Goal: Contribute content: Contribute content

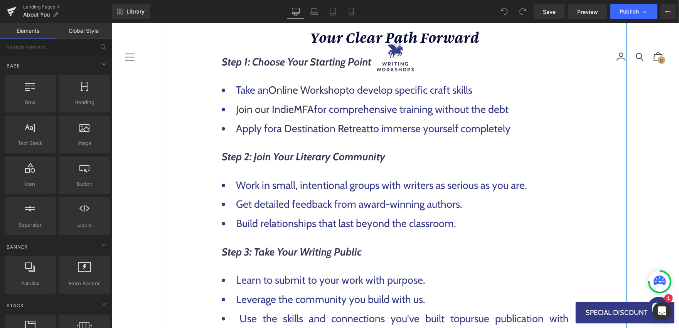
scroll to position [712, 0]
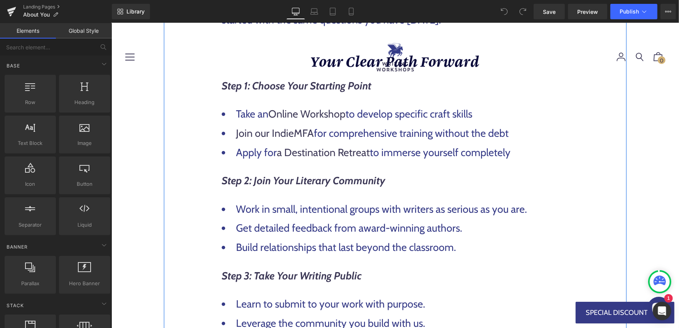
click at [510, 110] on li "Take an Online Workshop to develop specific craft skills" at bounding box center [394, 113] width 347 height 17
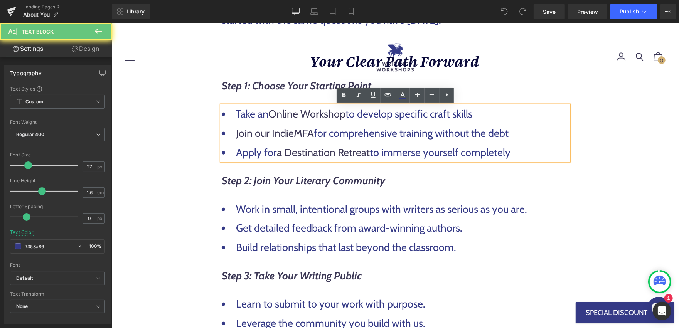
click at [492, 111] on li "Take an Online Workshop to develop specific craft skills" at bounding box center [394, 113] width 347 height 17
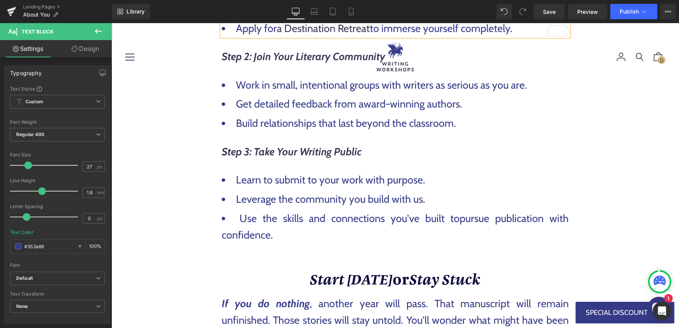
scroll to position [837, 0]
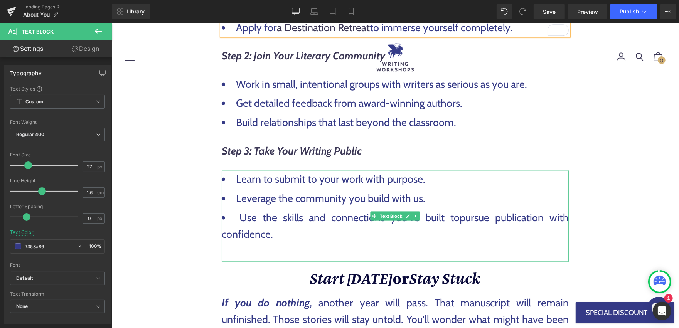
click at [261, 213] on li "Use the skills and connections you've built to pursue publication with confiden…" at bounding box center [394, 225] width 347 height 33
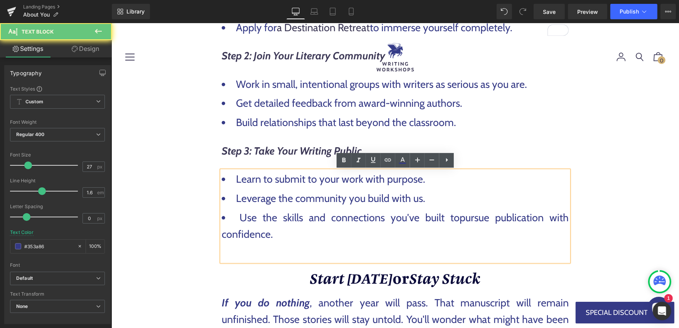
click at [237, 219] on li "Use the skills and connections you've built to pursue publication with confiden…" at bounding box center [394, 225] width 347 height 33
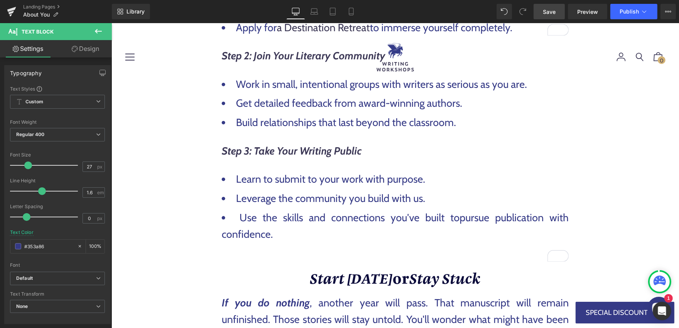
click at [551, 8] on span "Save" at bounding box center [549, 12] width 13 height 8
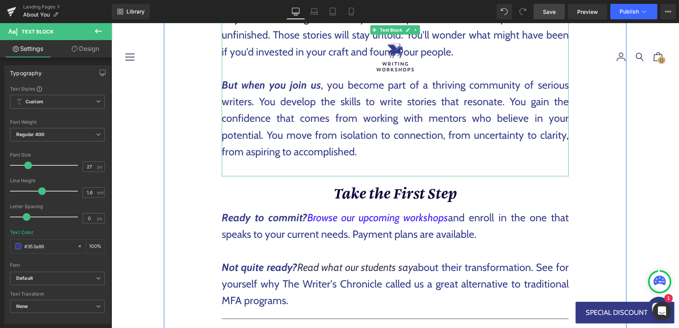
scroll to position [1122, 0]
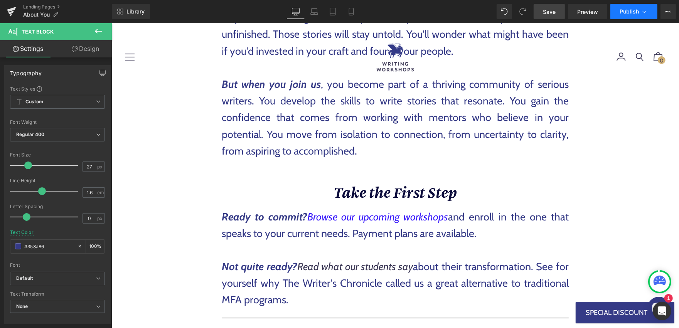
click at [649, 10] on button "Publish" at bounding box center [633, 11] width 47 height 15
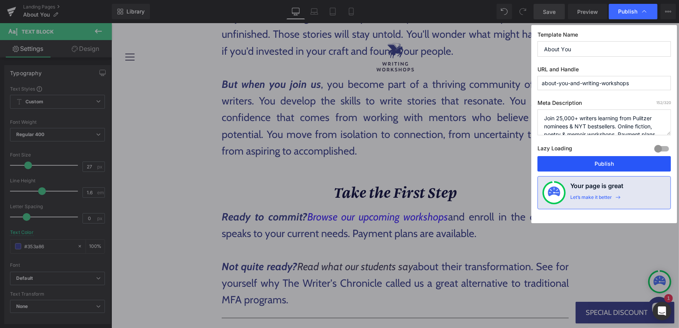
click at [581, 159] on button "Publish" at bounding box center [603, 163] width 133 height 15
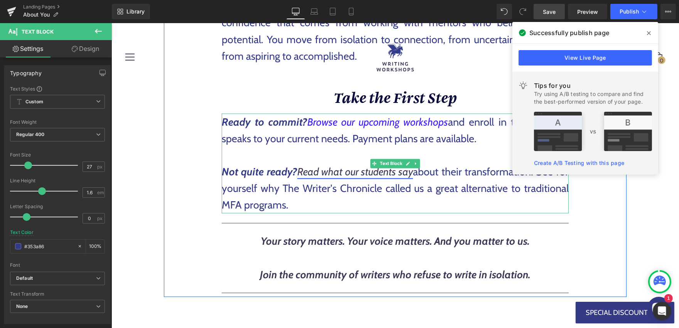
scroll to position [1220, 0]
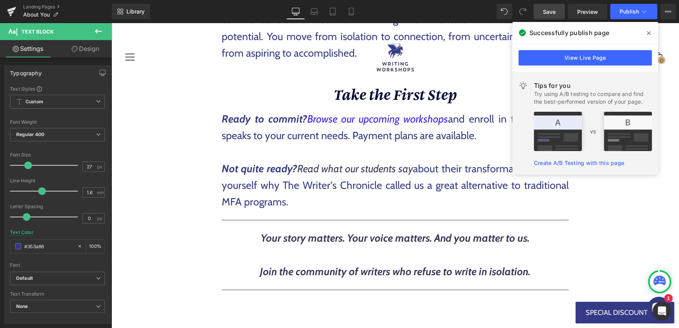
click at [647, 31] on icon at bounding box center [649, 33] width 4 height 4
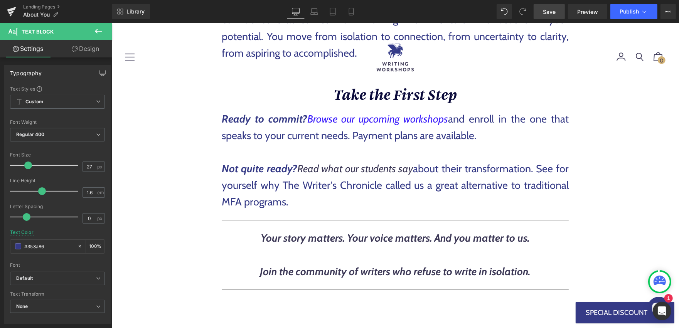
scroll to position [1221, 0]
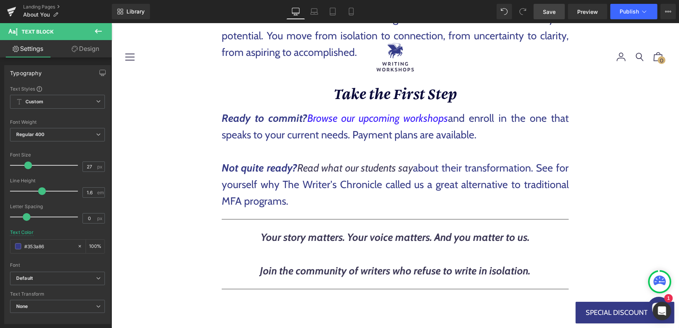
click at [336, 183] on p "Not quite ready? Read what our students say about their transformation. See for…" at bounding box center [394, 185] width 347 height 50
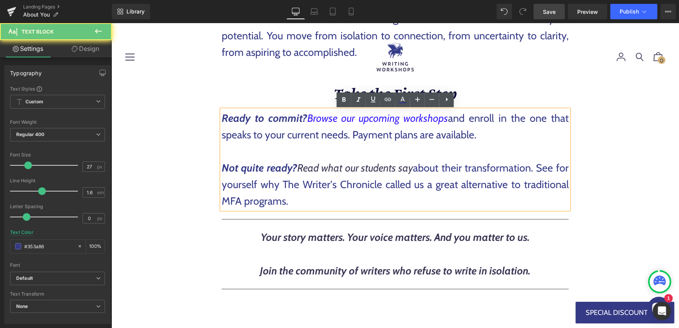
click at [297, 184] on p "Not quite ready? Read what our students say about their transformation. See for…" at bounding box center [394, 185] width 347 height 50
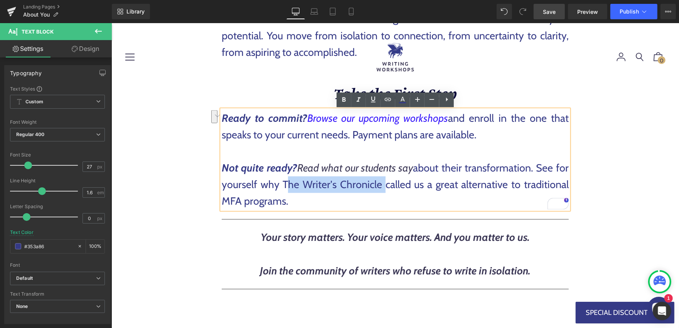
drag, startPoint x: 284, startPoint y: 185, endPoint x: 379, endPoint y: 185, distance: 95.6
click at [379, 185] on p "Not quite ready? Read what our students say about their transformation. See for…" at bounding box center [394, 185] width 347 height 50
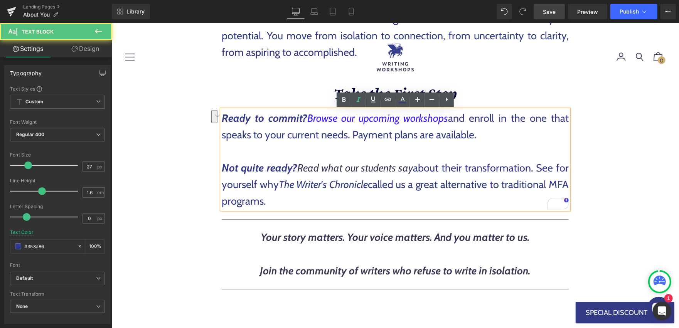
click at [411, 186] on p "Not quite ready? Read what our students say about their transformation. See for…" at bounding box center [394, 185] width 347 height 50
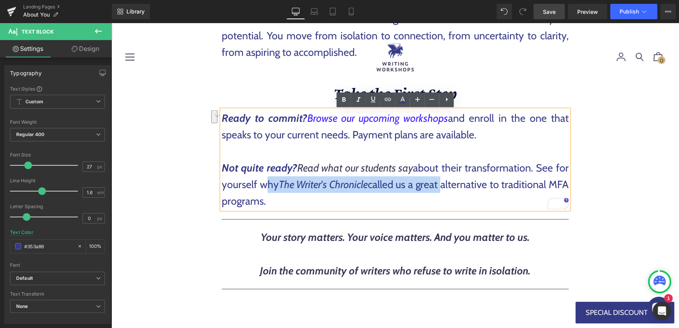
drag, startPoint x: 262, startPoint y: 186, endPoint x: 456, endPoint y: 186, distance: 194.3
click at [456, 186] on p "Not quite ready? Read what our students say about their transformation. See for…" at bounding box center [394, 185] width 347 height 50
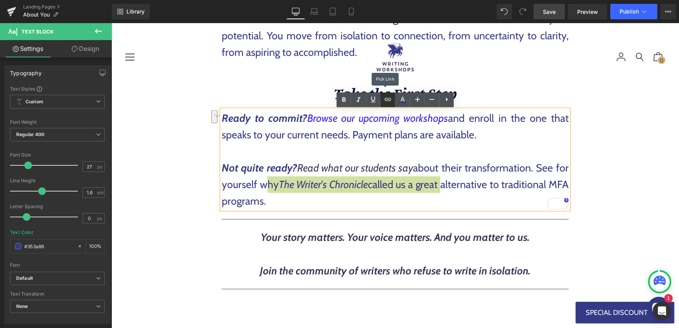
click at [390, 100] on icon at bounding box center [388, 99] width 7 height 3
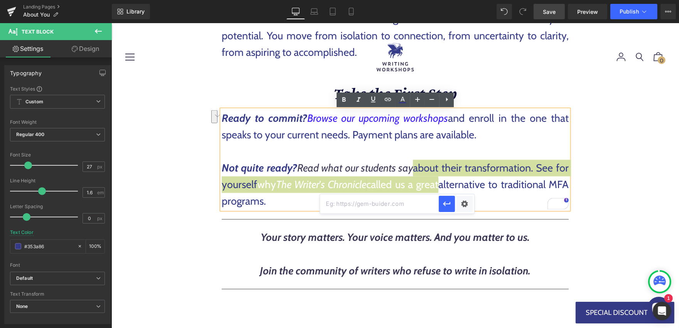
click at [387, 207] on input "text" at bounding box center [379, 203] width 119 height 19
paste input "https://writerschronicle.awpwriter.org/TWC/2025-august/01-The-Big-Conversation.…"
type input "https://writerschronicle.awpwriter.org/TWC/2025-august/01-The-Big-Conversation.…"
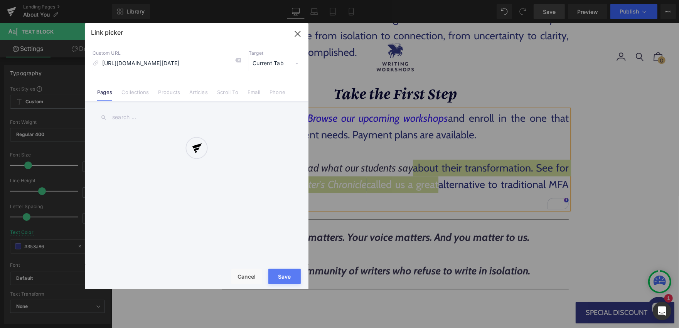
click at [468, 0] on div "Text Color Highlight Color #333333 Edit or remove link: Edit - Unlink - Cancel …" at bounding box center [339, 0] width 679 height 0
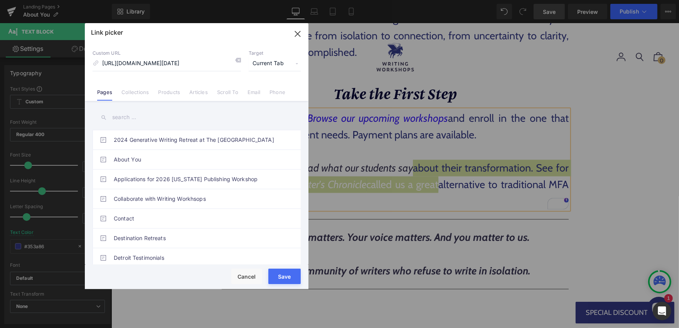
scroll to position [0, 0]
click at [268, 62] on span "Current Tab" at bounding box center [275, 63] width 52 height 15
click at [264, 88] on li "New Tab" at bounding box center [275, 90] width 60 height 13
click at [284, 275] on button "Save" at bounding box center [284, 276] width 32 height 15
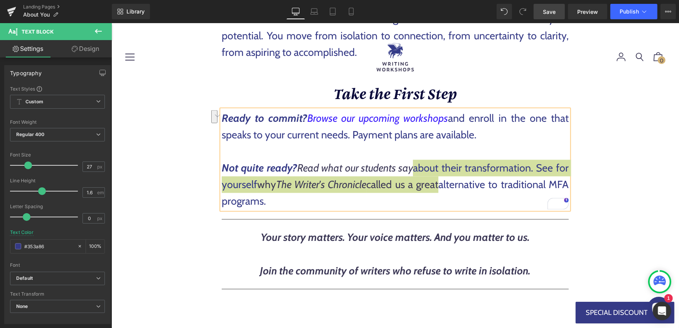
drag, startPoint x: 550, startPoint y: 15, endPoint x: 395, endPoint y: 181, distance: 226.9
click at [550, 15] on span "Save" at bounding box center [549, 12] width 13 height 8
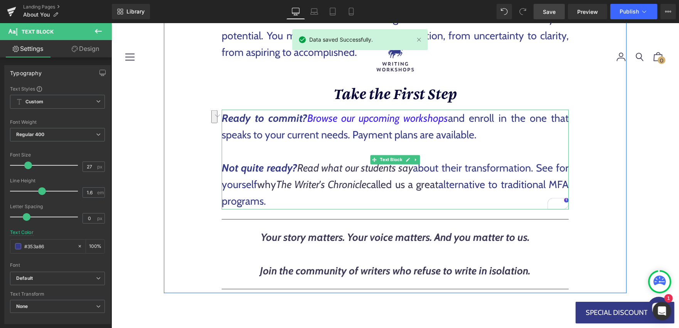
click at [499, 177] on p "Not quite ready? Read what our students say about their transformation. See for…" at bounding box center [394, 185] width 347 height 50
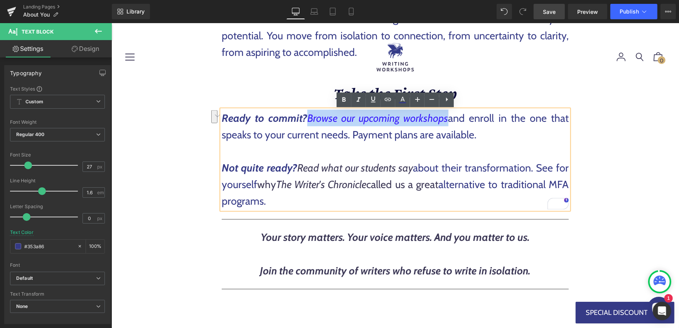
drag, startPoint x: 310, startPoint y: 118, endPoint x: 448, endPoint y: 115, distance: 138.0
click at [448, 115] on p "Ready to commit? Browse our upcoming workshops and enroll in the one that speak…" at bounding box center [394, 125] width 347 height 33
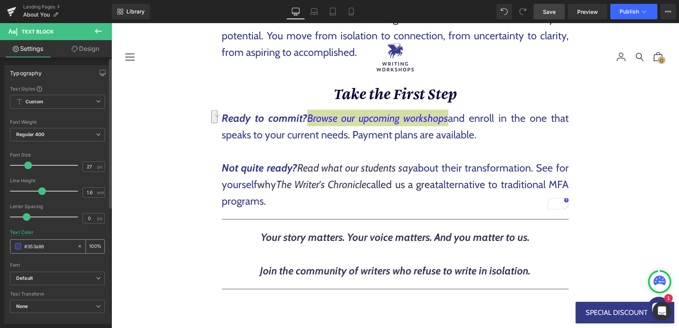
click at [57, 244] on input "#353a86" at bounding box center [48, 246] width 49 height 8
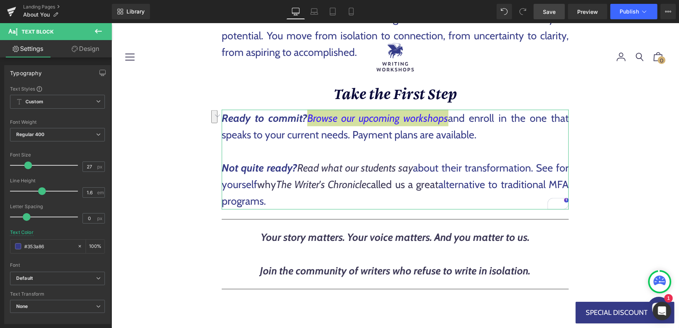
click at [91, 46] on link "Design" at bounding box center [85, 48] width 56 height 17
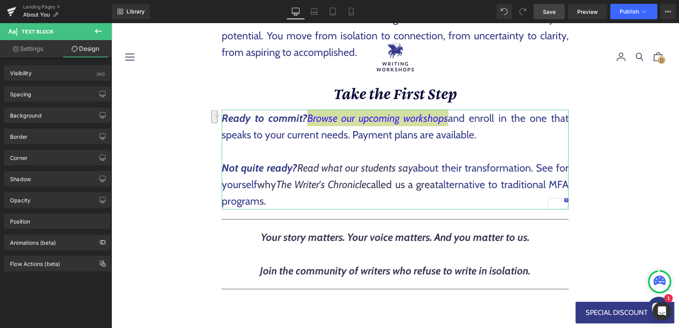
click at [22, 49] on link "Settings" at bounding box center [28, 48] width 56 height 17
type input "100"
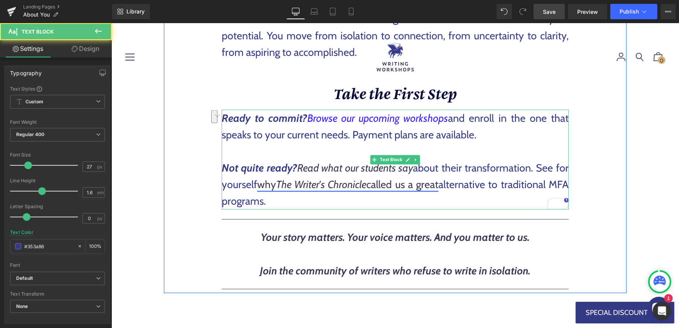
click at [285, 180] on icon "The Writer's Chronicle" at bounding box center [321, 184] width 91 height 13
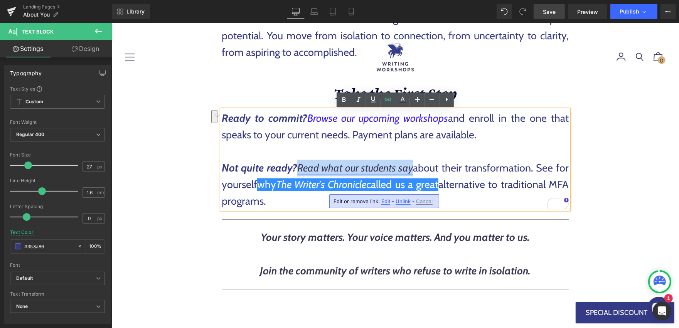
drag, startPoint x: 299, startPoint y: 168, endPoint x: 411, endPoint y: 167, distance: 112.2
click at [411, 167] on link "Read what our students say" at bounding box center [355, 168] width 116 height 13
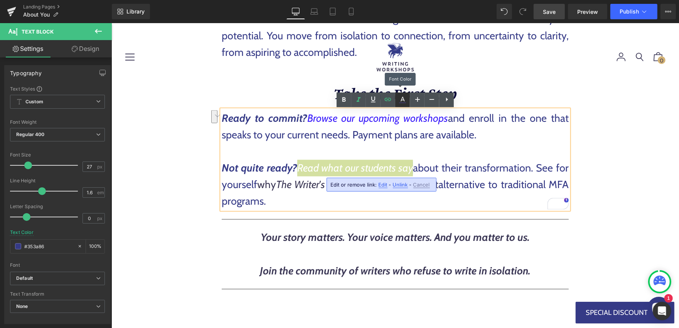
click at [400, 97] on icon at bounding box center [402, 99] width 9 height 9
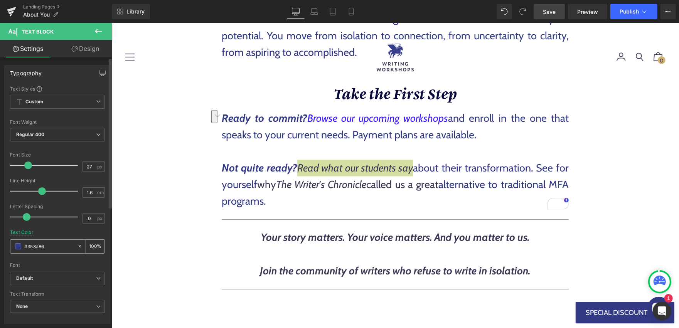
click at [64, 244] on input "#353a86" at bounding box center [48, 246] width 49 height 8
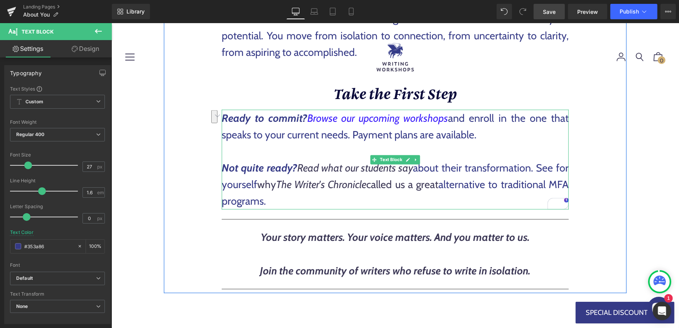
click at [441, 192] on p "Not quite ready? Read what our students say about their transformation. See for…" at bounding box center [394, 185] width 347 height 50
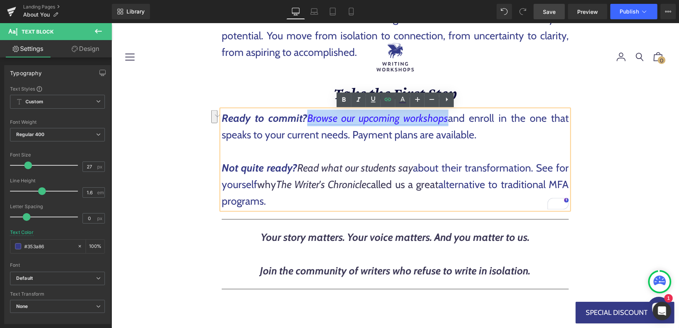
drag, startPoint x: 310, startPoint y: 118, endPoint x: 446, endPoint y: 118, distance: 136.1
click at [446, 118] on link "Browse our upcoming workshops" at bounding box center [377, 117] width 141 height 13
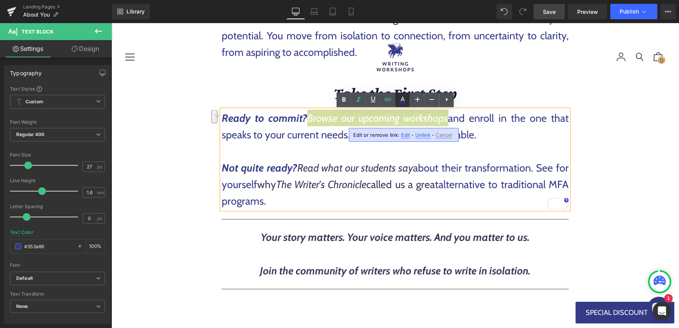
click at [401, 97] on icon at bounding box center [402, 99] width 9 height 9
type input "#3a1cfb"
type input "100"
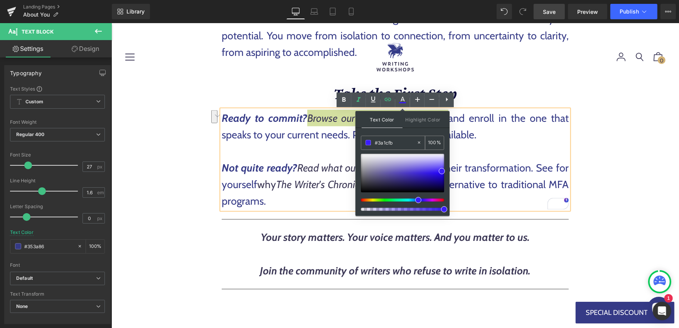
click at [410, 145] on input "#3a1cfb" at bounding box center [396, 142] width 42 height 8
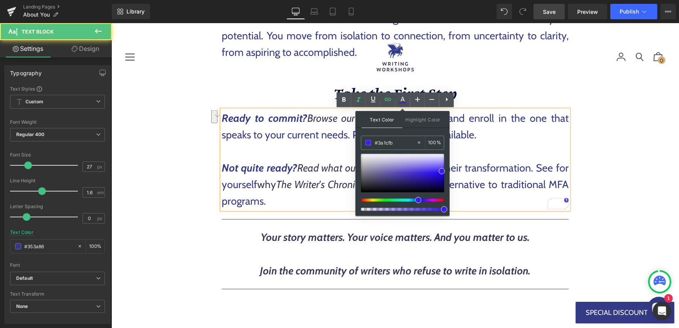
click at [268, 167] on span "Not quite ready?" at bounding box center [259, 168] width 76 height 13
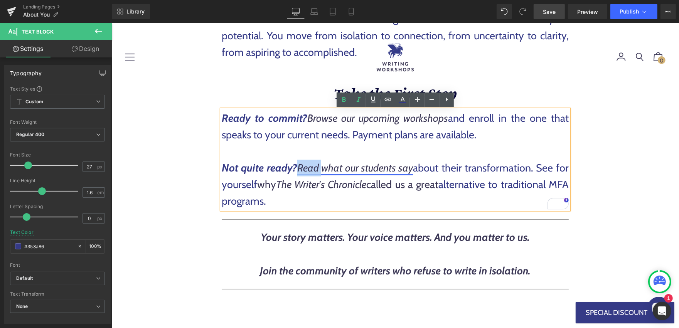
drag, startPoint x: 298, startPoint y: 169, endPoint x: 324, endPoint y: 169, distance: 26.6
click at [324, 169] on link "Read what our students say" at bounding box center [355, 168] width 116 height 13
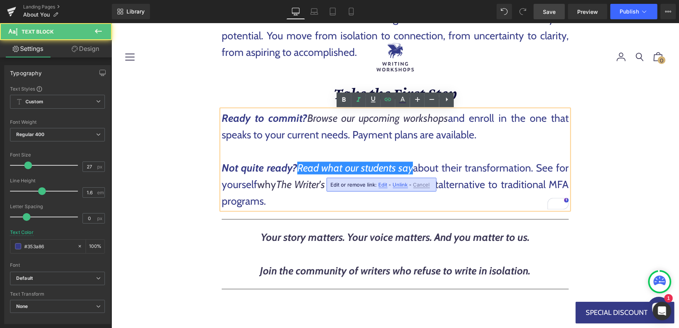
click at [444, 143] on p "To enrich screen reader interactions, please activate Accessibility in Grammarl…" at bounding box center [394, 151] width 347 height 17
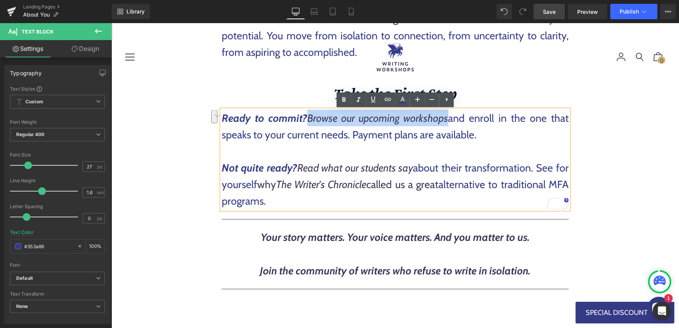
drag, startPoint x: 309, startPoint y: 117, endPoint x: 448, endPoint y: 118, distance: 139.2
click at [448, 118] on p "Ready to commit? Browse our upcoming workshops and enroll in the one that speak…" at bounding box center [394, 125] width 347 height 33
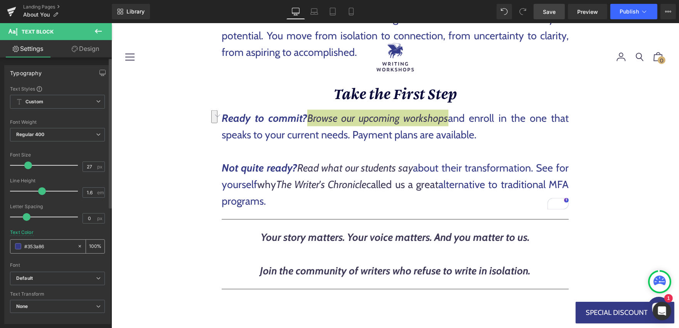
click at [52, 246] on input "#353a86" at bounding box center [48, 246] width 49 height 8
paste input "a1cfb"
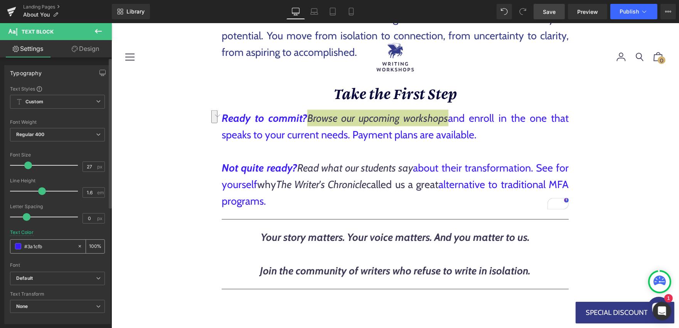
click at [51, 247] on input "#3a1cfb" at bounding box center [48, 246] width 49 height 8
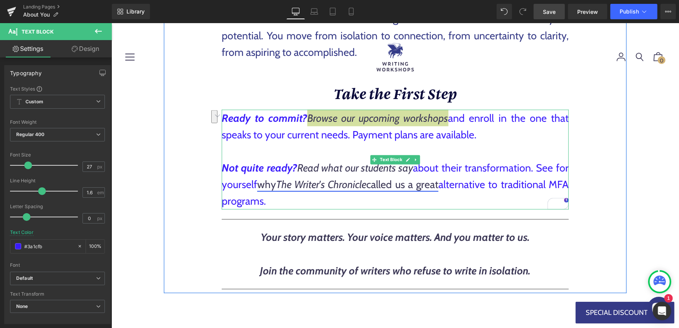
type input "#3a1cfb"
click at [305, 188] on icon "The Writer's Chronicle" at bounding box center [321, 184] width 91 height 13
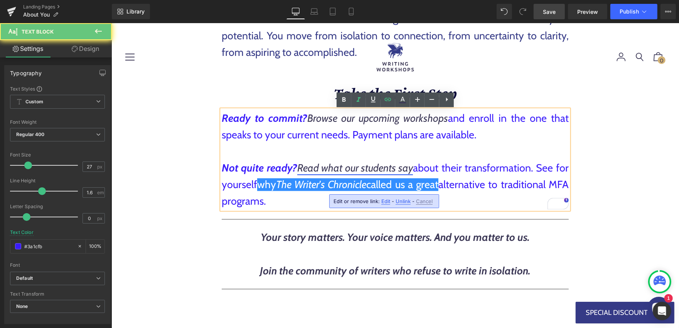
click at [322, 166] on link "Read what our students say" at bounding box center [355, 168] width 116 height 13
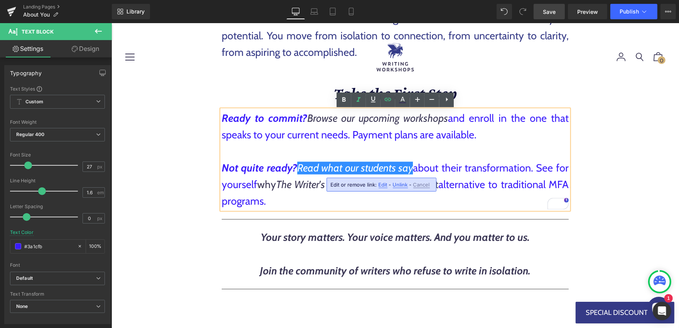
click at [337, 150] on p "To enrich screen reader interactions, please activate Accessibility in Grammarl…" at bounding box center [394, 151] width 347 height 17
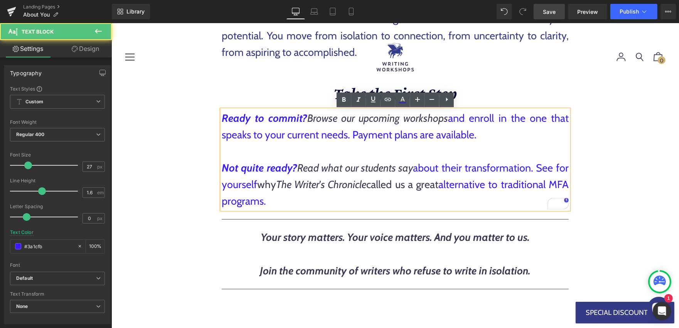
click at [474, 130] on p "Ready to commit? Browse our upcoming workshops and enroll in the one that speak…" at bounding box center [394, 125] width 347 height 33
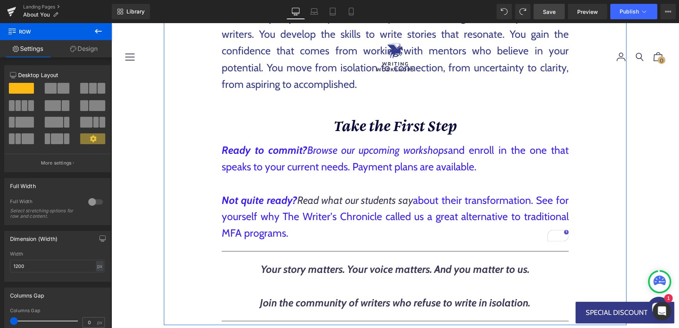
scroll to position [1204, 0]
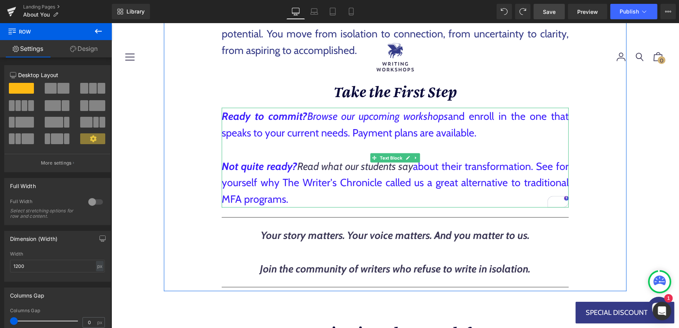
click at [339, 146] on p "To enrich screen reader interactions, please activate Accessibility in Grammarl…" at bounding box center [394, 149] width 347 height 17
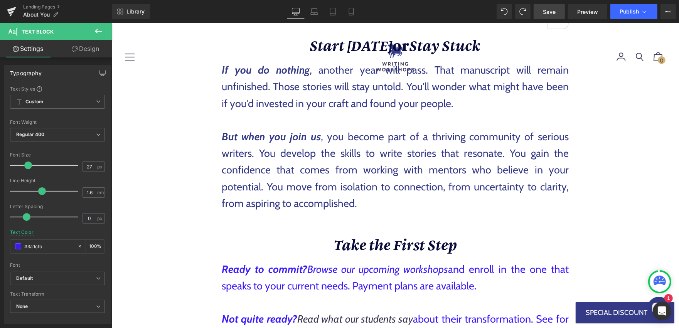
scroll to position [1205, 0]
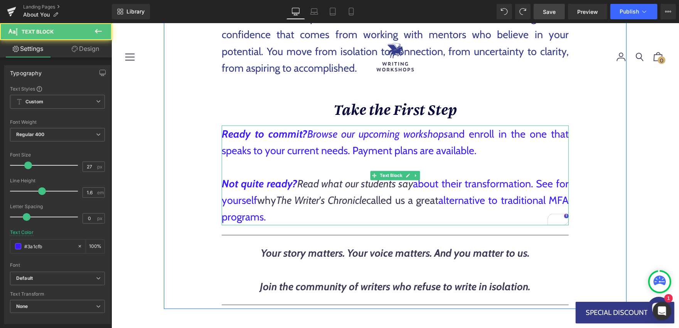
click at [307, 219] on p "Not quite ready? Read what our students say about their transformation. See for…" at bounding box center [394, 200] width 347 height 50
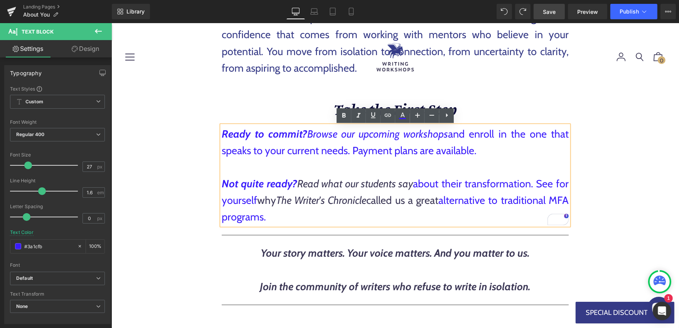
scroll to position [1148, 0]
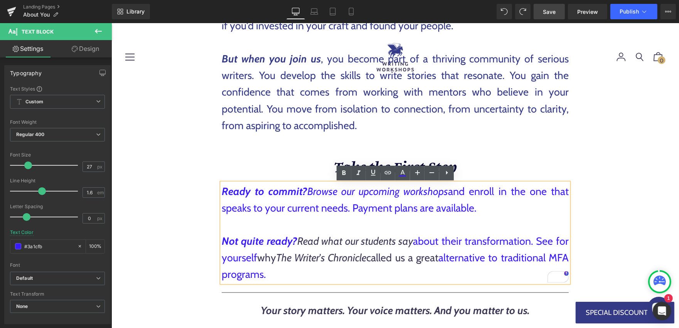
click at [313, 106] on p "But when you join us , you become part of a thriving community of serious write…" at bounding box center [394, 91] width 347 height 83
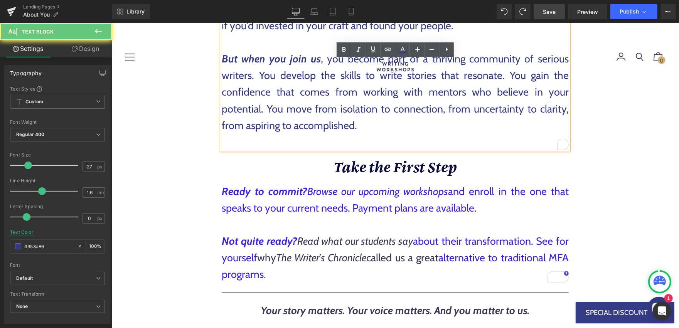
click at [313, 106] on p "But when you join us , you become part of a thriving community of serious write…" at bounding box center [394, 91] width 347 height 83
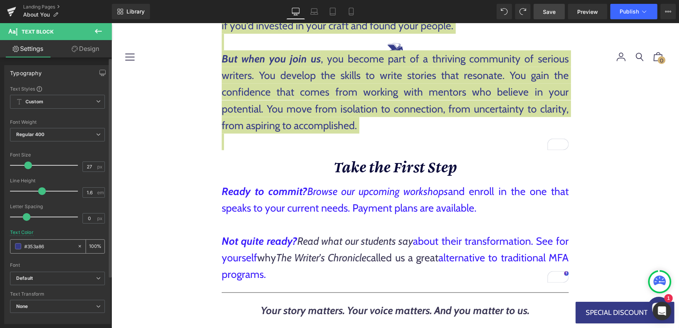
click at [58, 248] on input "#353a86" at bounding box center [48, 246] width 49 height 8
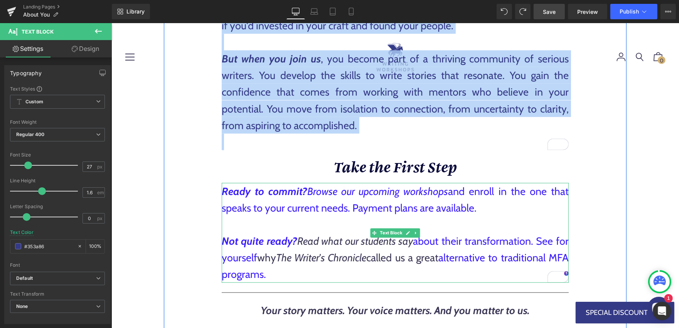
click at [239, 228] on p "To enrich screen reader interactions, please activate Accessibility in Grammarl…" at bounding box center [394, 224] width 347 height 17
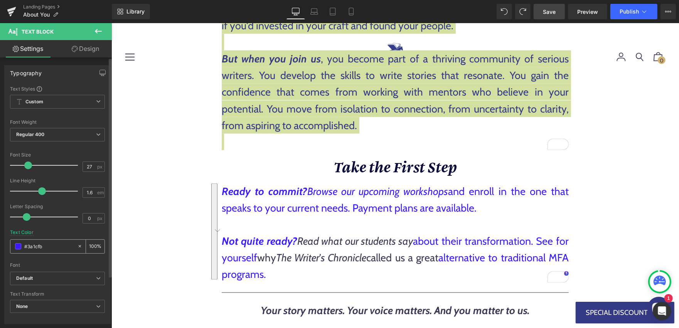
click at [64, 243] on input "#3a1cfb" at bounding box center [48, 246] width 49 height 8
paste input "53a86"
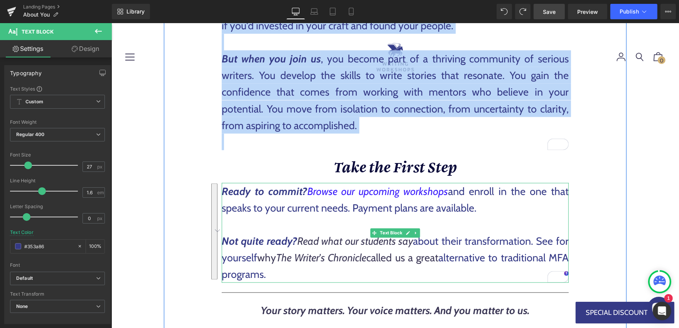
click at [511, 208] on p "Ready to commit? Browse our upcoming workshops and enroll in the one that speak…" at bounding box center [394, 199] width 347 height 33
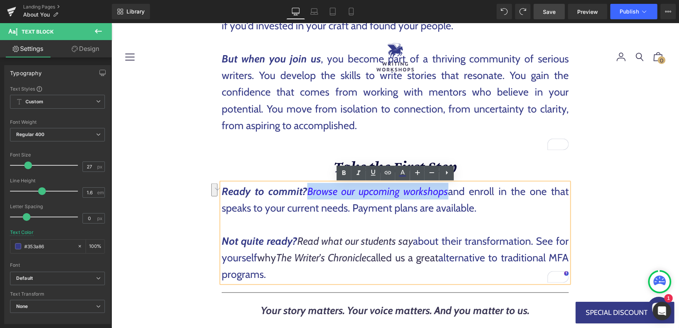
drag, startPoint x: 308, startPoint y: 191, endPoint x: 448, endPoint y: 196, distance: 139.3
click at [448, 196] on p "Ready to commit? Browse our upcoming workshops and enroll in the one that speak…" at bounding box center [394, 199] width 347 height 33
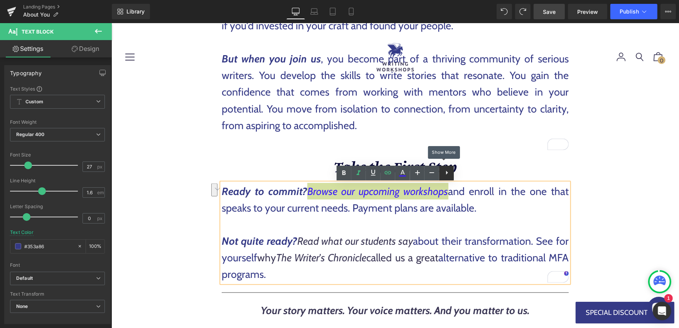
click at [445, 174] on icon at bounding box center [446, 172] width 9 height 9
click at [450, 172] on icon at bounding box center [446, 172] width 9 height 9
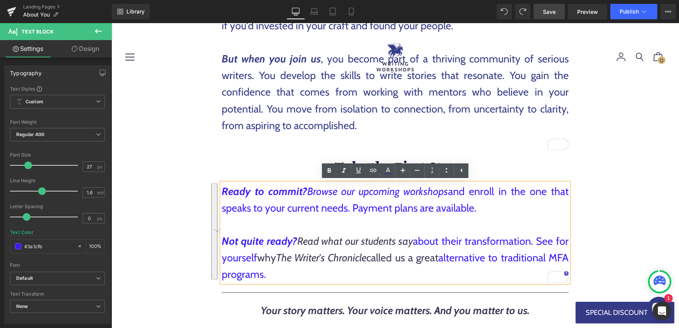
click at [477, 214] on p "Ready to commit? Browse our upcoming workshops and enroll in the one that speak…" at bounding box center [394, 199] width 347 height 33
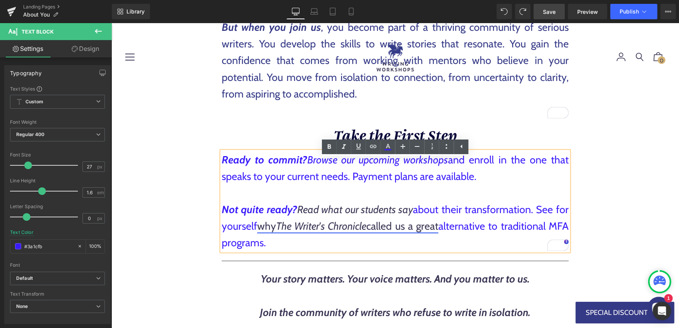
scroll to position [1180, 0]
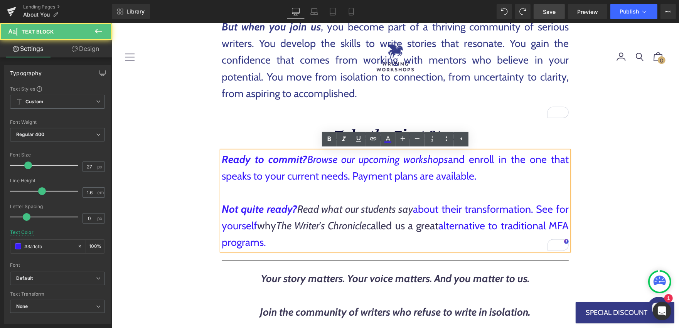
click at [291, 241] on p "Not quite ready? Read what our students say about their transformation. See for…" at bounding box center [394, 226] width 347 height 50
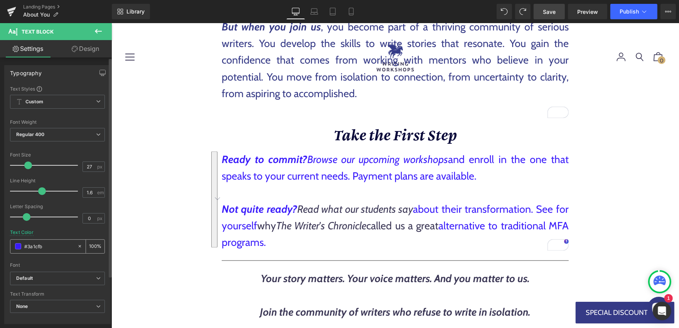
click at [53, 247] on input "#3a1cfb" at bounding box center [48, 246] width 49 height 8
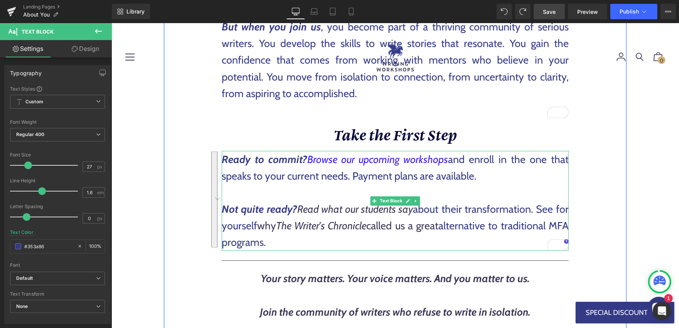
type input "#353a86"
click at [550, 187] on p "To enrich screen reader interactions, please activate Accessibility in Grammarl…" at bounding box center [394, 192] width 347 height 17
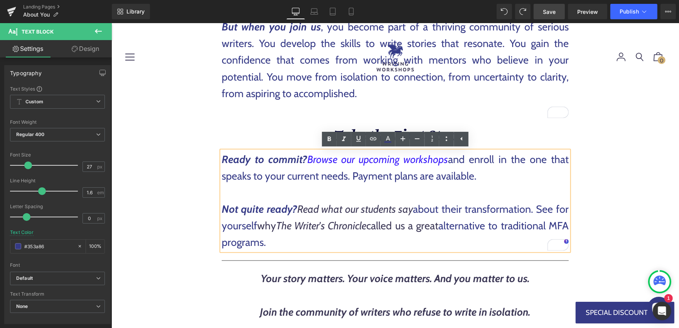
click at [555, 13] on span "Save" at bounding box center [549, 12] width 13 height 8
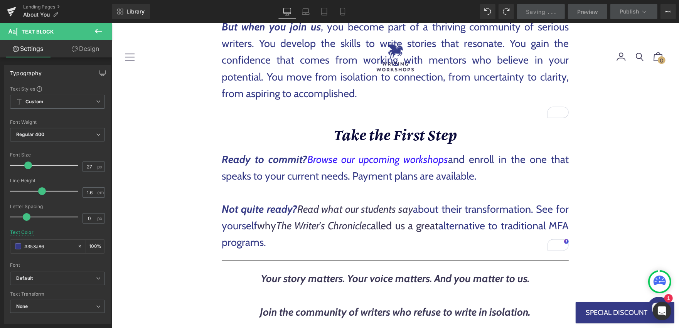
scroll to position [770, 0]
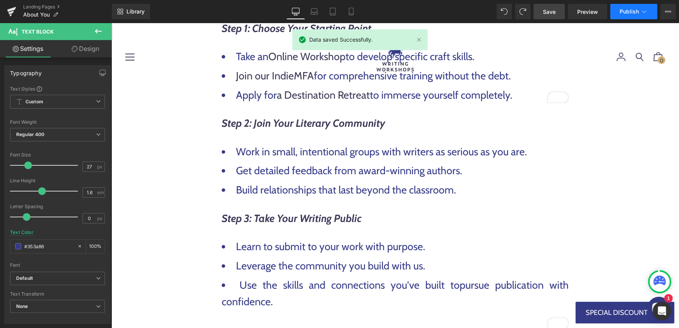
click at [645, 11] on icon at bounding box center [644, 12] width 8 height 8
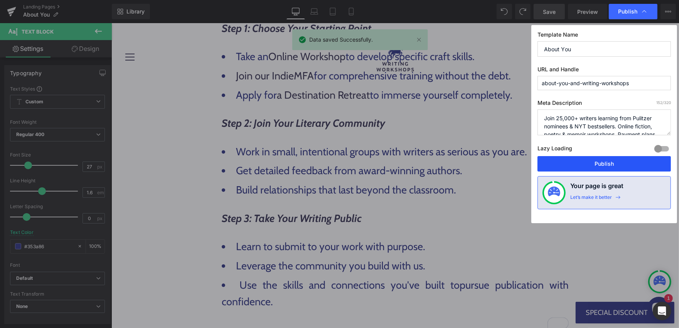
click at [581, 161] on button "Publish" at bounding box center [603, 163] width 133 height 15
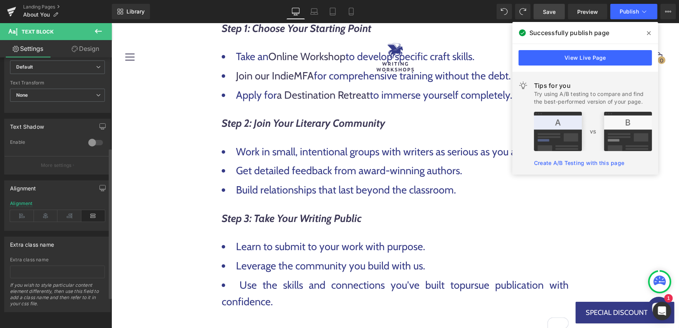
scroll to position [0, 0]
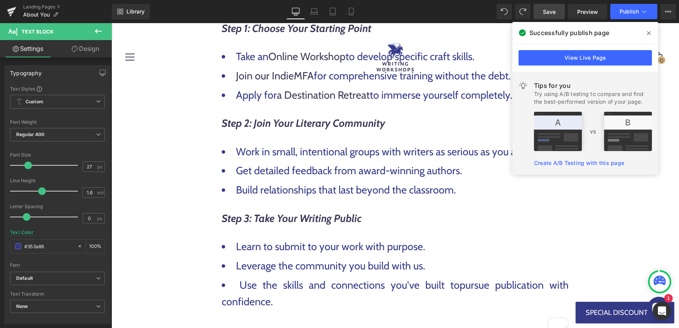
click at [76, 51] on icon at bounding box center [75, 49] width 6 height 6
click at [0, 0] on div "Visibility" at bounding box center [0, 0] width 0 height 0
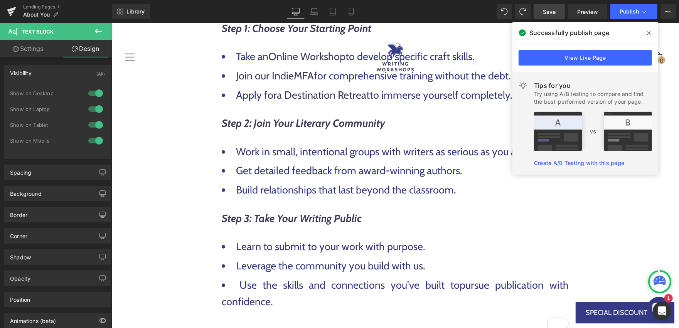
click at [96, 27] on icon at bounding box center [98, 31] width 9 height 9
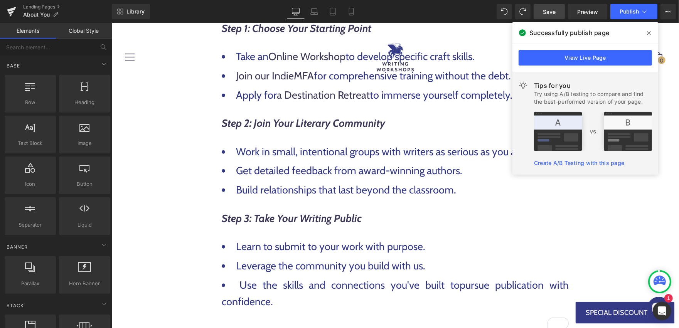
click at [89, 32] on link "Global Style" at bounding box center [84, 30] width 56 height 15
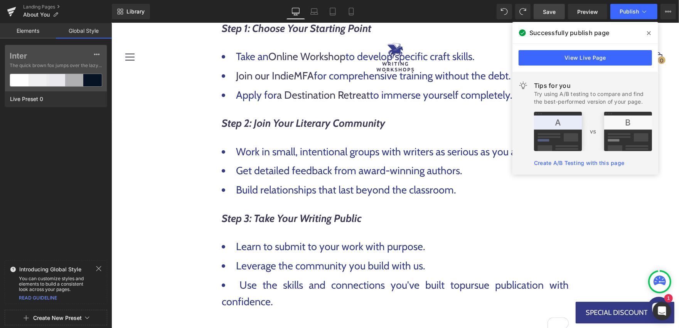
click at [97, 270] on icon at bounding box center [99, 269] width 6 height 6
click at [32, 26] on link "Elements" at bounding box center [28, 30] width 56 height 15
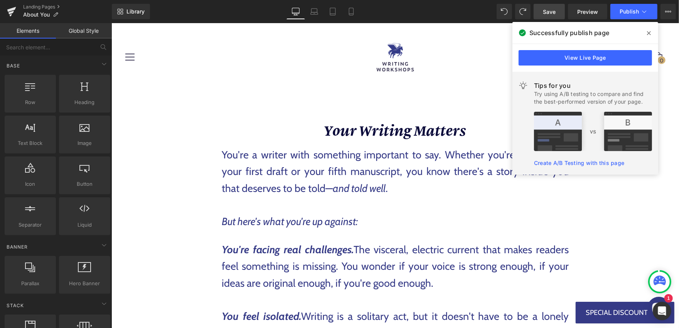
click at [650, 33] on icon at bounding box center [649, 33] width 4 height 6
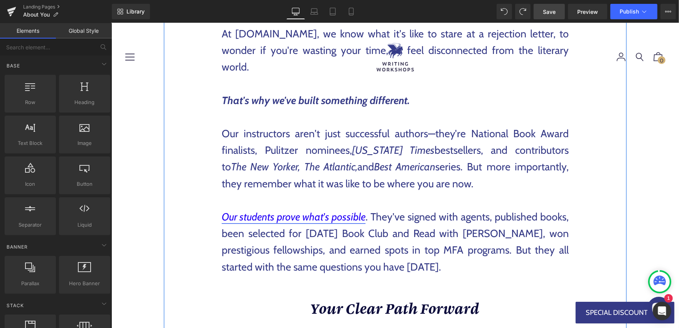
scroll to position [466, 0]
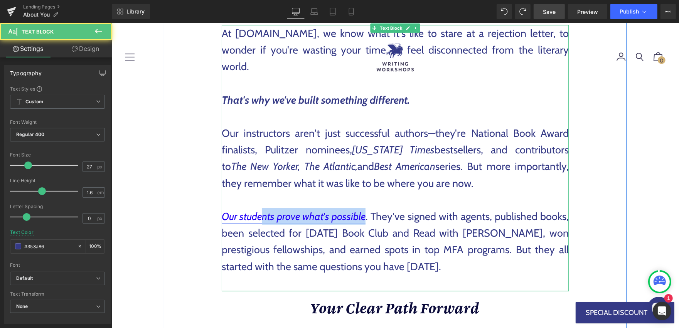
drag, startPoint x: 365, startPoint y: 217, endPoint x: 259, endPoint y: 218, distance: 105.6
click at [260, 218] on p "Our students prove what's possible . They've signed with agents, published book…" at bounding box center [394, 241] width 347 height 67
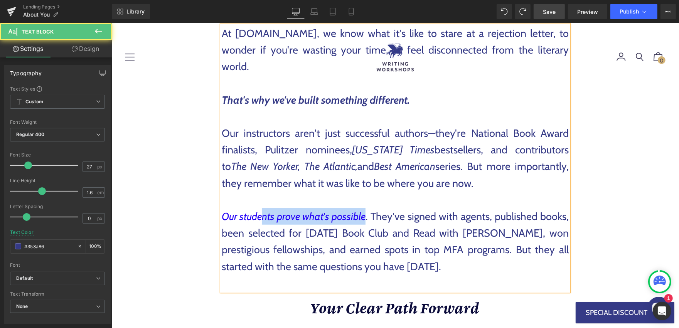
click at [383, 216] on p "Our students prove what's possible . They've signed with agents, published book…" at bounding box center [394, 241] width 347 height 67
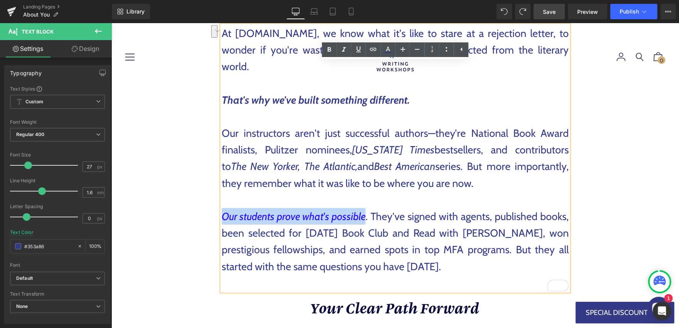
drag, startPoint x: 224, startPoint y: 216, endPoint x: 366, endPoint y: 217, distance: 141.9
click at [366, 217] on p "Our students prove what's possible . They've signed with agents, published book…" at bounding box center [394, 241] width 347 height 67
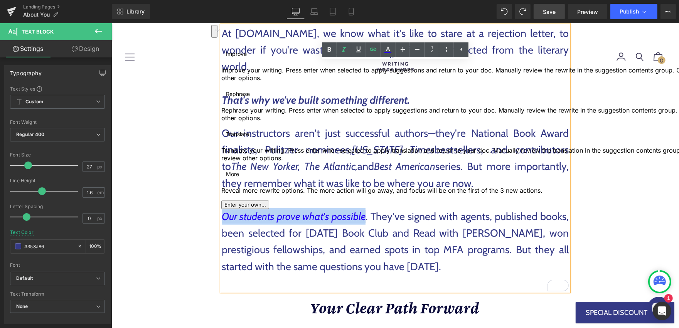
click at [216, 37] on button "See rewrite suggestions" at bounding box center [214, 31] width 6 height 13
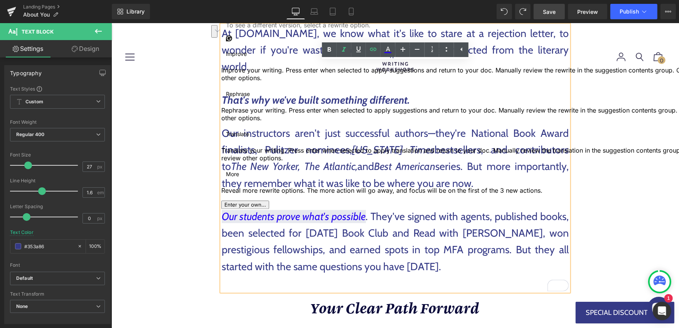
click at [436, 234] on p "Our students prove what's possible . They've signed with agents, published book…" at bounding box center [394, 241] width 347 height 67
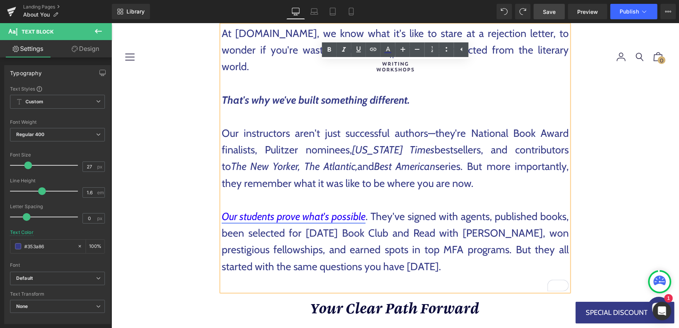
click at [363, 216] on link "Our students prove what's possible" at bounding box center [293, 216] width 144 height 13
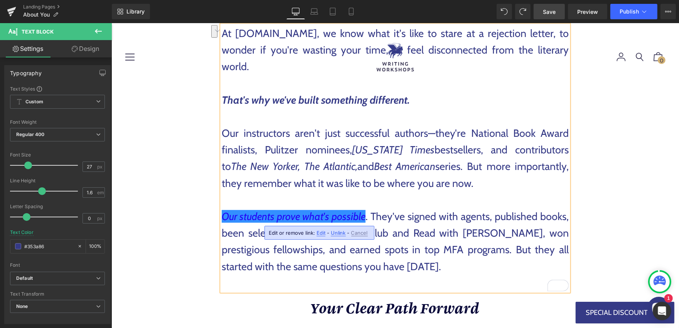
click at [389, 165] on icon "Best American" at bounding box center [404, 166] width 61 height 13
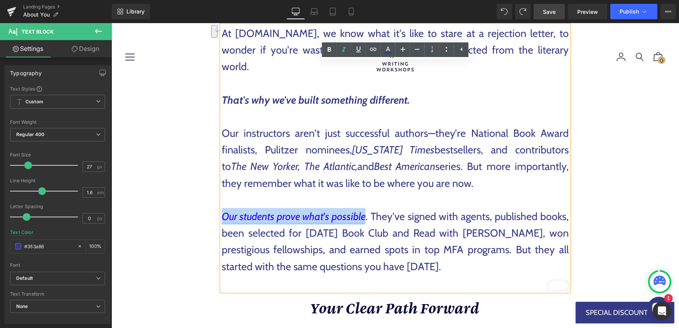
drag, startPoint x: 223, startPoint y: 217, endPoint x: 364, endPoint y: 216, distance: 140.7
click at [364, 216] on link "Our students prove what's possible" at bounding box center [293, 216] width 144 height 13
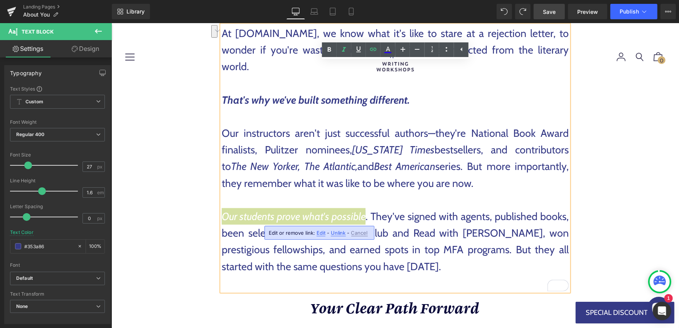
click at [319, 232] on span "Edit" at bounding box center [320, 233] width 9 height 7
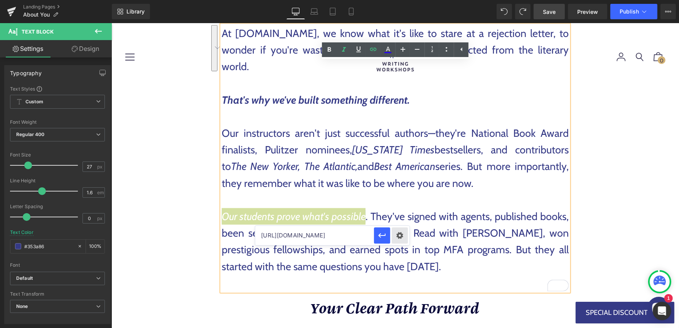
click at [399, 0] on div "Text Color Highlight Color rgba(58, 28, 251, 1) #3a1cfb 100 % transparent trans…" at bounding box center [339, 0] width 679 height 0
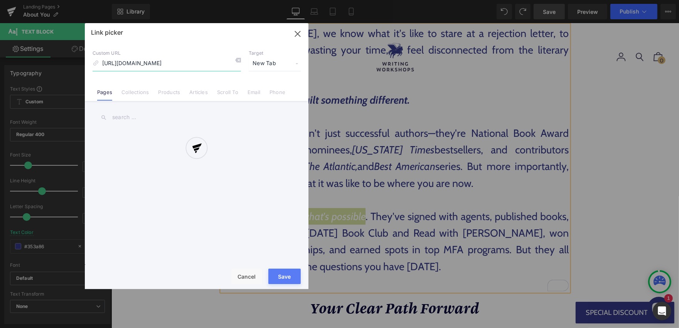
scroll to position [0, 61]
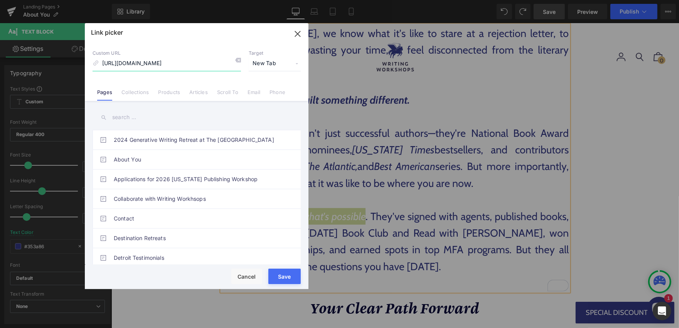
click at [297, 35] on icon "button" at bounding box center [297, 34] width 12 height 12
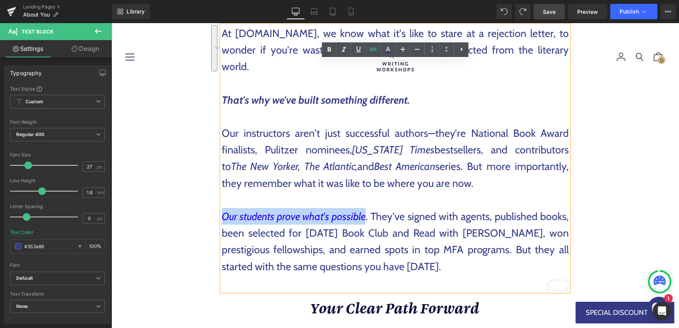
click at [437, 192] on p "To enrich screen reader interactions, please activate Accessibility in Grammarl…" at bounding box center [394, 199] width 347 height 17
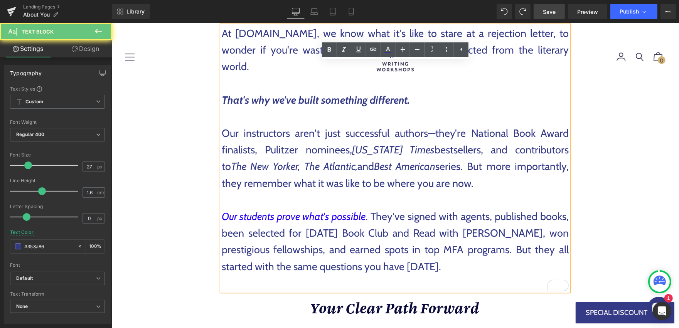
click at [428, 212] on p "Our students prove what's possible . They've signed with agents, published book…" at bounding box center [394, 241] width 347 height 67
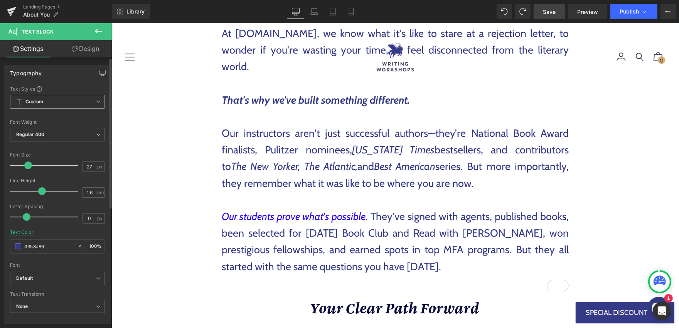
click at [96, 101] on icon at bounding box center [98, 101] width 5 height 5
click at [95, 101] on icon at bounding box center [95, 101] width 5 height 5
click at [96, 101] on icon at bounding box center [98, 101] width 5 height 5
click at [65, 131] on div "Setup Global Style" at bounding box center [56, 133] width 92 height 18
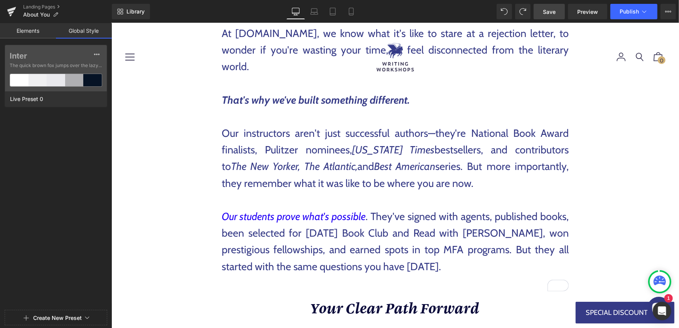
click at [26, 29] on link "Elements" at bounding box center [28, 30] width 56 height 15
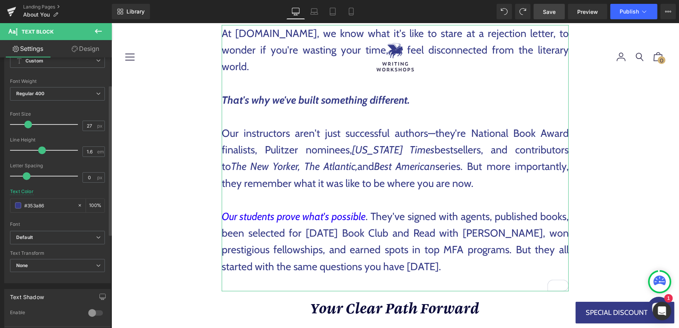
scroll to position [50, 0]
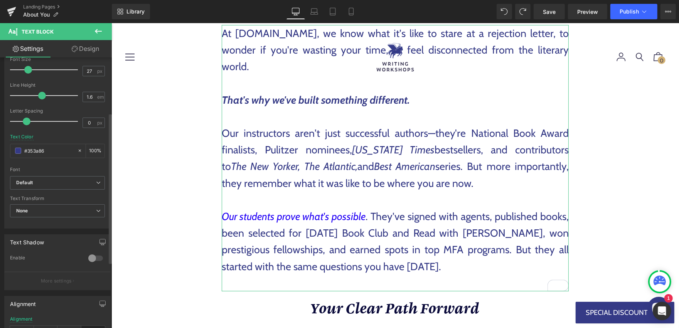
scroll to position [99, 0]
click at [97, 178] on icon at bounding box center [98, 179] width 5 height 5
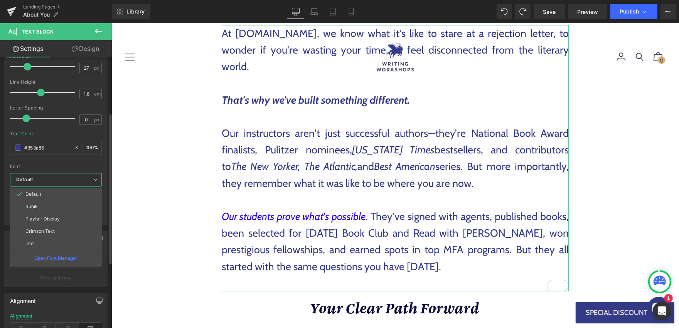
click at [96, 178] on icon at bounding box center [95, 179] width 5 height 5
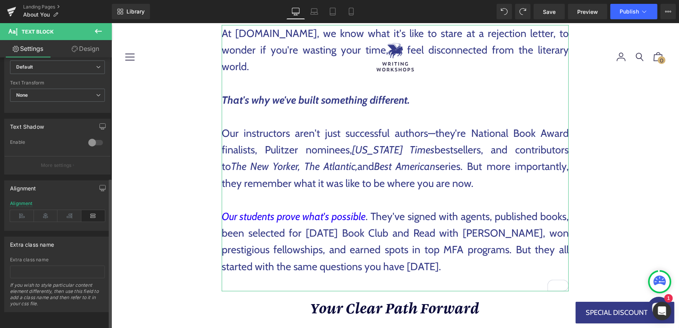
scroll to position [0, 0]
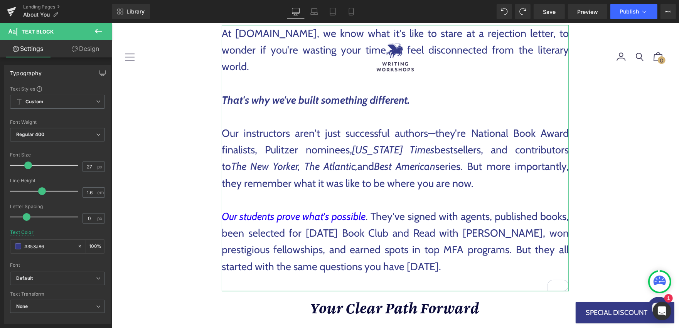
click at [93, 48] on link "Design" at bounding box center [85, 48] width 56 height 17
click at [0, 0] on div "Visibility" at bounding box center [0, 0] width 0 height 0
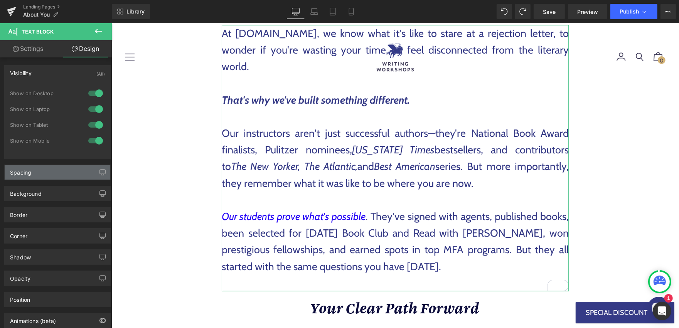
click at [29, 169] on div "Spacing" at bounding box center [20, 170] width 21 height 11
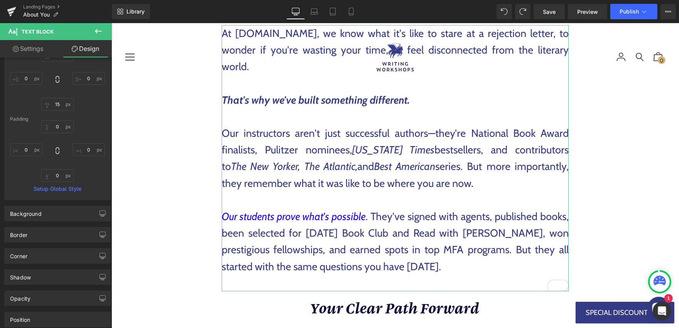
scroll to position [143, 0]
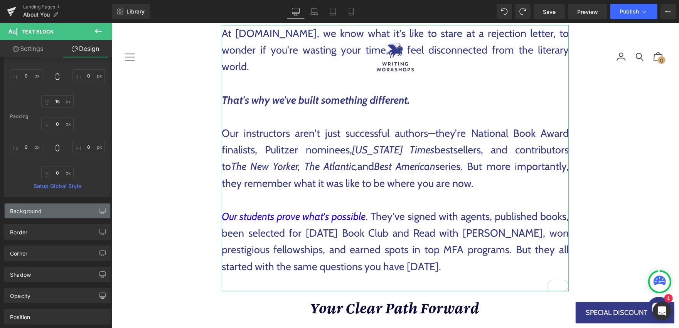
click at [26, 213] on div "Background" at bounding box center [26, 209] width 32 height 11
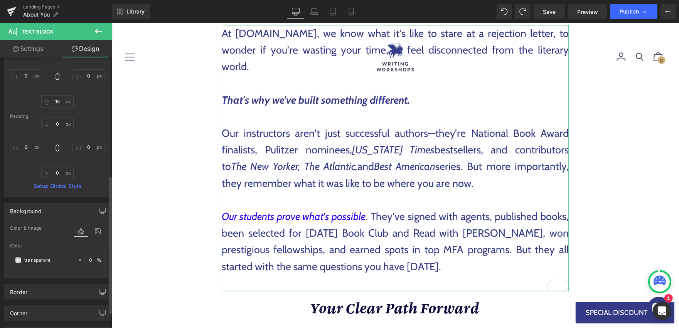
scroll to position [261, 0]
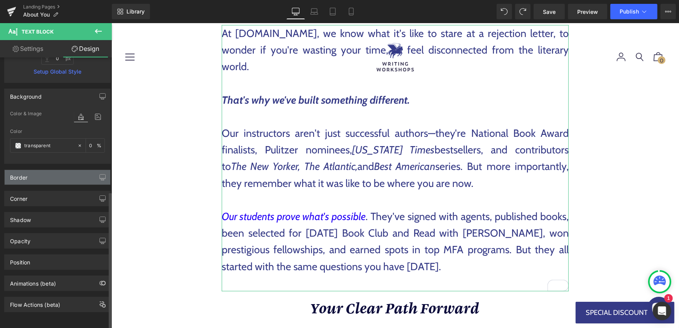
click at [28, 172] on div "Border" at bounding box center [58, 177] width 106 height 15
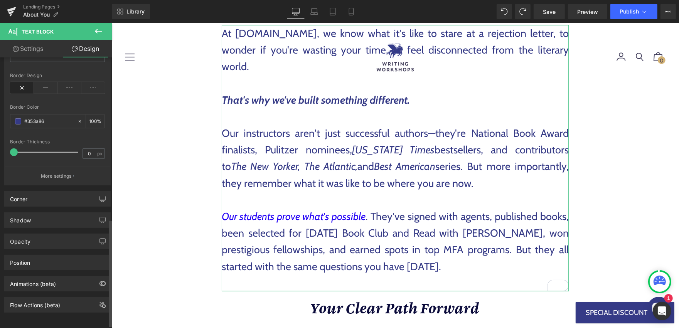
scroll to position [412, 0]
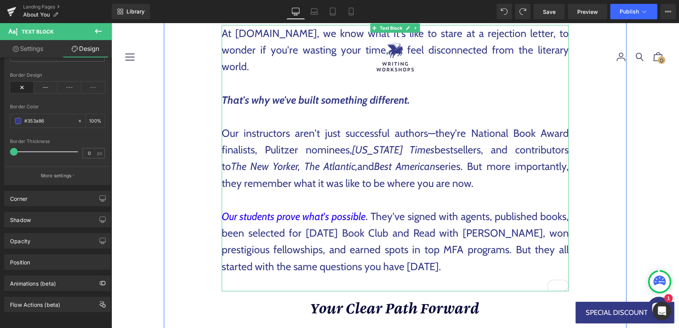
click at [300, 154] on p "Our instructors aren't just successful authors—they're National Book Award fina…" at bounding box center [394, 158] width 347 height 67
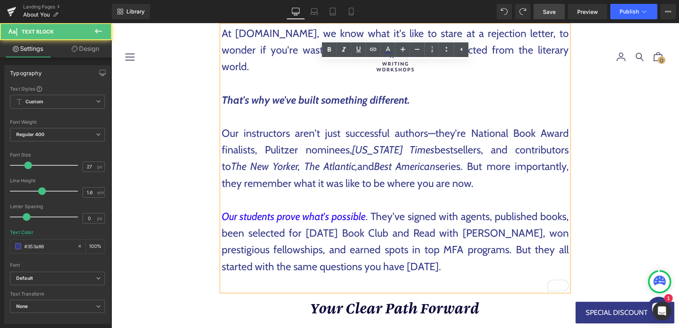
click at [547, 13] on span "Save" at bounding box center [549, 12] width 13 height 8
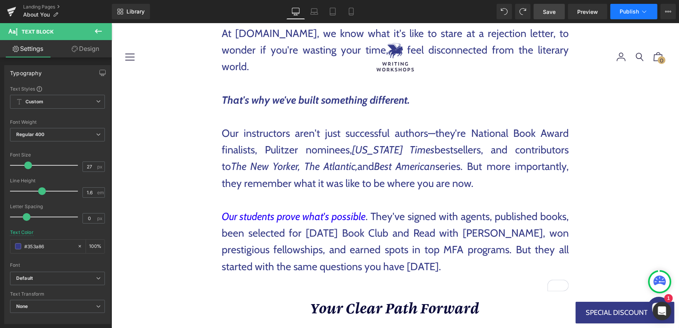
click at [651, 13] on button "Publish" at bounding box center [633, 11] width 47 height 15
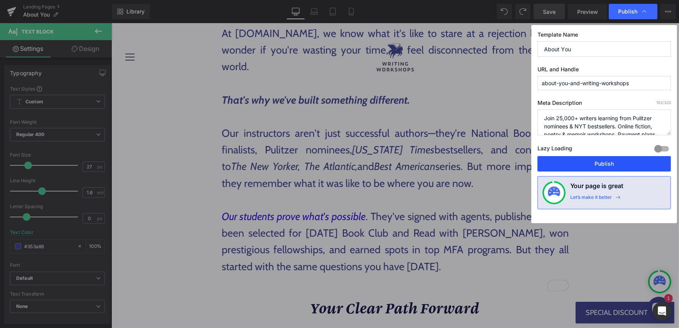
drag, startPoint x: 555, startPoint y: 160, endPoint x: 192, endPoint y: 168, distance: 363.2
click at [555, 160] on button "Publish" at bounding box center [603, 163] width 133 height 15
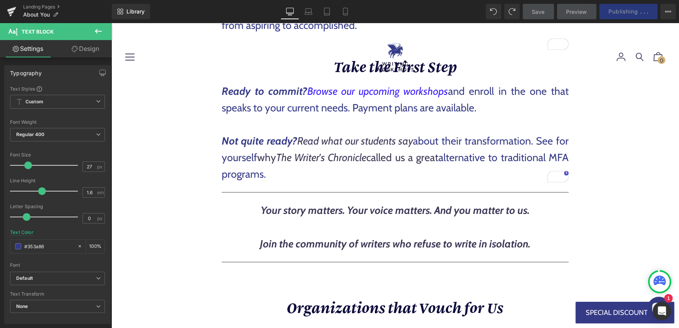
scroll to position [1251, 0]
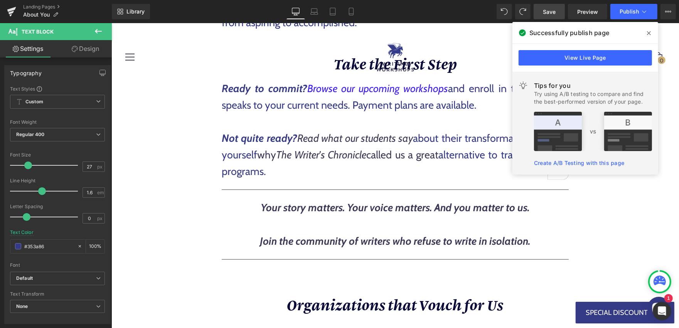
click at [650, 31] on icon at bounding box center [649, 33] width 4 height 4
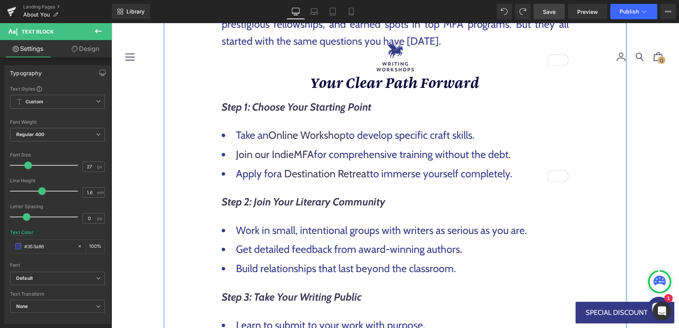
scroll to position [693, 0]
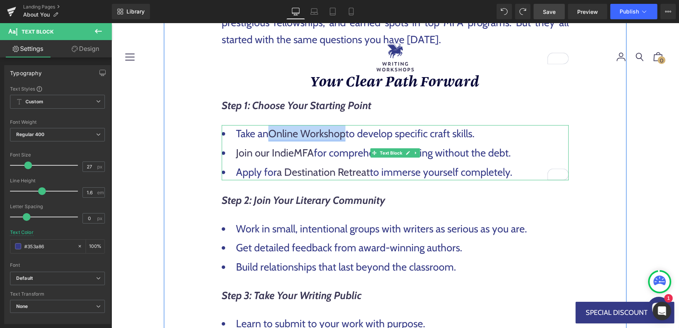
drag, startPoint x: 272, startPoint y: 133, endPoint x: 345, endPoint y: 133, distance: 73.6
click at [345, 133] on link "Online Workshop" at bounding box center [306, 133] width 77 height 13
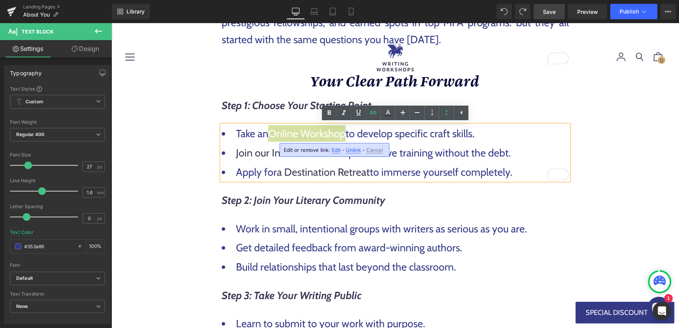
click at [351, 149] on span "Unlink" at bounding box center [353, 150] width 15 height 7
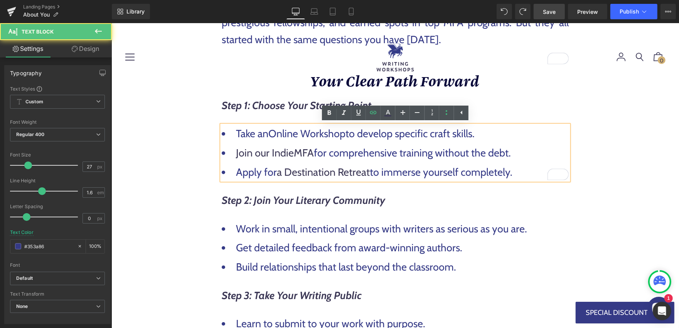
click at [366, 140] on li "Take an Online Workshop to develop specific craft skills." at bounding box center [394, 133] width 347 height 17
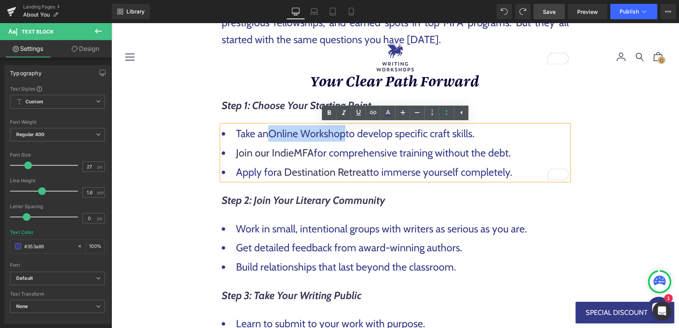
drag, startPoint x: 272, startPoint y: 132, endPoint x: 347, endPoint y: 133, distance: 75.2
click at [347, 133] on span "Take an Online Workshop to develop specific craft skills." at bounding box center [355, 133] width 239 height 13
click at [389, 114] on icon at bounding box center [387, 112] width 9 height 9
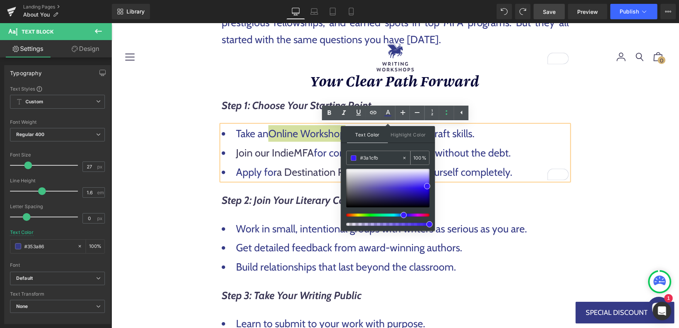
click at [385, 156] on input "#3a1cfb" at bounding box center [381, 158] width 42 height 8
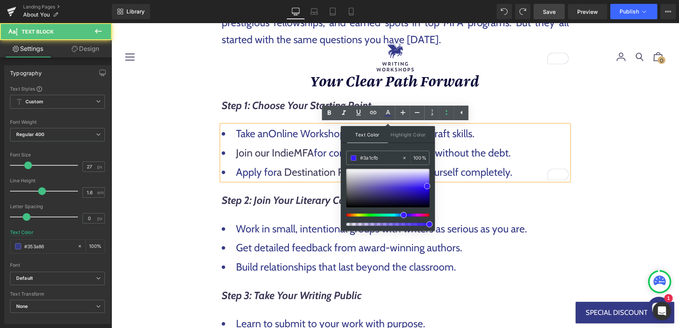
click at [288, 163] on li "Apply for a Destination Retreat to immerse yourself completely." at bounding box center [394, 171] width 347 height 17
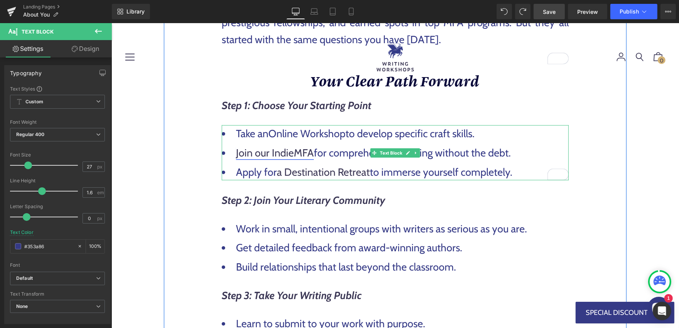
click at [281, 155] on link "Join our IndieMFA" at bounding box center [275, 152] width 78 height 13
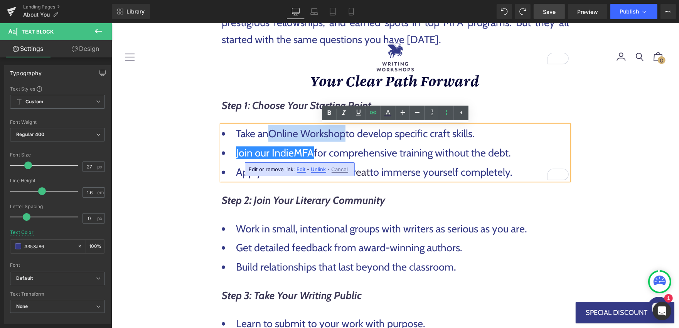
drag, startPoint x: 273, startPoint y: 131, endPoint x: 346, endPoint y: 132, distance: 72.9
click at [346, 132] on span "Take an Online Workshop to develop specific craft skills." at bounding box center [355, 133] width 239 height 13
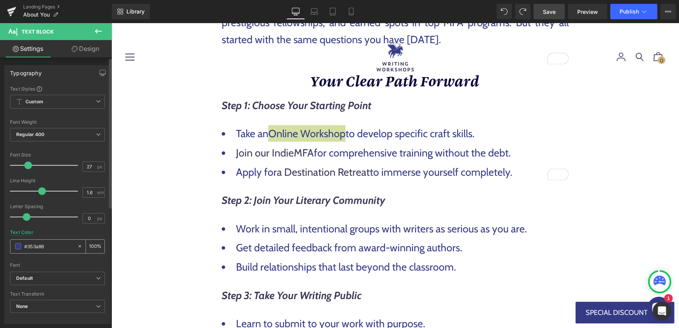
click at [42, 246] on input "#353a86" at bounding box center [48, 246] width 49 height 8
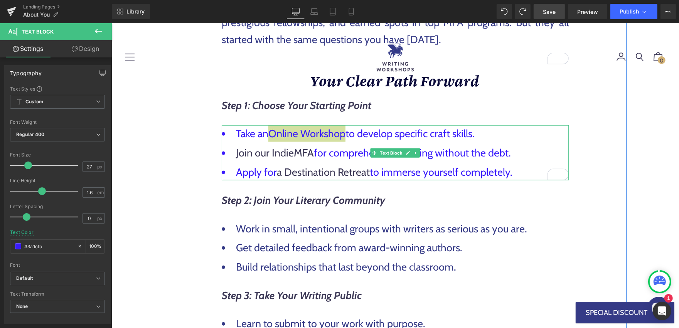
type input "#3a1cfb"
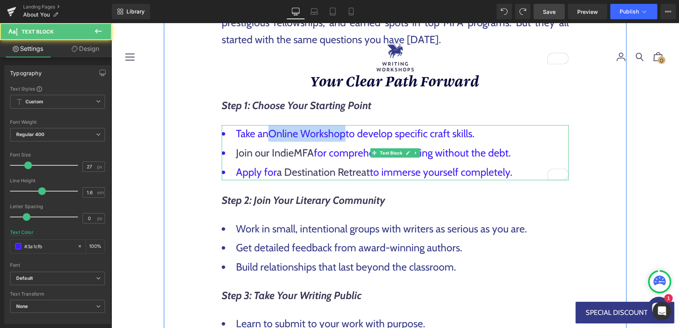
click at [326, 135] on span "Take an Online Workshop to develop specific craft skills." at bounding box center [355, 133] width 239 height 13
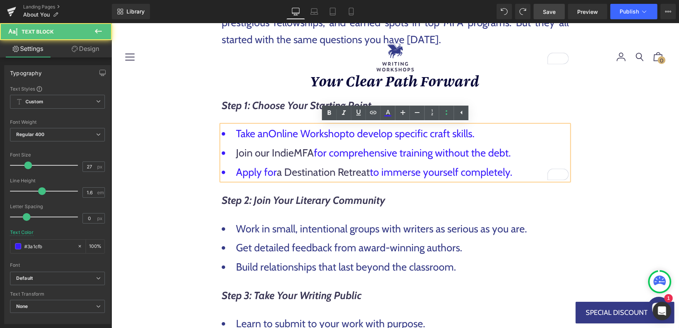
click at [320, 135] on span "Take an Online Workshop to develop specific craft skills." at bounding box center [355, 133] width 239 height 13
click at [283, 131] on span "Take an Online Workshop to develop specific craft skills." at bounding box center [357, 133] width 243 height 13
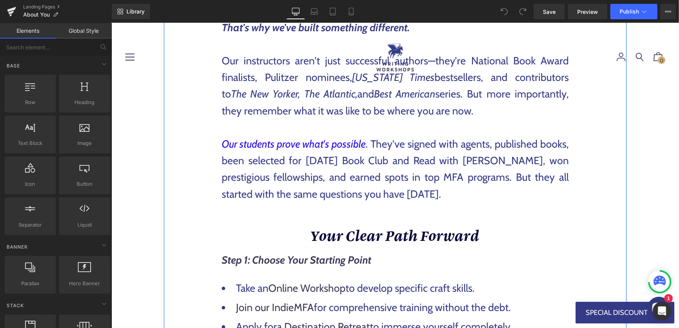
scroll to position [540, 0]
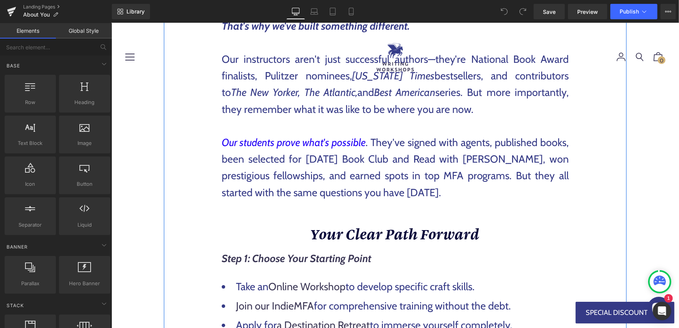
click at [420, 171] on p "Our students prove what's possible . They've signed with agents, published book…" at bounding box center [394, 167] width 347 height 67
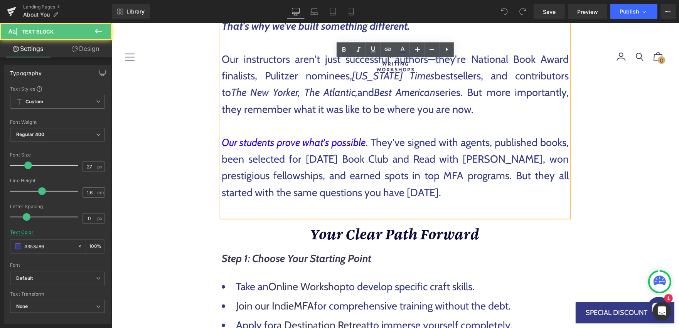
click at [420, 171] on p "Our students prove what's possible . They've signed with agents, published book…" at bounding box center [394, 167] width 347 height 67
click at [282, 169] on p "Our students prove what's possible . They've signed with agents, published book…" at bounding box center [394, 167] width 347 height 67
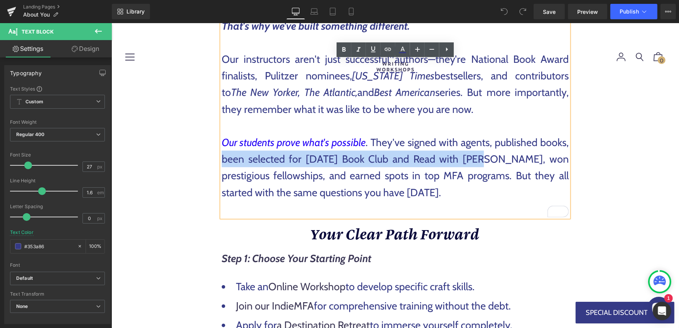
drag, startPoint x: 222, startPoint y: 161, endPoint x: 489, endPoint y: 163, distance: 266.4
click at [489, 163] on p "Our students prove what's possible . They've signed with agents, published book…" at bounding box center [394, 167] width 347 height 67
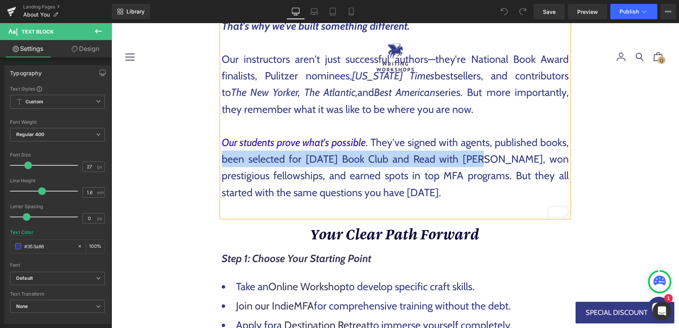
paste div "To enrich screen reader interactions, please activate Accessibility in Grammarl…"
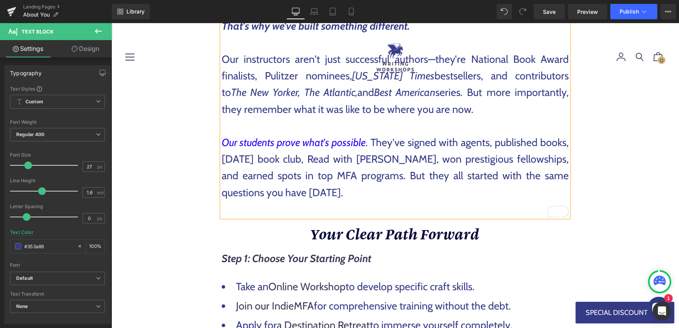
click at [238, 160] on p "Our students prove what's possible . They've signed with agents, published book…" at bounding box center [394, 167] width 347 height 67
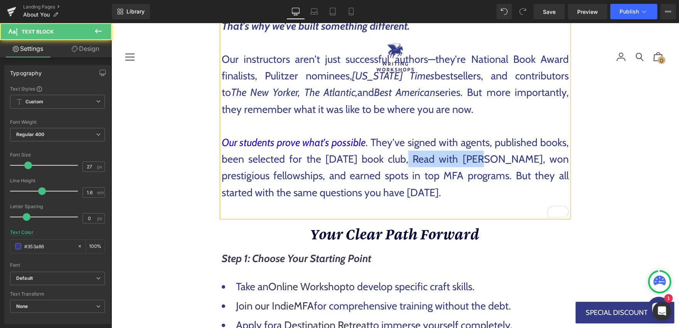
drag, startPoint x: 416, startPoint y: 159, endPoint x: 489, endPoint y: 159, distance: 72.9
click at [489, 159] on p "Our students prove what's possible . They've signed with agents, published book…" at bounding box center [394, 167] width 347 height 67
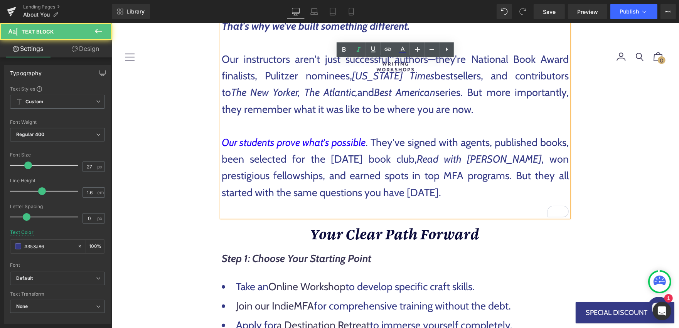
click at [526, 169] on p "Our students prove what's possible . They've signed with agents, published book…" at bounding box center [394, 167] width 347 height 67
click at [270, 180] on p "Our students prove what's possible . They've signed with agents, published book…" at bounding box center [394, 167] width 347 height 67
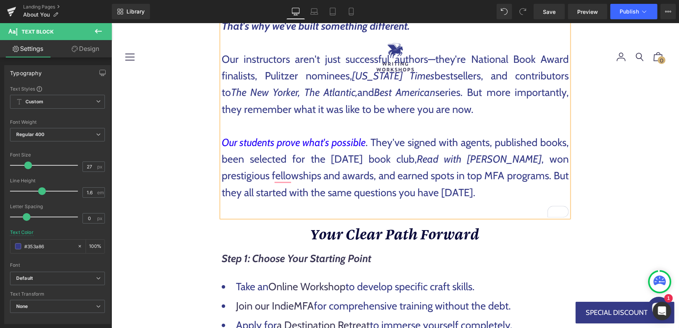
click at [375, 185] on p "Our students prove what's possible . They've signed with agents, published book…" at bounding box center [394, 167] width 347 height 67
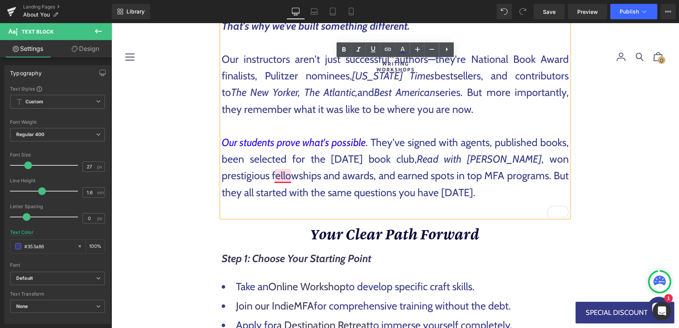
click at [279, 177] on p "Our students prove what's possible . They've signed with agents, published book…" at bounding box center [394, 167] width 347 height 67
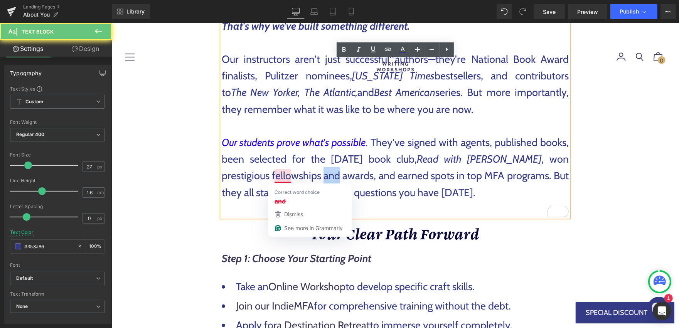
click at [279, 177] on p "Our students prove what's possible . They've signed with agents, published book…" at bounding box center [394, 167] width 347 height 67
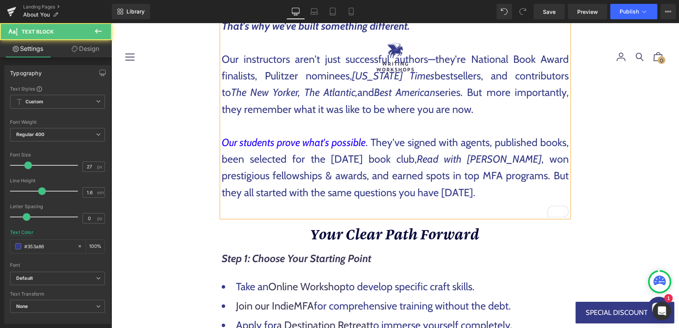
click at [288, 179] on p "Our students prove what's possible . They've signed with agents, published book…" at bounding box center [394, 167] width 347 height 67
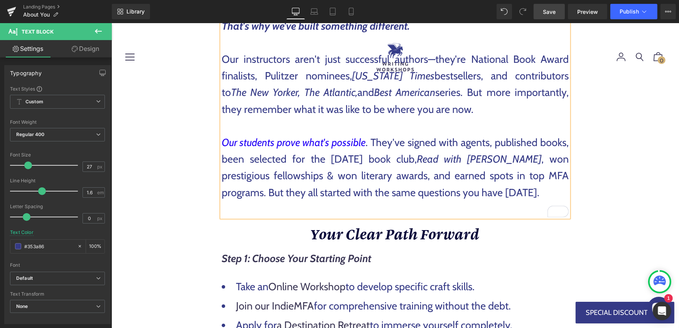
click at [553, 15] on span "Save" at bounding box center [549, 12] width 13 height 8
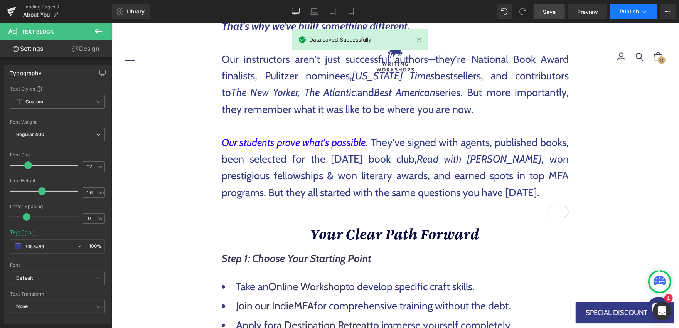
click at [648, 12] on button "Publish" at bounding box center [633, 11] width 47 height 15
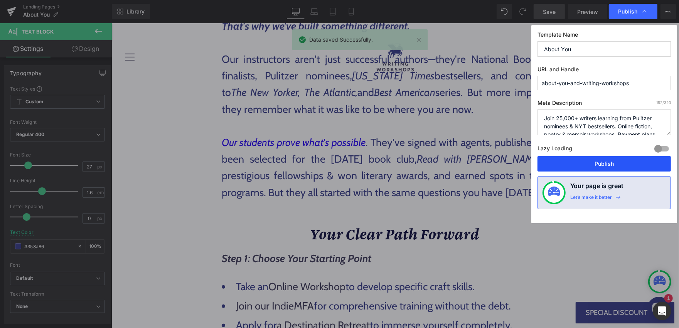
click at [598, 159] on button "Publish" at bounding box center [603, 163] width 133 height 15
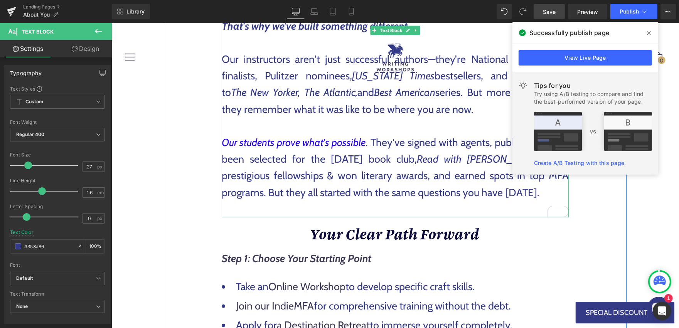
click at [295, 177] on p "Our students prove what's possible . They've signed with agents, published book…" at bounding box center [394, 167] width 347 height 67
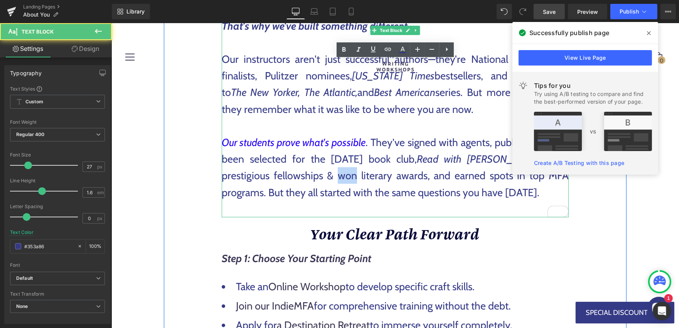
click at [295, 177] on p "Our students prove what's possible . They've signed with agents, published book…" at bounding box center [394, 167] width 347 height 67
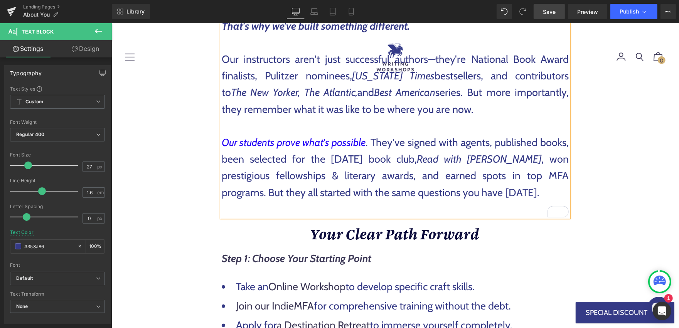
click at [554, 16] on link "Save" at bounding box center [548, 11] width 31 height 15
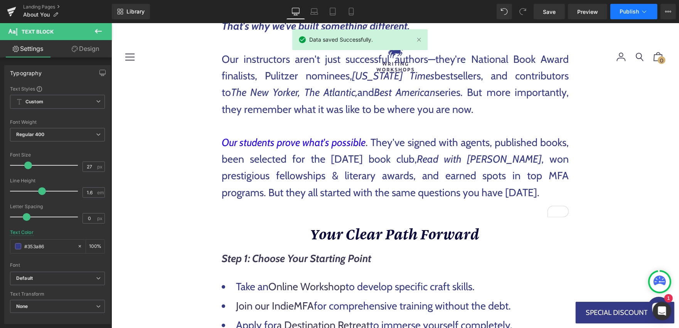
click at [630, 8] on span "Publish" at bounding box center [628, 11] width 19 height 6
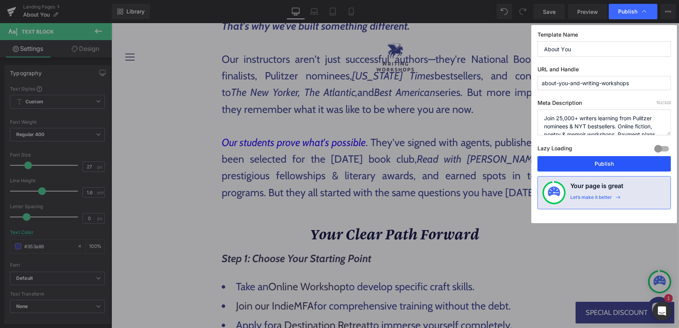
click at [601, 165] on button "Publish" at bounding box center [603, 163] width 133 height 15
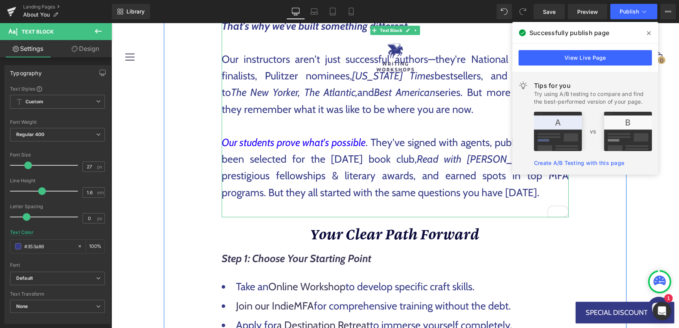
click at [393, 167] on p "Our students prove what's possible . They've signed with agents, published book…" at bounding box center [394, 167] width 347 height 67
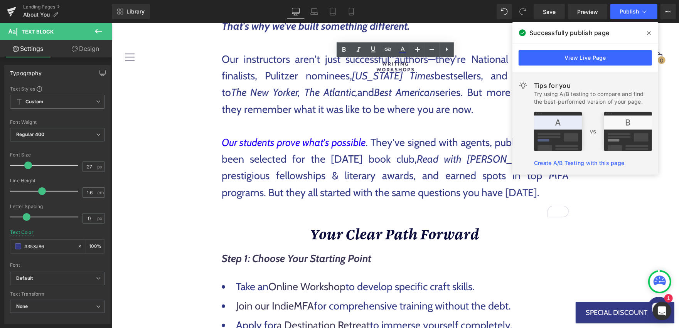
click at [650, 34] on icon at bounding box center [649, 33] width 4 height 6
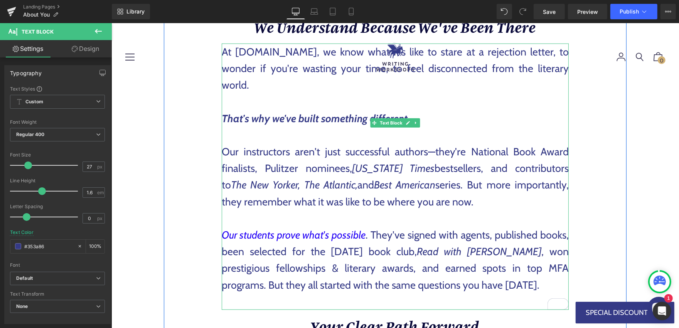
scroll to position [446, 0]
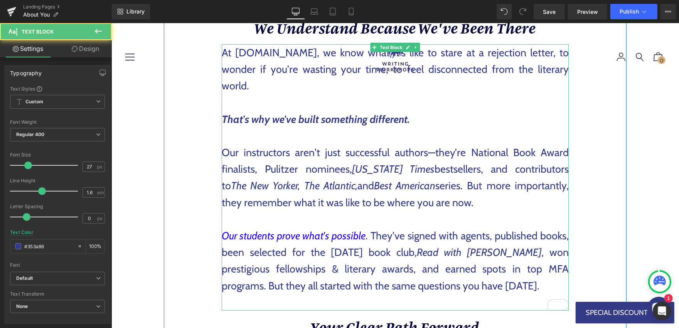
click at [298, 181] on icon "The New Yorker, The Atlantic," at bounding box center [294, 185] width 126 height 13
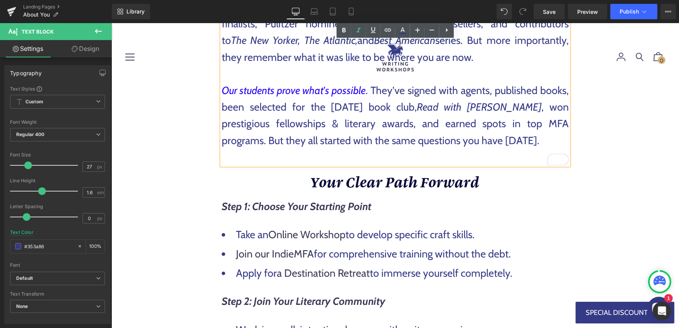
scroll to position [700, 0]
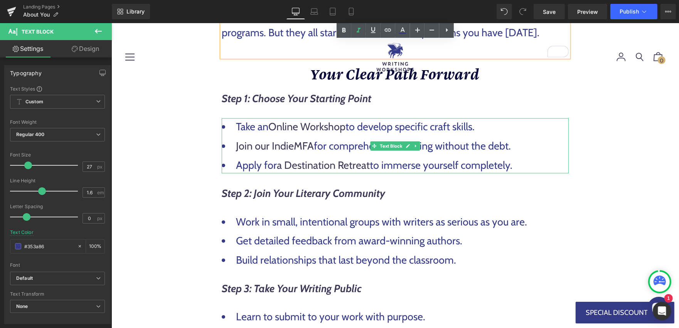
click at [254, 155] on ul "Take an Online Workshop to develop specific craft skills. Join our IndieMFA for…" at bounding box center [394, 145] width 347 height 55
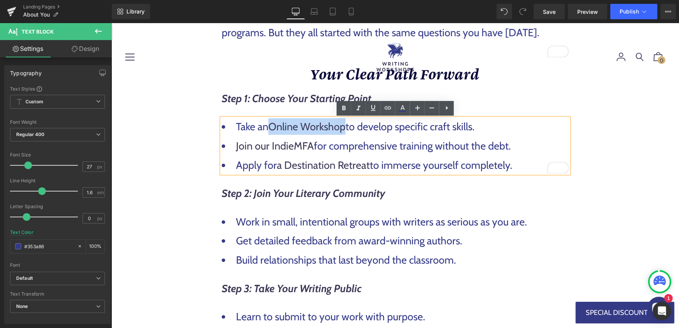
drag, startPoint x: 274, startPoint y: 127, endPoint x: 347, endPoint y: 124, distance: 72.9
click at [347, 124] on span "Take an Online Workshop to develop specific craft skills." at bounding box center [355, 126] width 239 height 13
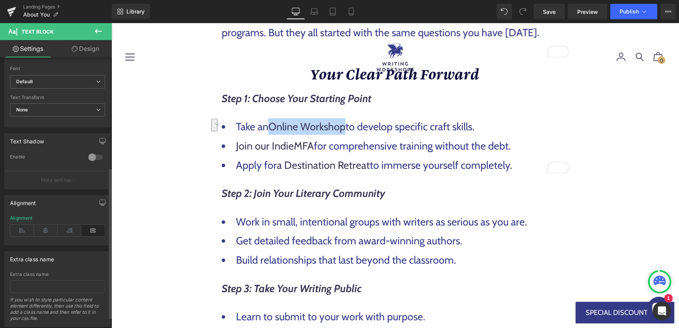
scroll to position [0, 0]
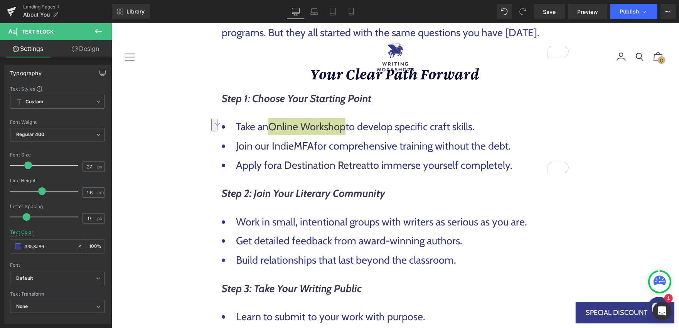
click at [82, 49] on link "Design" at bounding box center [85, 48] width 56 height 17
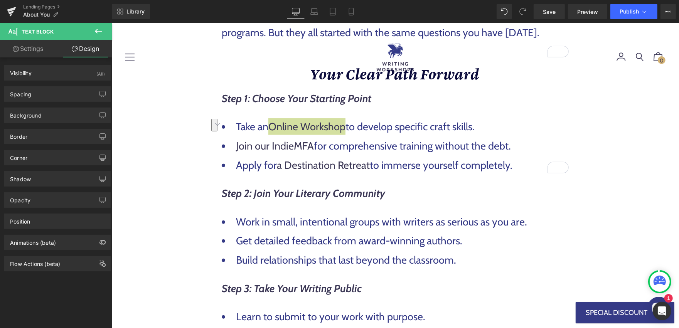
click at [42, 52] on link "Settings" at bounding box center [28, 48] width 56 height 17
type input "100"
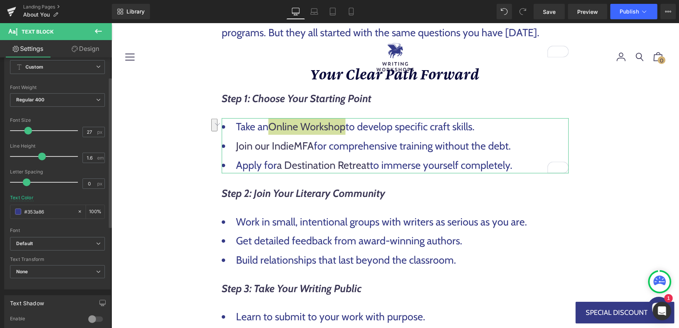
scroll to position [35, 0]
click at [96, 242] on icon at bounding box center [98, 243] width 5 height 5
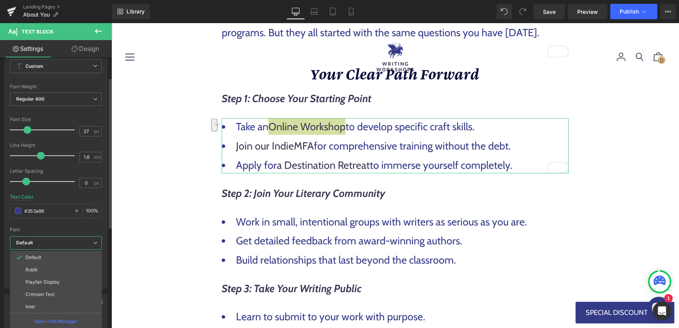
click at [96, 242] on icon at bounding box center [95, 243] width 5 height 5
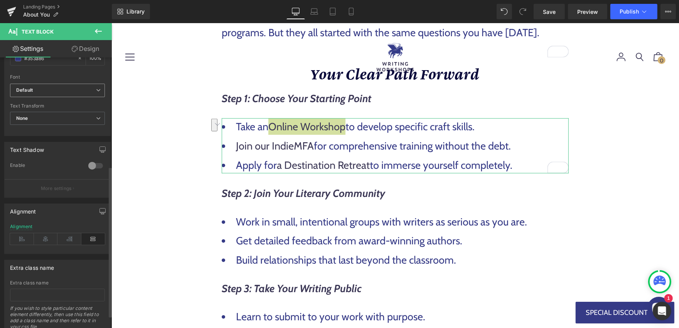
scroll to position [216, 0]
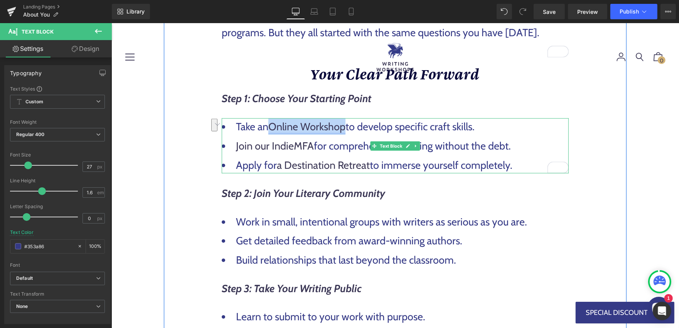
drag, startPoint x: 272, startPoint y: 124, endPoint x: 347, endPoint y: 124, distance: 74.8
click at [345, 124] on link "Online Workshop" at bounding box center [306, 126] width 77 height 13
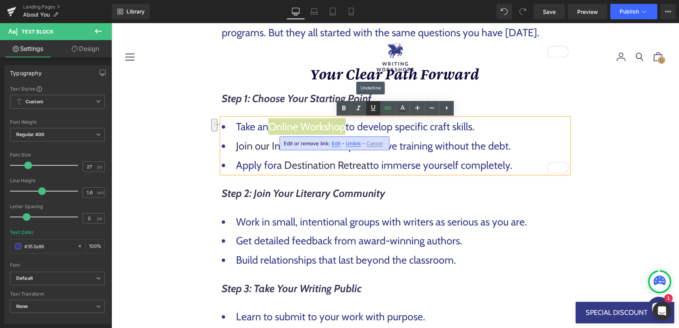
click at [375, 109] on icon at bounding box center [373, 107] width 9 height 9
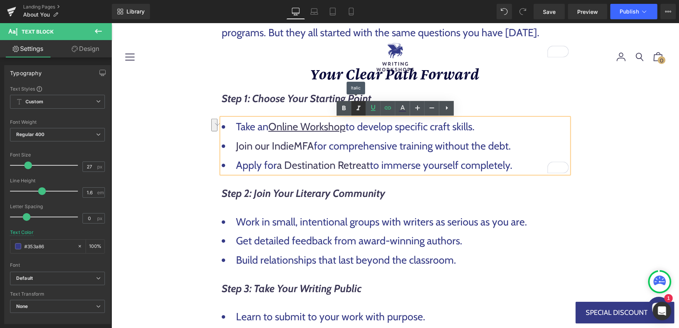
click at [360, 108] on icon at bounding box center [358, 108] width 9 height 9
click at [400, 109] on icon at bounding box center [402, 108] width 9 height 9
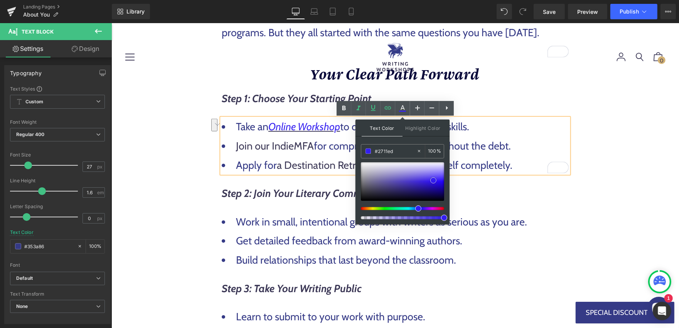
type input "#2510e9"
drag, startPoint x: 377, startPoint y: 188, endPoint x: 432, endPoint y: 180, distance: 55.7
click at [432, 180] on span at bounding box center [434, 182] width 6 height 6
click at [401, 152] on input "#2510e9" at bounding box center [396, 151] width 42 height 8
click at [584, 211] on div "Your Writing Matters Heading You're a writer with something important to say. W…" at bounding box center [394, 95] width 463 height 1437
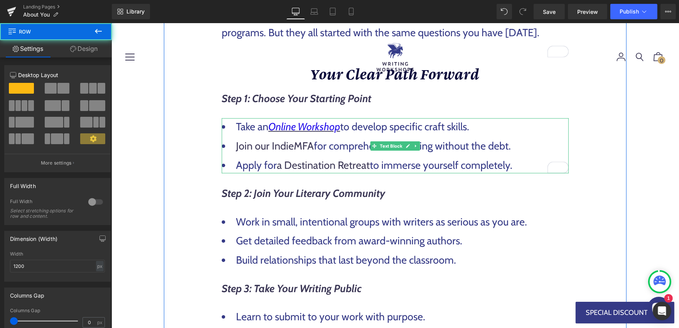
click at [452, 139] on li "Join our IndieMFA for comprehensive training without the debt." at bounding box center [394, 145] width 347 height 17
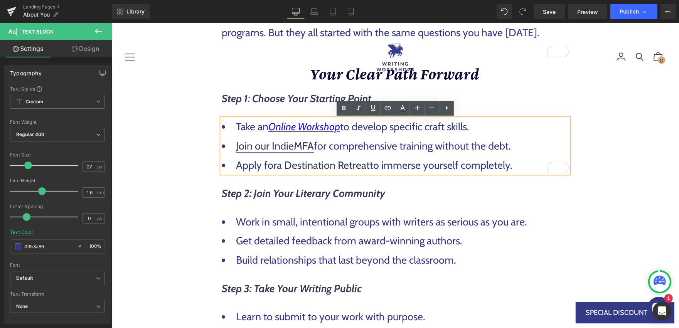
click at [310, 146] on link "Join our IndieMFA" at bounding box center [275, 145] width 78 height 13
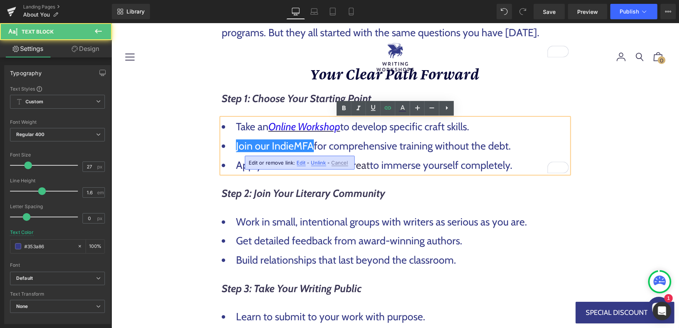
click at [335, 148] on li "Join our IndieMFA for comprehensive training without the debt." at bounding box center [394, 145] width 347 height 17
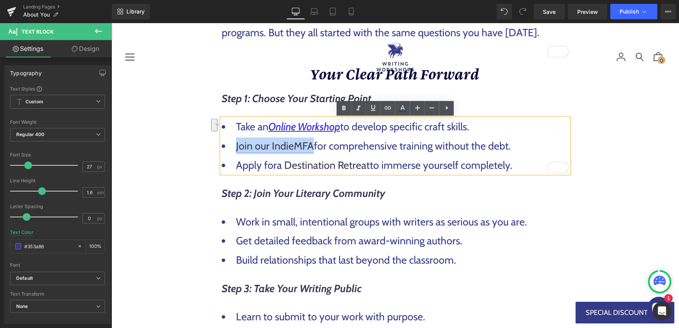
drag, startPoint x: 236, startPoint y: 148, endPoint x: 311, endPoint y: 145, distance: 74.4
click at [311, 145] on link "Join our IndieMFA" at bounding box center [275, 145] width 78 height 13
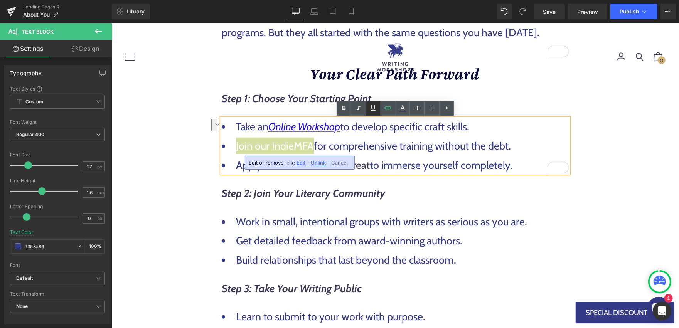
click at [371, 109] on icon at bounding box center [373, 107] width 9 height 9
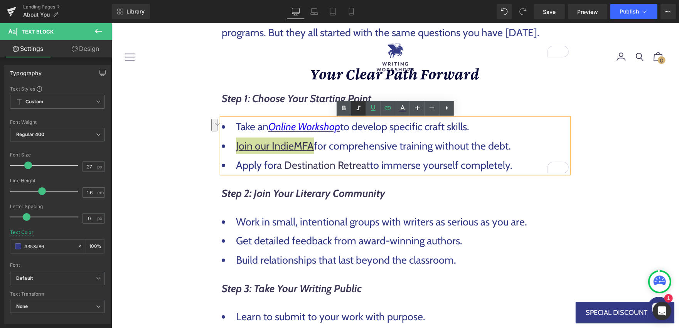
click at [360, 108] on icon at bounding box center [358, 108] width 9 height 9
click at [403, 107] on icon at bounding box center [403, 107] width 4 height 5
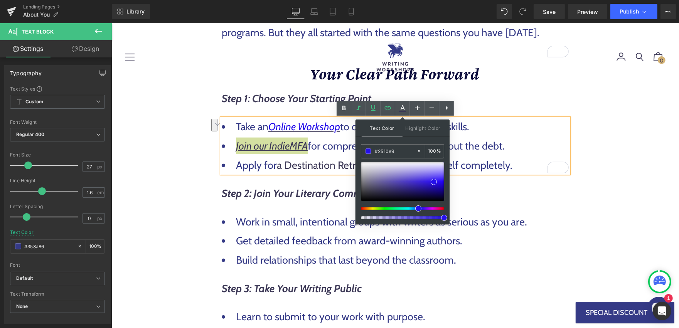
click at [402, 150] on input "#2510e9" at bounding box center [396, 151] width 42 height 8
click at [406, 151] on input "#2510e9" at bounding box center [396, 151] width 42 height 8
click at [606, 190] on div "Your Writing Matters Heading You're a writer with something important to say. W…" at bounding box center [394, 95] width 463 height 1437
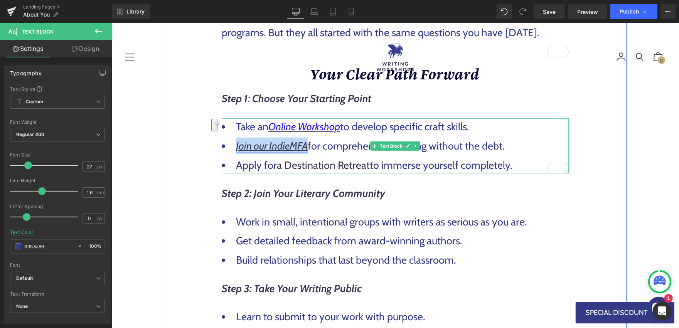
drag, startPoint x: 307, startPoint y: 147, endPoint x: 236, endPoint y: 146, distance: 70.9
click at [236, 146] on link "Join our IndieMFA" at bounding box center [272, 145] width 72 height 13
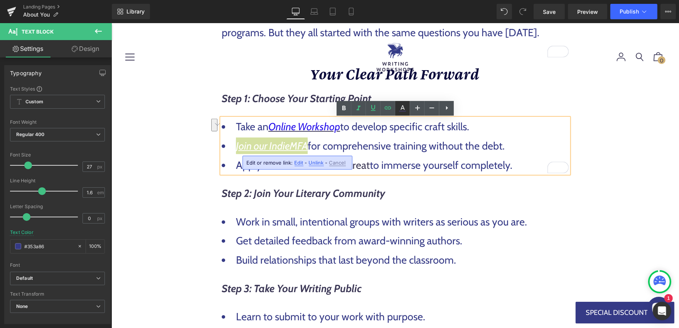
click at [400, 107] on icon at bounding box center [402, 108] width 9 height 9
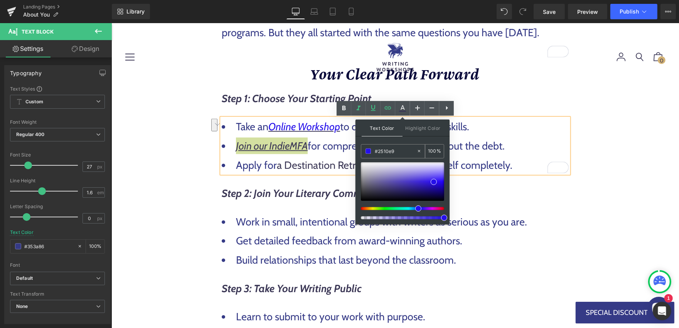
click at [406, 151] on input "#2510e9" at bounding box center [396, 151] width 42 height 8
type input "0"
paste input "#2510e9"
type input "#230dec"
type input "100"
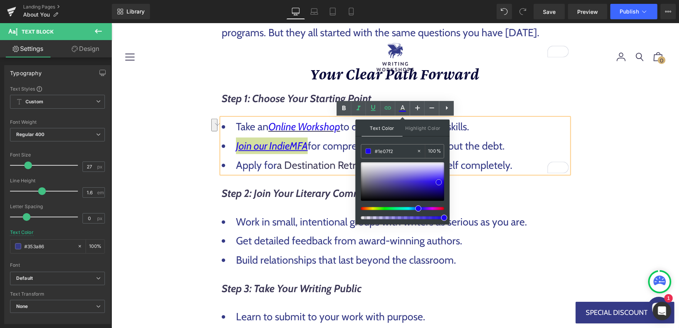
drag, startPoint x: 434, startPoint y: 182, endPoint x: 439, endPoint y: 182, distance: 5.0
click at [439, 182] on span at bounding box center [439, 182] width 6 height 6
click at [404, 149] on input "#1e07f2" at bounding box center [396, 151] width 42 height 8
paste input "2510e9"
type input "#2510e9"
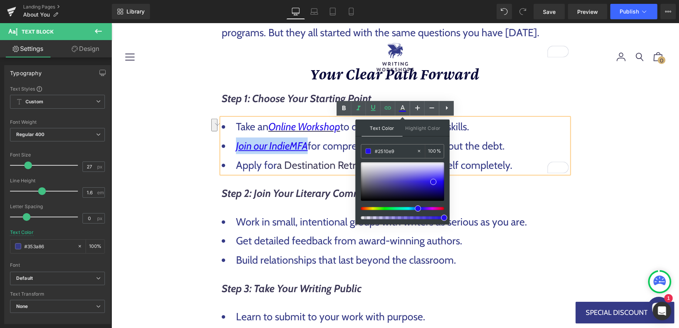
click at [620, 158] on div "Your Writing Matters Heading You're a writer with something important to say. W…" at bounding box center [394, 95] width 463 height 1437
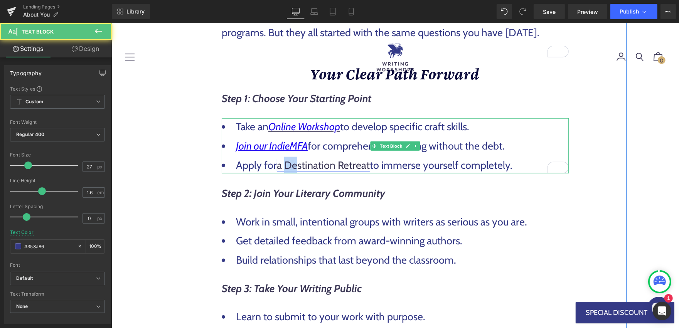
click at [298, 166] on link "a Destination Retreat" at bounding box center [322, 164] width 93 height 13
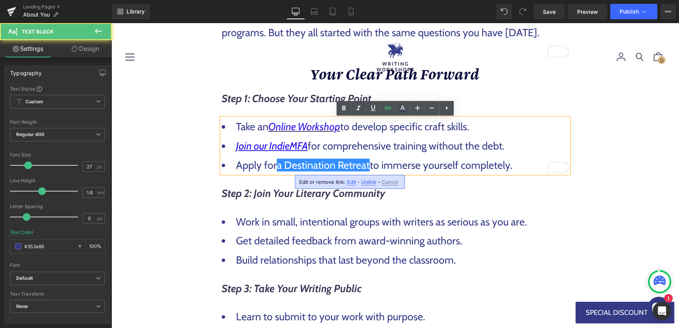
click at [261, 162] on li "Apply for a Destination Retreat to immerse yourself completely." at bounding box center [394, 165] width 347 height 17
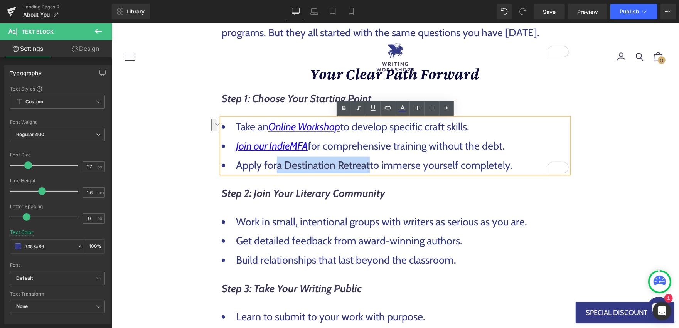
drag, startPoint x: 277, startPoint y: 167, endPoint x: 369, endPoint y: 165, distance: 91.4
click at [369, 165] on li "Apply for a Destination Retreat to immerse yourself completely." at bounding box center [394, 165] width 347 height 17
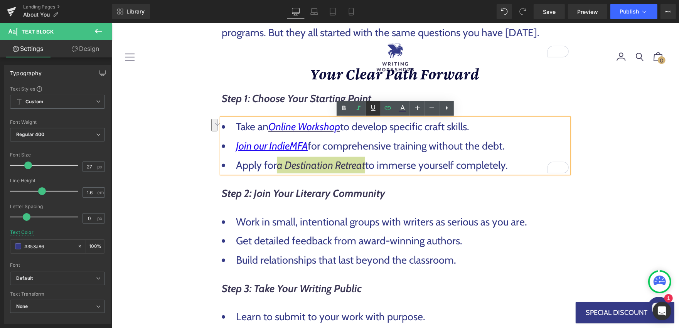
click at [374, 109] on icon at bounding box center [373, 108] width 5 height 6
click at [401, 108] on icon at bounding box center [403, 107] width 4 height 5
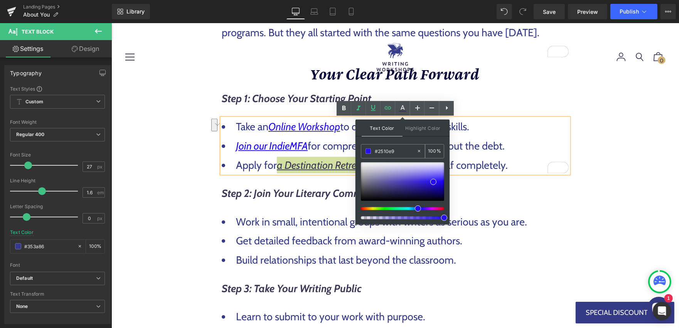
click at [405, 152] on input "#2510e9" at bounding box center [396, 151] width 42 height 8
type input "0"
paste input "#2510e9"
type input "#2610ee"
type input "100"
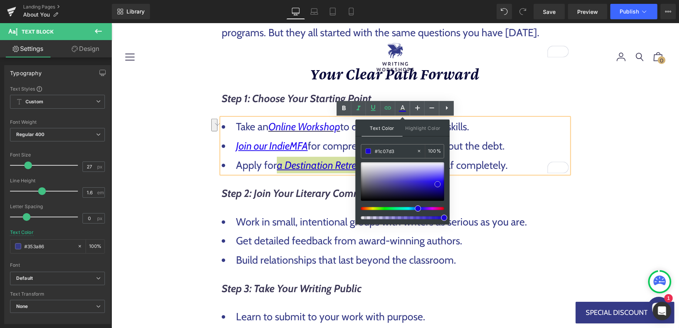
drag, startPoint x: 436, startPoint y: 180, endPoint x: 440, endPoint y: 183, distance: 4.8
click at [440, 183] on span at bounding box center [437, 184] width 6 height 6
click at [399, 149] on input "#1c07d3" at bounding box center [396, 151] width 42 height 8
paste input "2510e9"
click at [543, 144] on li "Join our IndieMFA for comprehensive training without the debt." at bounding box center [394, 145] width 347 height 17
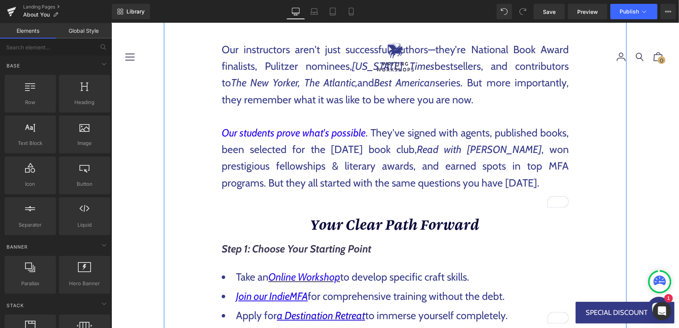
scroll to position [549, 0]
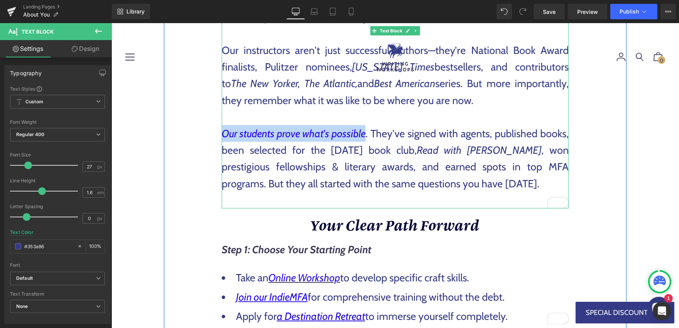
drag, startPoint x: 224, startPoint y: 133, endPoint x: 365, endPoint y: 140, distance: 142.0
click at [365, 140] on p "Our students prove what's possible . They've signed with agents, published book…" at bounding box center [394, 158] width 347 height 67
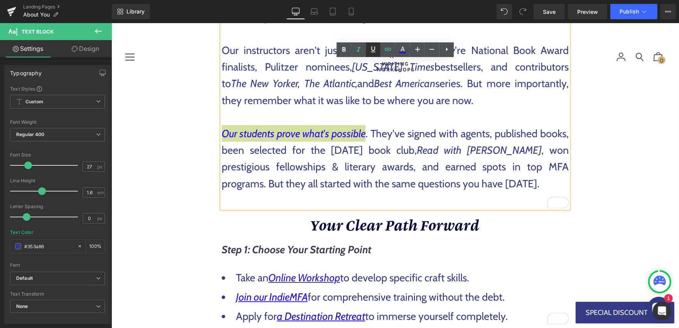
click at [373, 52] on icon at bounding box center [373, 50] width 5 height 6
click at [402, 51] on icon at bounding box center [402, 49] width 9 height 9
type input "#2403f6"
type input "100"
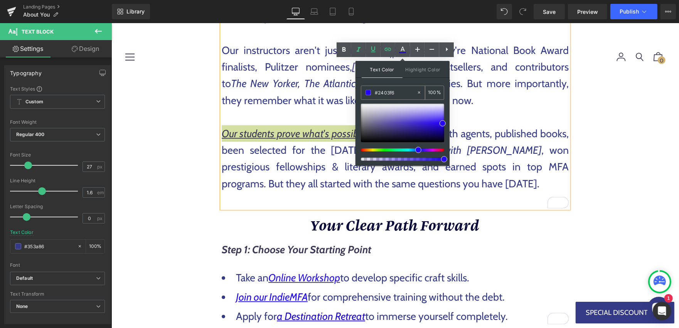
click at [400, 93] on input "#2403f6" at bounding box center [396, 92] width 42 height 8
type input "0"
paste input "#2510e9"
type input "#2510e9"
type input "100"
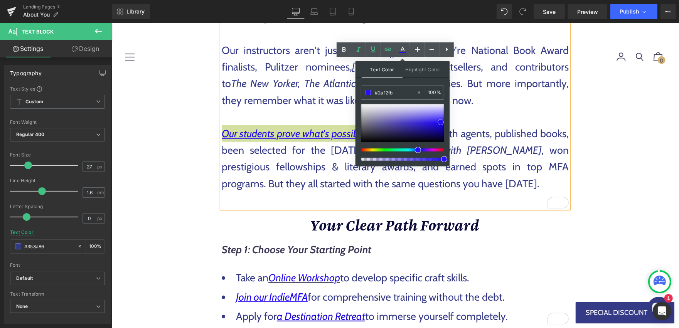
drag, startPoint x: 433, startPoint y: 122, endPoint x: 441, endPoint y: 119, distance: 8.8
click at [441, 120] on span at bounding box center [441, 122] width 6 height 6
click at [409, 93] on input "#2a12fb" at bounding box center [396, 92] width 42 height 8
paste input "510e9"
type input "#2510e9"
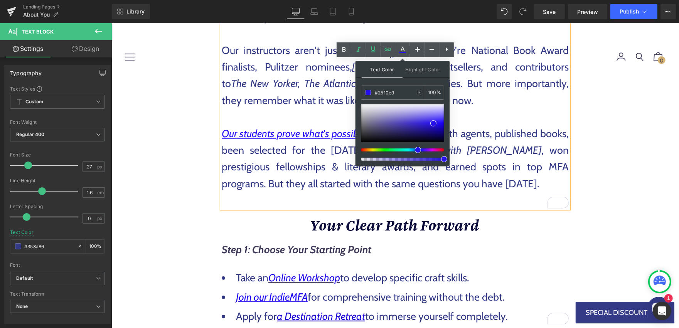
click at [478, 128] on p "Our students prove what's possible . They've signed with agents, published book…" at bounding box center [394, 158] width 347 height 67
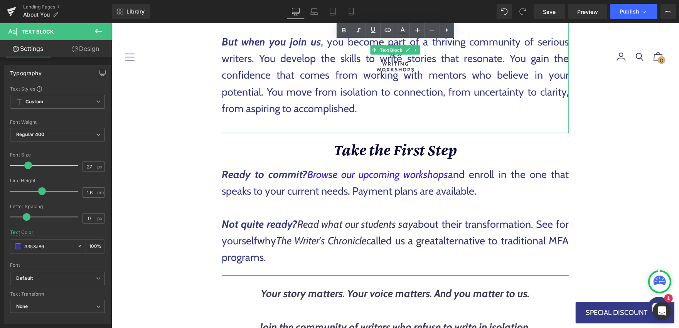
scroll to position [1174, 0]
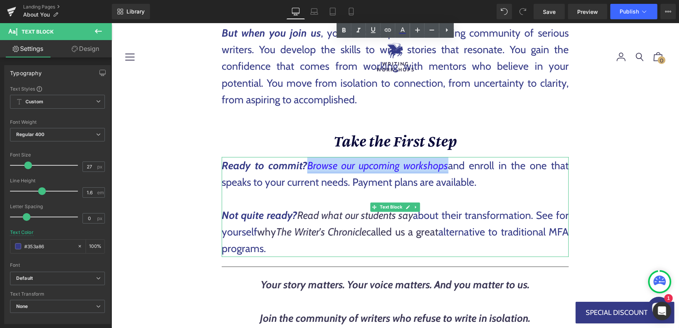
drag, startPoint x: 448, startPoint y: 169, endPoint x: 310, endPoint y: 165, distance: 138.1
click at [310, 165] on p "Ready to commit? Browse our upcoming workshops and enroll in the one that speak…" at bounding box center [394, 173] width 347 height 33
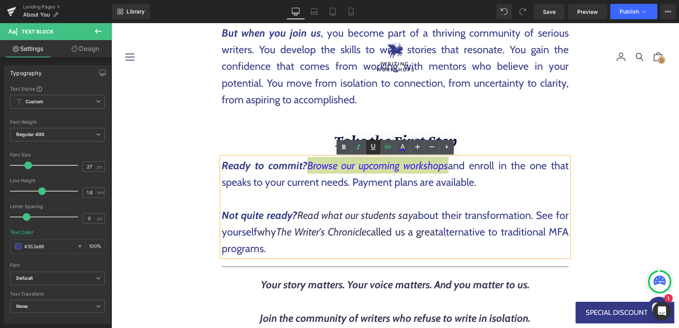
click at [375, 148] on icon at bounding box center [373, 146] width 9 height 9
click at [402, 150] on icon at bounding box center [402, 150] width 7 height 1
type input "#3a1cfb"
type input "100"
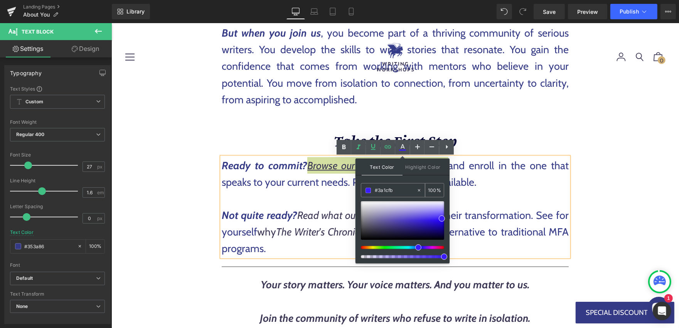
click at [401, 186] on input "#3a1cfb" at bounding box center [396, 190] width 42 height 8
type input "0"
type input "#3e21fb"
type input "100"
drag, startPoint x: 442, startPoint y: 219, endPoint x: 429, endPoint y: 219, distance: 13.5
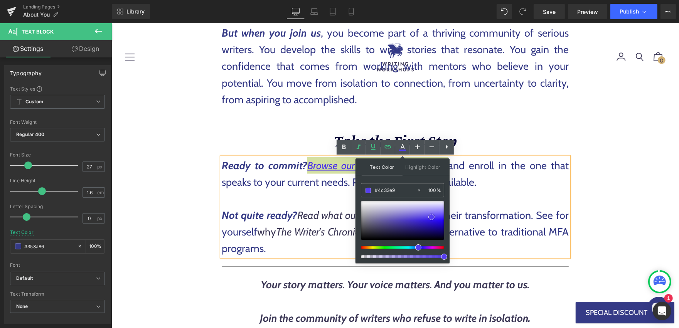
click at [429, 219] on span at bounding box center [431, 217] width 6 height 6
click at [410, 189] on input "#4c33e9" at bounding box center [396, 190] width 42 height 8
paste input "2510"
click at [533, 204] on p "To enrich screen reader interactions, please activate Accessibility in Grammarl…" at bounding box center [394, 198] width 347 height 17
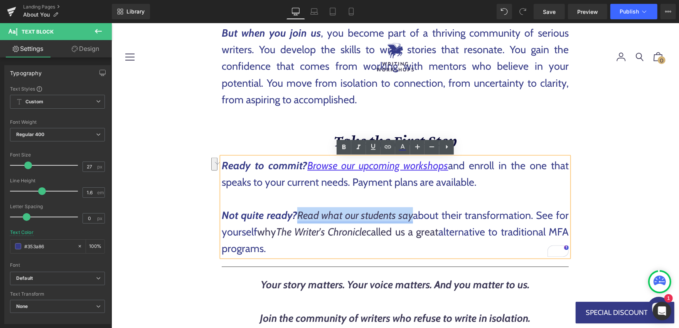
drag, startPoint x: 299, startPoint y: 214, endPoint x: 412, endPoint y: 212, distance: 113.3
click at [412, 212] on link "Read what our students say" at bounding box center [355, 215] width 116 height 13
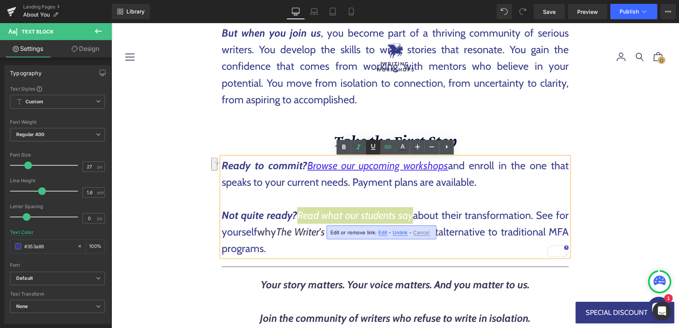
click at [372, 147] on icon at bounding box center [373, 147] width 5 height 6
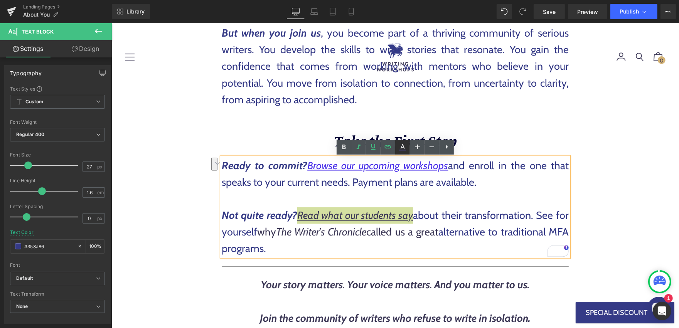
click at [402, 147] on icon at bounding box center [402, 147] width 9 height 9
type input "#3c3856"
type input "100"
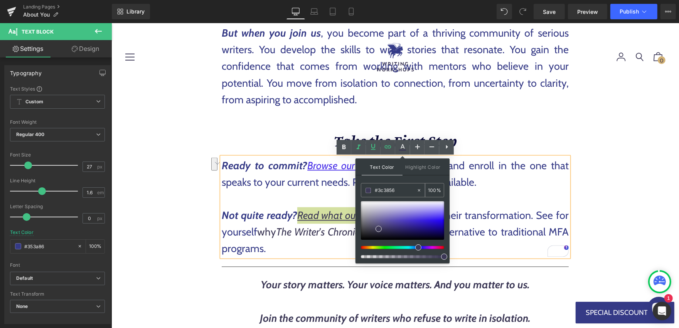
click at [406, 188] on input "#3c3856" at bounding box center [396, 190] width 42 height 8
type input "0"
type input "#3c3856"
type input "100"
drag, startPoint x: 379, startPoint y: 227, endPoint x: 442, endPoint y: 219, distance: 64.2
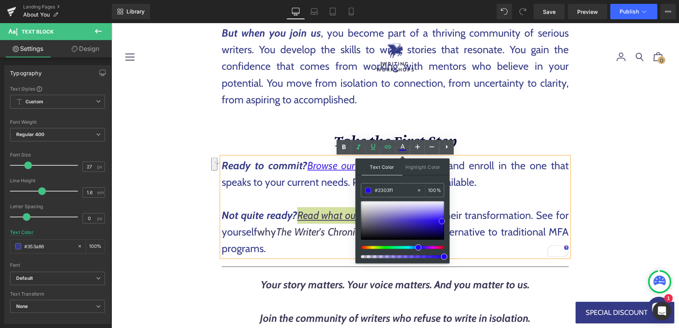
click at [442, 219] on span at bounding box center [442, 221] width 6 height 6
click at [400, 189] on input "#2202f2" at bounding box center [396, 190] width 42 height 8
paste input "510e9"
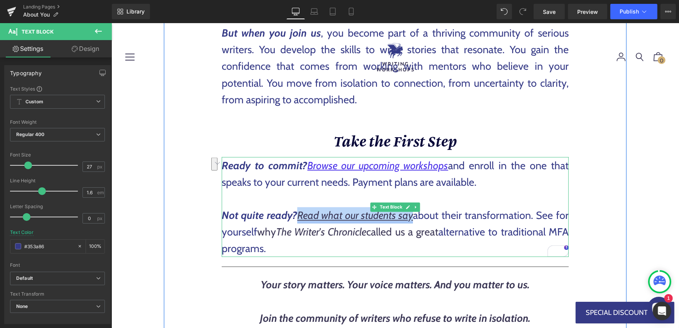
drag, startPoint x: 298, startPoint y: 215, endPoint x: 412, endPoint y: 217, distance: 114.5
click at [412, 217] on link "Read what our students say" at bounding box center [355, 215] width 116 height 13
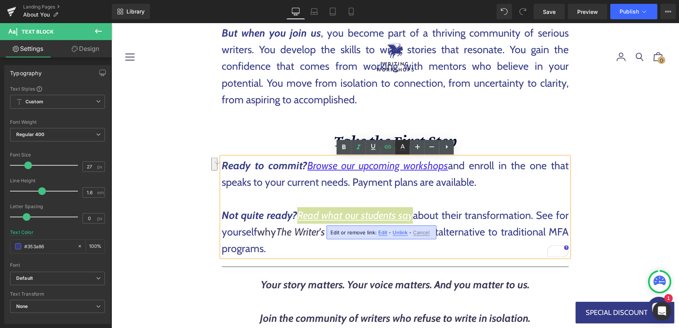
click at [404, 145] on icon at bounding box center [402, 147] width 9 height 9
type input "#ffffff"
type input "100"
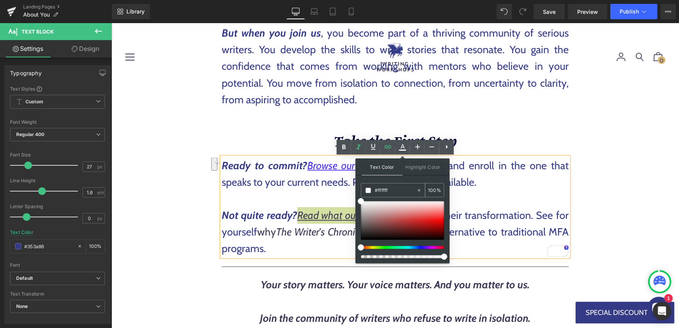
click at [398, 190] on input "#ffffff" at bounding box center [396, 190] width 42 height 8
type input "0"
paste input "#2510e9"
type input "#2510e9"
type input "100"
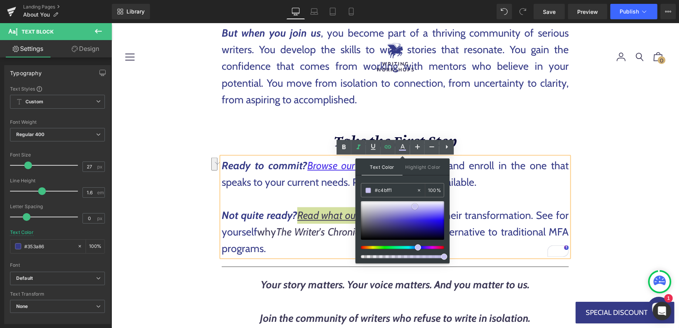
type input "#c9c4f2"
drag, startPoint x: 434, startPoint y: 220, endPoint x: 415, endPoint y: 205, distance: 23.7
click at [415, 205] on span at bounding box center [415, 207] width 6 height 6
click at [406, 192] on input "#c9c4f2" at bounding box center [396, 190] width 42 height 8
type input "0"
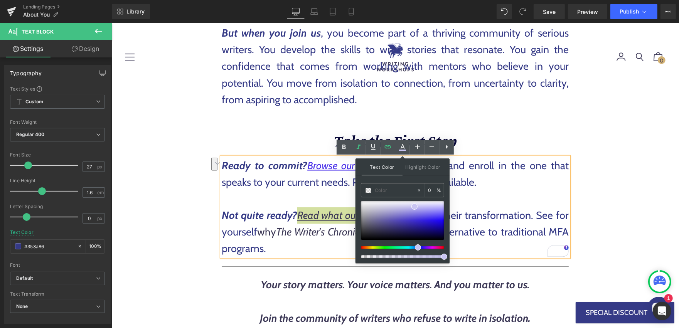
paste input "#2510e9"
type input "#2510e9"
type input "100"
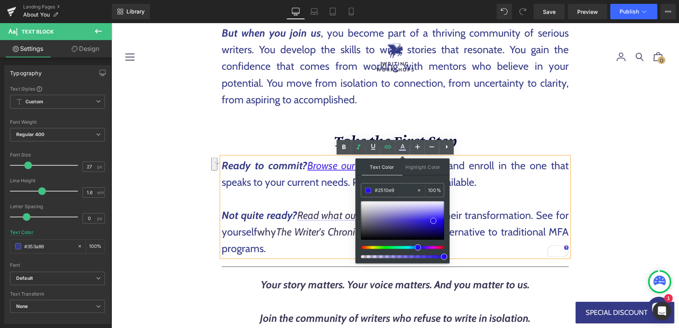
click at [500, 220] on p "Not quite ready? Read what our students say about their transformation. See for…" at bounding box center [394, 232] width 347 height 50
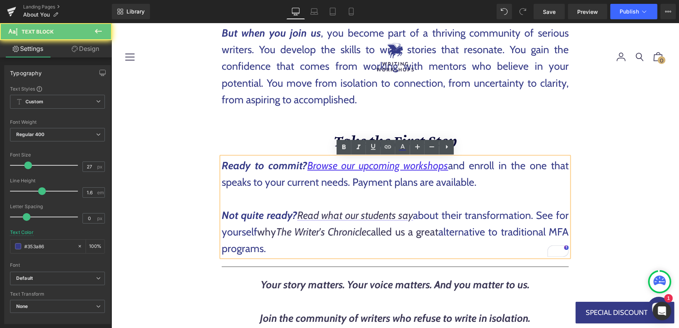
click at [462, 210] on p "Not quite ready? Read what our students say about their transformation. See for…" at bounding box center [394, 232] width 347 height 50
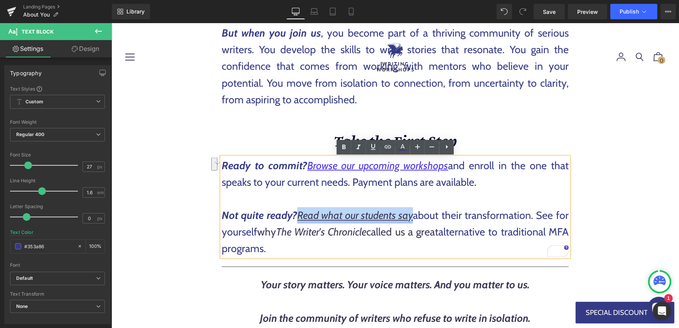
drag, startPoint x: 300, startPoint y: 215, endPoint x: 412, endPoint y: 210, distance: 112.3
click at [412, 210] on link "Read what our students say" at bounding box center [355, 215] width 116 height 13
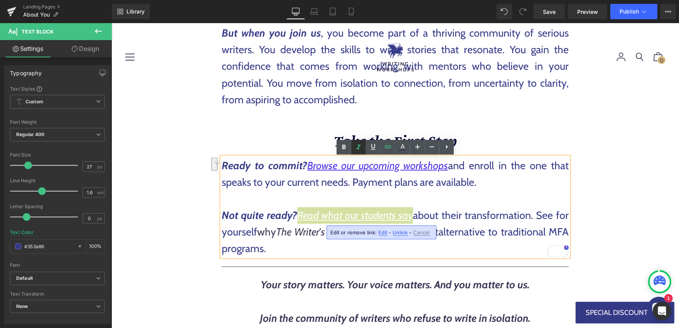
click at [358, 147] on icon at bounding box center [359, 147] width 4 height 5
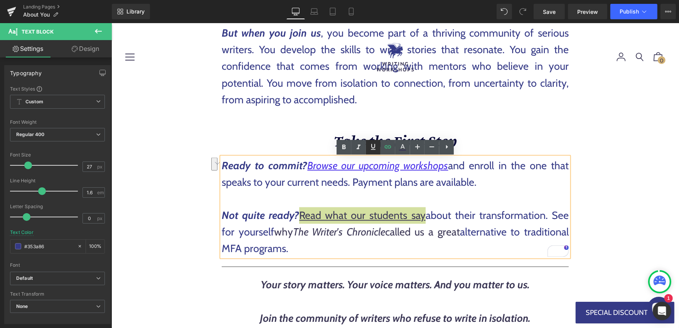
click at [372, 148] on icon at bounding box center [373, 146] width 9 height 9
click at [358, 147] on icon at bounding box center [359, 147] width 4 height 5
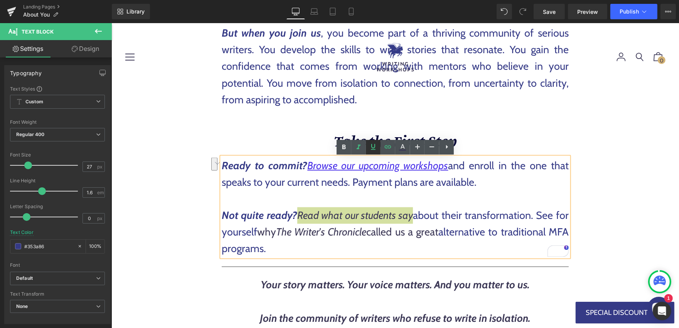
click at [373, 147] on icon at bounding box center [373, 146] width 9 height 9
click at [408, 147] on link at bounding box center [402, 147] width 15 height 15
type input "#3c3856"
type input "100"
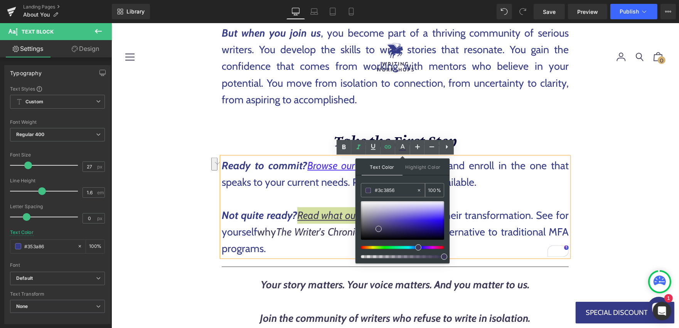
click at [409, 187] on input "#3c3856" at bounding box center [396, 190] width 42 height 8
type input "0"
paste input "#2510e9"
type input "#2510e9"
type input "100"
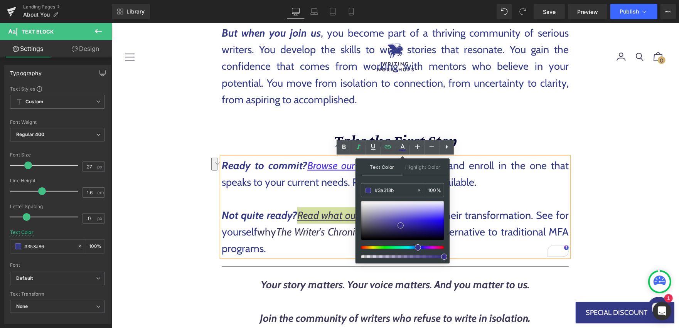
type input "#393086"
drag, startPoint x: 434, startPoint y: 220, endPoint x: 401, endPoint y: 225, distance: 33.5
click at [401, 225] on span at bounding box center [400, 225] width 6 height 6
click at [402, 191] on input "#393086" at bounding box center [396, 190] width 42 height 8
type input "0"
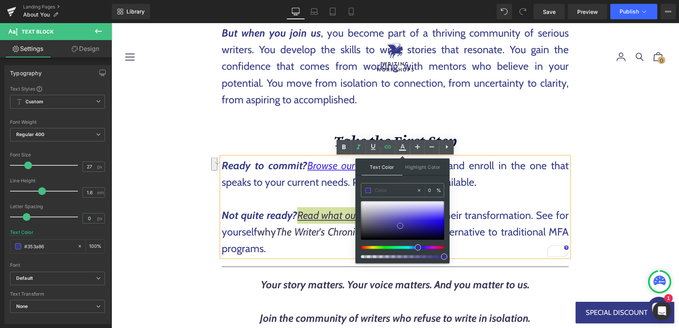
type input "#372f83"
type input "100"
drag, startPoint x: 400, startPoint y: 224, endPoint x: 439, endPoint y: 222, distance: 39.0
click at [439, 222] on span at bounding box center [439, 222] width 6 height 6
click at [406, 193] on input "#0606c5" at bounding box center [396, 190] width 42 height 8
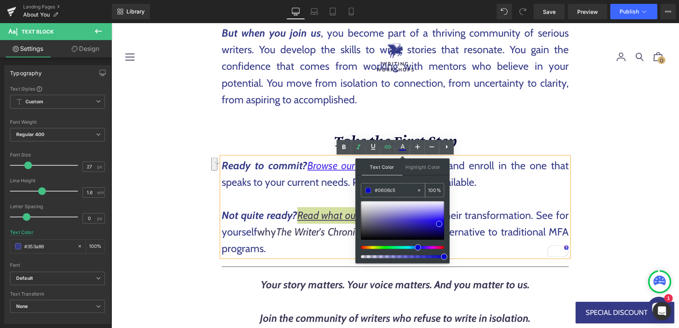
paste input "2510e9"
type input "#2510e9"
click at [512, 215] on p "Not quite ready? Read what our students say about their transformation. See for…" at bounding box center [394, 232] width 347 height 50
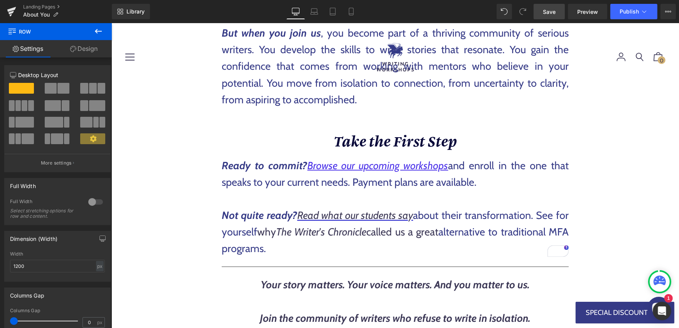
click at [555, 9] on span "Save" at bounding box center [549, 12] width 13 height 8
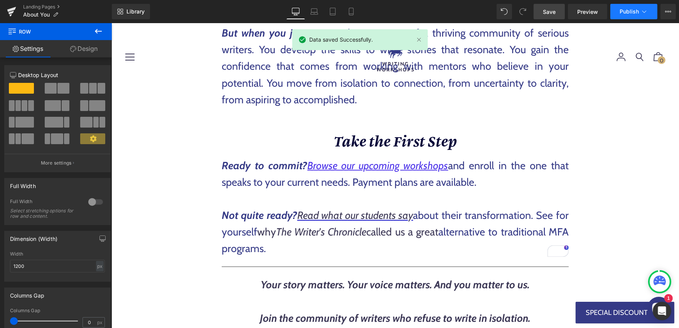
click at [643, 14] on icon at bounding box center [644, 12] width 8 height 8
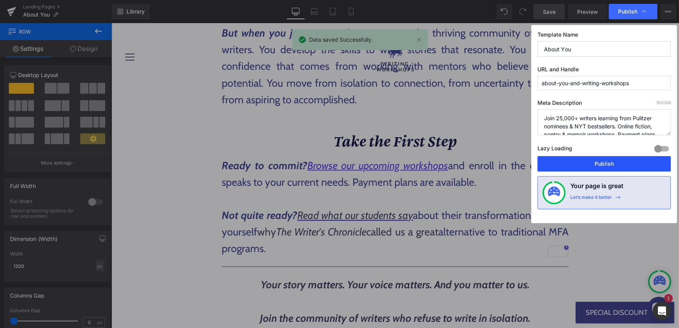
click at [585, 165] on button "Publish" at bounding box center [603, 163] width 133 height 15
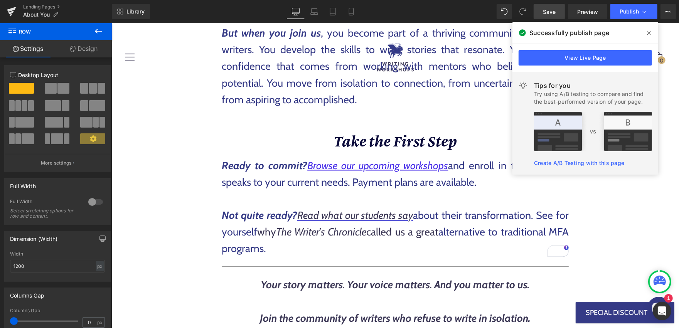
click at [649, 32] on icon at bounding box center [649, 33] width 4 height 6
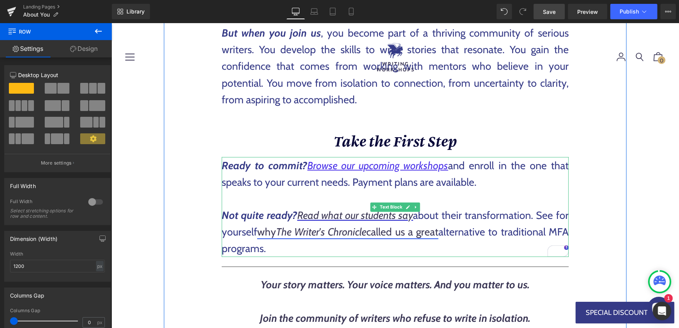
click at [447, 208] on p "Not quite ready? Read what our students say about their transformation. See for…" at bounding box center [394, 232] width 347 height 50
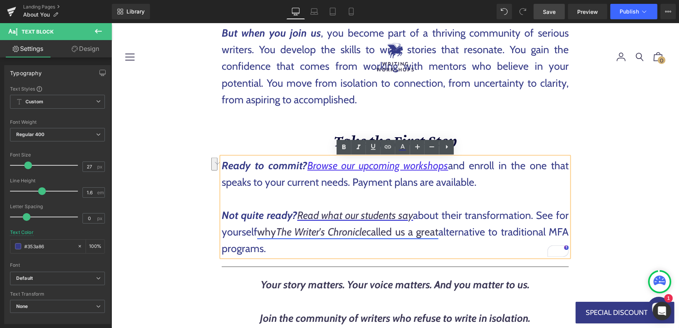
drag, startPoint x: 261, startPoint y: 234, endPoint x: 454, endPoint y: 237, distance: 193.5
click at [438, 237] on link "why The Writer's Chronicle called us a great" at bounding box center [347, 231] width 181 height 13
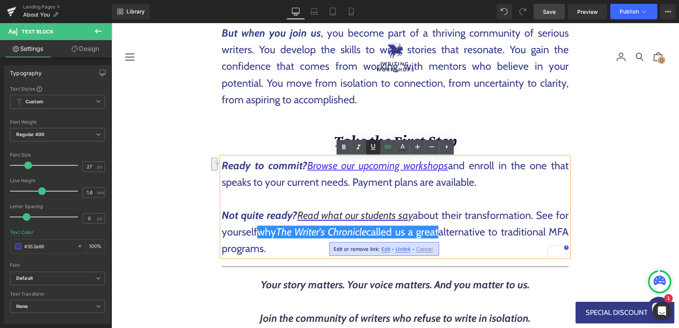
click at [370, 146] on icon at bounding box center [373, 146] width 9 height 9
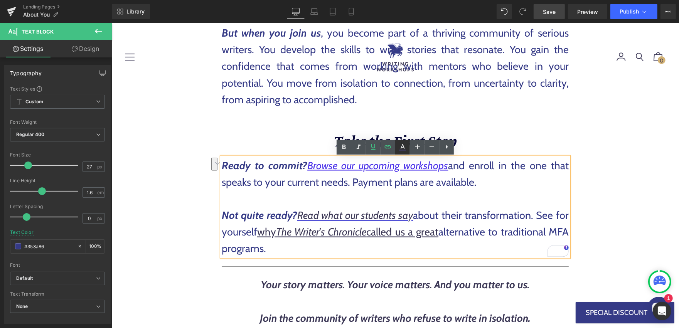
click at [403, 146] on icon at bounding box center [403, 146] width 4 height 5
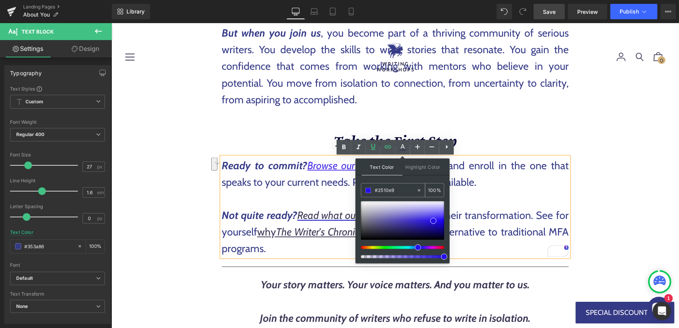
click at [407, 186] on input "#2510e9" at bounding box center [396, 190] width 42 height 8
type input "0"
type input "#2510e9"
type input "100"
drag, startPoint x: 432, startPoint y: 221, endPoint x: 448, endPoint y: 214, distance: 16.9
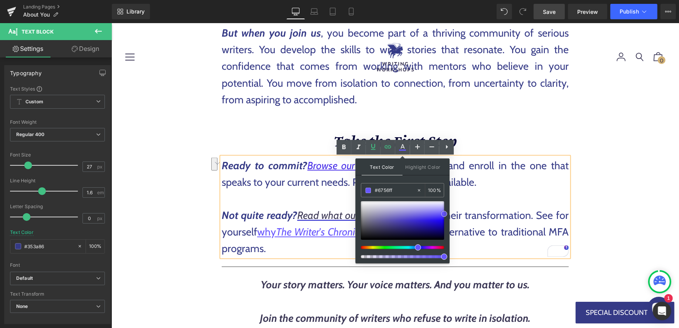
click at [448, 214] on div "Text Color Highlight Color rgba(103, 86, 255, 1) #6756ff 100 % transparent tran…" at bounding box center [402, 210] width 94 height 105
click at [404, 191] on input "#6756ff" at bounding box center [396, 190] width 42 height 8
paste input "2510e9"
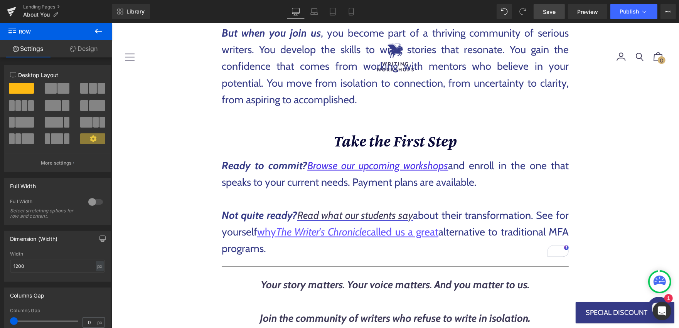
click at [551, 11] on span "Save" at bounding box center [549, 12] width 13 height 8
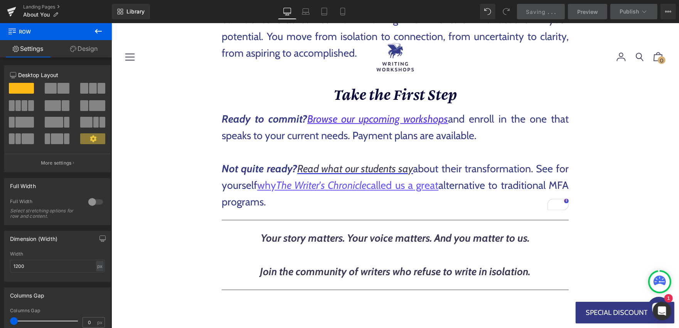
scroll to position [1226, 0]
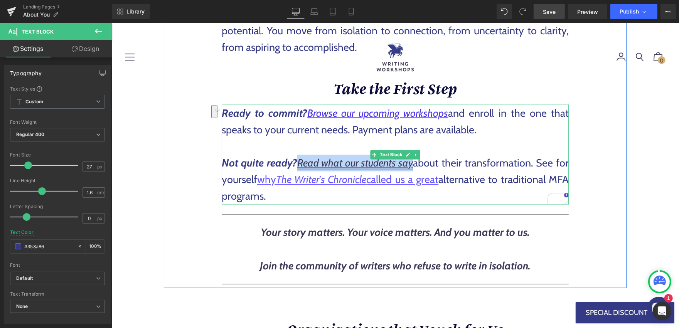
drag, startPoint x: 299, startPoint y: 161, endPoint x: 412, endPoint y: 161, distance: 112.9
click at [412, 161] on link "Read what our students say" at bounding box center [355, 163] width 116 height 13
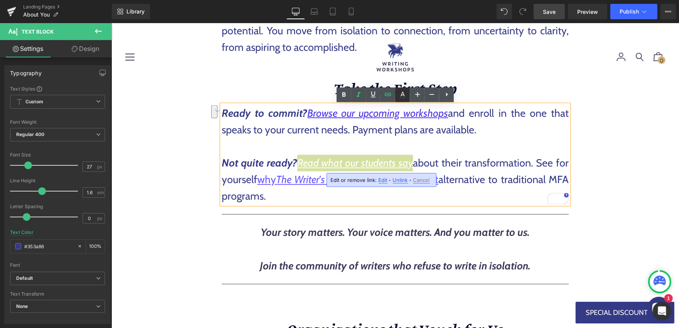
click at [405, 97] on icon at bounding box center [402, 94] width 9 height 9
type input "#ffffff"
type input "100"
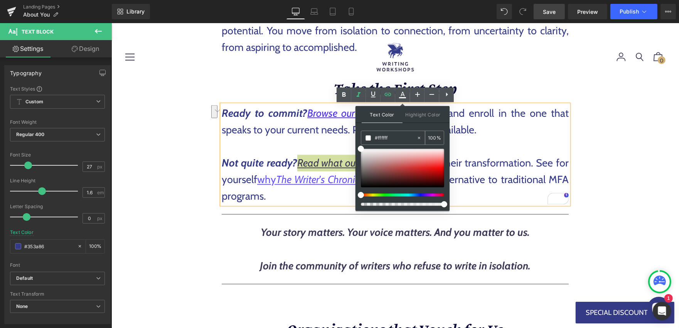
click at [397, 136] on input "#ffffff" at bounding box center [396, 138] width 42 height 8
type input "0"
paste input "#2510e9"
type input "#2510e9"
type input "100"
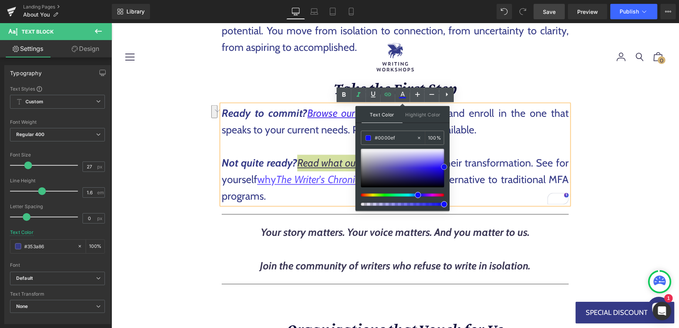
drag, startPoint x: 431, startPoint y: 168, endPoint x: 445, endPoint y: 168, distance: 13.9
click at [445, 168] on span at bounding box center [444, 167] width 6 height 6
click at [405, 136] on input "#0000ef" at bounding box center [396, 138] width 42 height 8
paste input "2510e9"
type input "#2510e9"
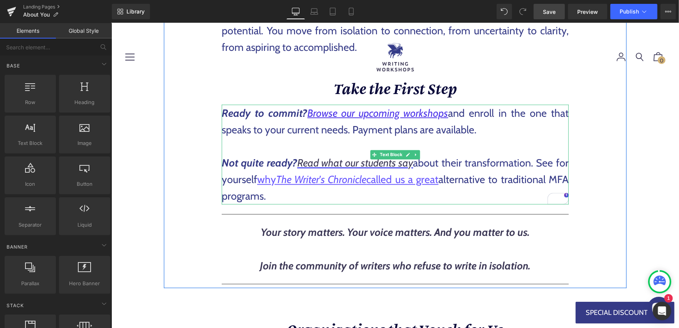
click at [460, 158] on p "Not quite ready? Read what our students say about their transformation. See for…" at bounding box center [394, 180] width 347 height 50
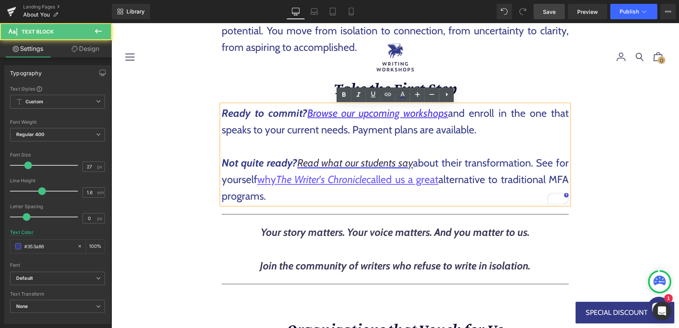
click at [417, 165] on p "Not quite ready? Read what our students say about their transformation. See for…" at bounding box center [394, 180] width 347 height 50
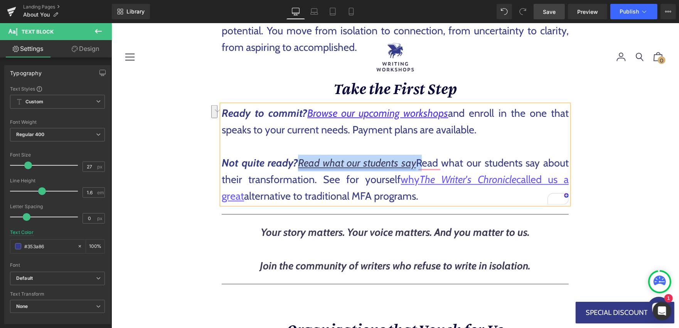
drag, startPoint x: 418, startPoint y: 162, endPoint x: 299, endPoint y: 164, distance: 119.5
click at [299, 164] on p "Not quite ready? Read what our students say Read what our students say about th…" at bounding box center [394, 180] width 347 height 50
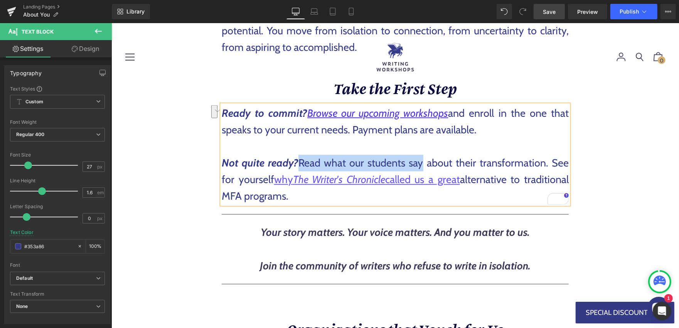
drag, startPoint x: 302, startPoint y: 165, endPoint x: 422, endPoint y: 162, distance: 120.7
click at [422, 162] on p "Not quite ready? Read what our students say about their transformation. See for…" at bounding box center [394, 180] width 347 height 50
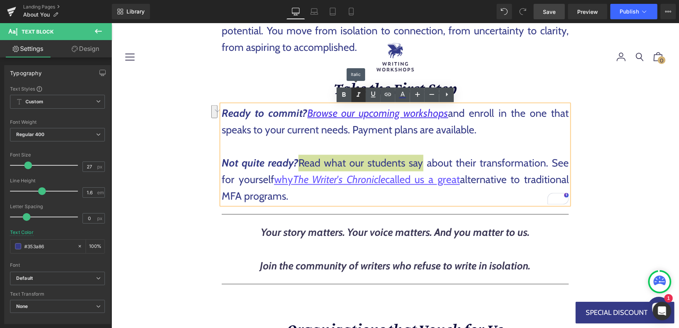
click at [358, 96] on icon at bounding box center [359, 94] width 4 height 5
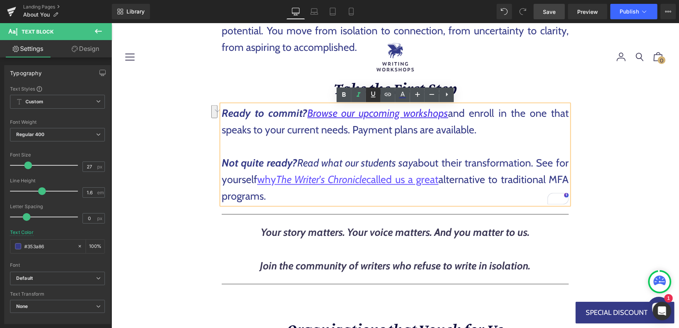
click at [374, 94] on icon at bounding box center [373, 94] width 9 height 9
click at [402, 96] on icon at bounding box center [402, 94] width 9 height 9
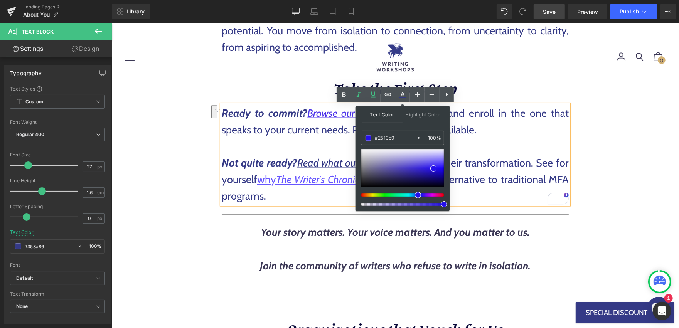
click at [397, 136] on input "#2510e9" at bounding box center [396, 138] width 42 height 8
type input "0"
type input "#2610ee"
type input "100"
drag, startPoint x: 434, startPoint y: 170, endPoint x: 446, endPoint y: 165, distance: 13.0
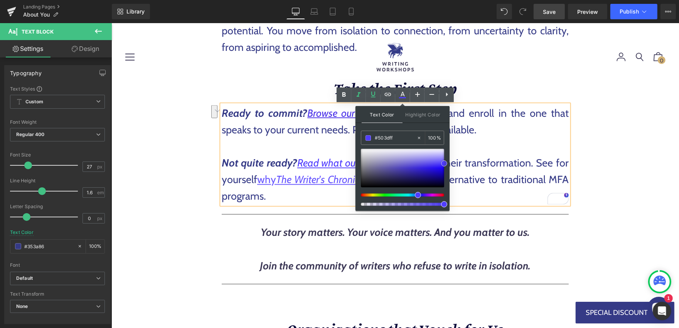
click at [446, 165] on div "Text Color Highlight Color rgba(80, 61, 255, 1) #503dff 100 % transparent trans…" at bounding box center [402, 158] width 94 height 105
click at [404, 140] on input "#503dff" at bounding box center [396, 138] width 42 height 8
paste input "2510e9"
type input "#2510e9"
click at [391, 96] on icon at bounding box center [387, 94] width 9 height 9
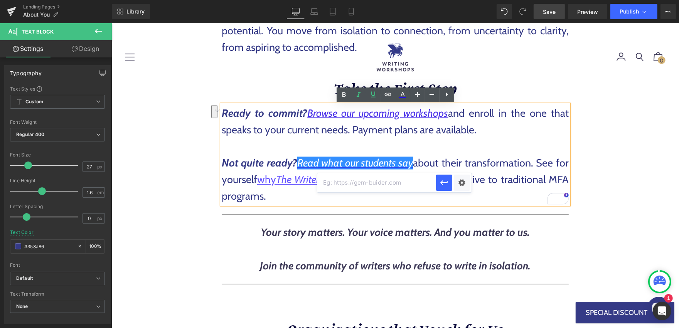
click at [388, 182] on input "text" at bounding box center [376, 182] width 119 height 19
paste input "https://writingworkshops.com/pages/testimonials"
type input "https://writingworkshops.com/pages/testimonials"
click at [464, 0] on div "Text Color Highlight Color rgba(37, 16, 233, 1) #2510e9 100 % transparent trans…" at bounding box center [339, 0] width 679 height 0
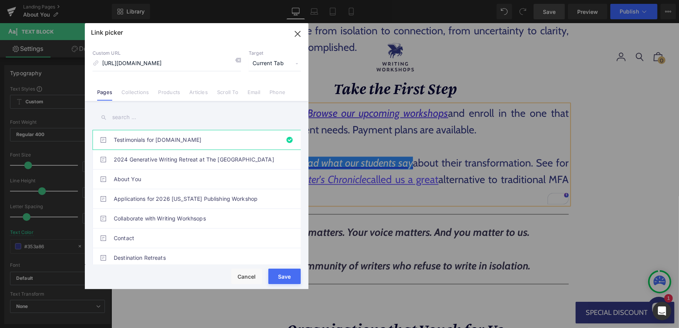
click at [261, 67] on span "Current Tab" at bounding box center [275, 63] width 52 height 15
click at [260, 88] on li "New Tab" at bounding box center [275, 90] width 60 height 13
click at [287, 273] on button "Save" at bounding box center [284, 276] width 32 height 15
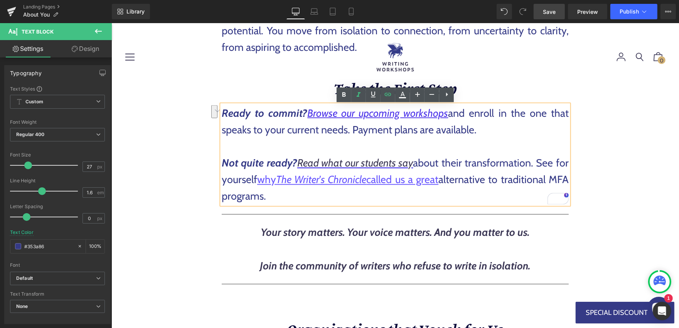
click at [449, 153] on p "To enrich screen reader interactions, please activate Accessibility in Grammarl…" at bounding box center [394, 146] width 347 height 17
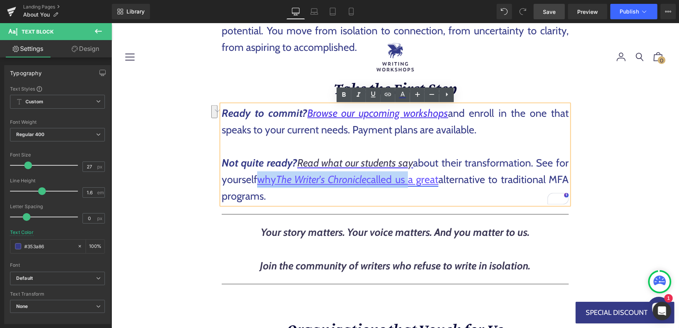
drag, startPoint x: 261, startPoint y: 180, endPoint x: 419, endPoint y: 182, distance: 157.3
click at [419, 182] on link "why The Writer's Chronicle called us a great" at bounding box center [347, 179] width 181 height 13
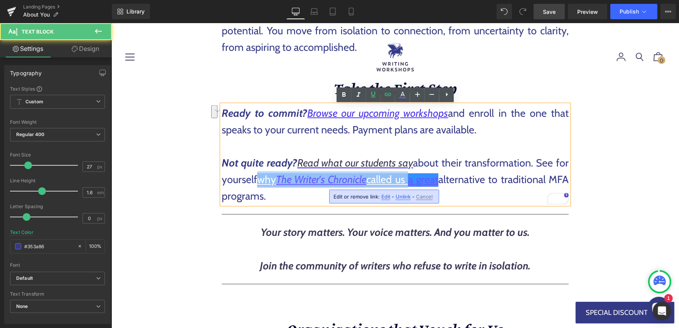
click at [419, 182] on link "why The Writer's Chronicle called us a great" at bounding box center [347, 179] width 181 height 13
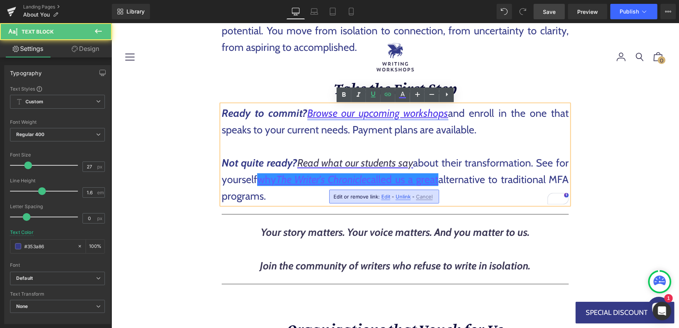
click at [513, 162] on p "Not quite ready? Read what our students say about their transformation. See for…" at bounding box center [394, 180] width 347 height 50
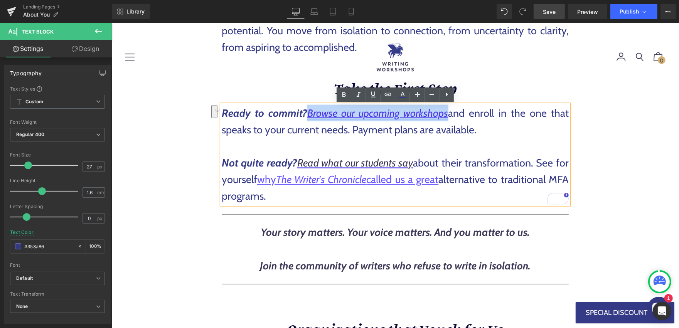
drag, startPoint x: 308, startPoint y: 114, endPoint x: 446, endPoint y: 114, distance: 137.6
click at [446, 114] on link "Browse our upcoming workshops" at bounding box center [377, 112] width 141 height 13
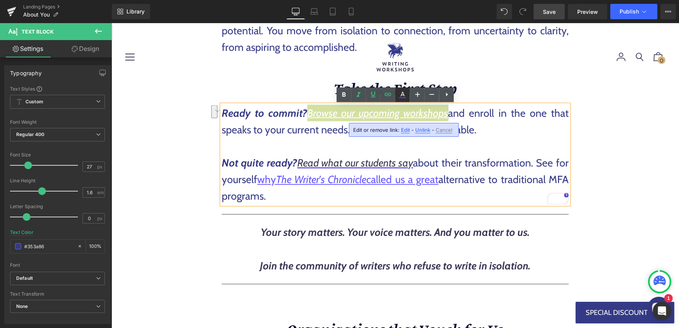
click at [403, 91] on icon at bounding box center [402, 94] width 9 height 9
type input "#4c33e9"
type input "100"
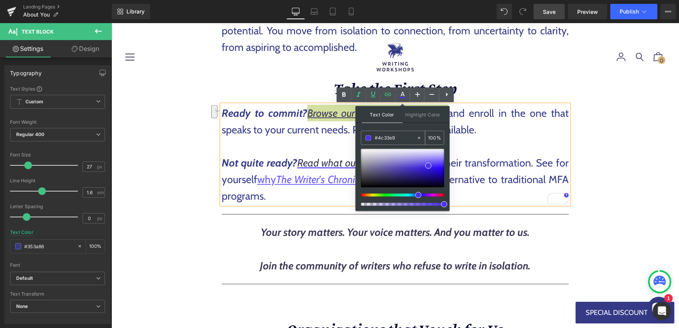
click at [408, 140] on input "#4c33e9" at bounding box center [396, 138] width 42 height 8
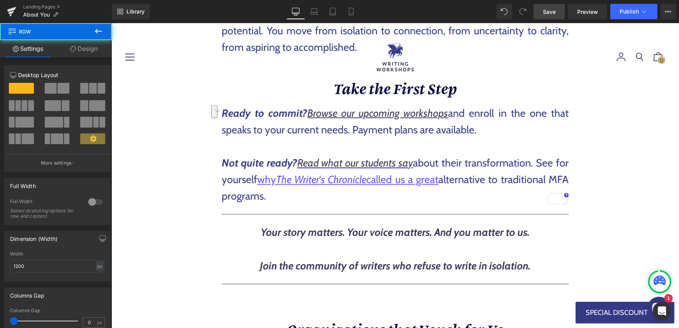
click at [555, 141] on p "To enrich screen reader interactions, please activate Accessibility in Grammarl…" at bounding box center [394, 146] width 347 height 17
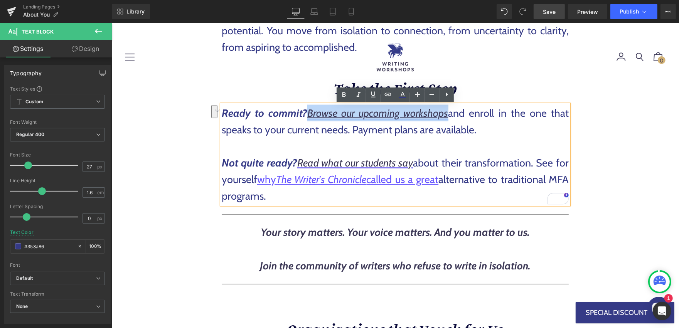
drag, startPoint x: 308, startPoint y: 112, endPoint x: 447, endPoint y: 107, distance: 138.9
click at [447, 107] on link "Browse our upcoming workshops" at bounding box center [377, 112] width 141 height 13
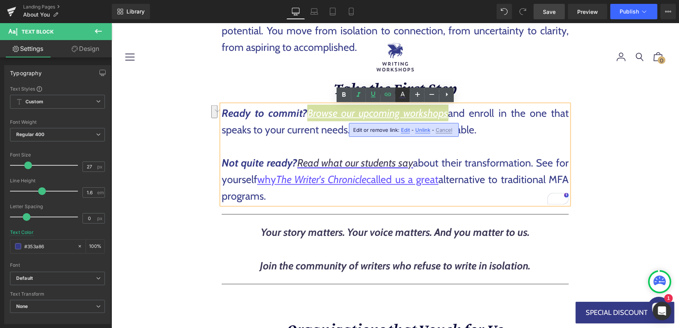
click at [398, 95] on icon at bounding box center [402, 94] width 9 height 9
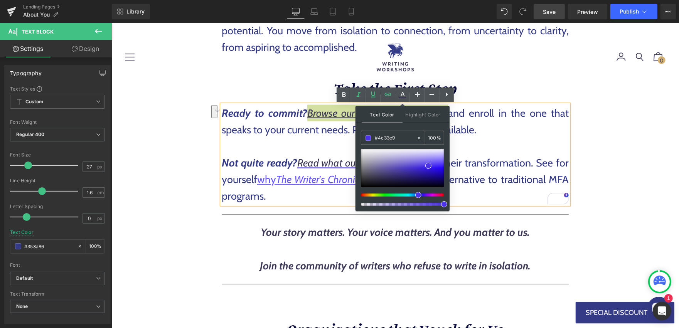
click at [397, 139] on input "#4c33e9" at bounding box center [396, 138] width 42 height 8
type input "0"
type input "#3f26e8"
type input "100"
drag, startPoint x: 427, startPoint y: 164, endPoint x: 441, endPoint y: 173, distance: 17.3
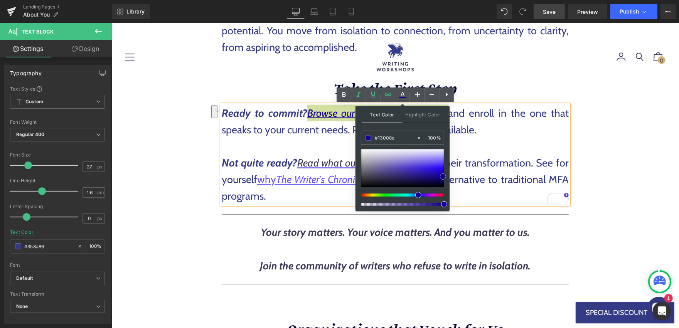
click at [441, 174] on span at bounding box center [443, 176] width 6 height 6
click at [411, 135] on input "#130093" at bounding box center [396, 138] width 42 height 8
paste input "4c33e9"
click at [488, 143] on p "To enrich screen reader interactions, please activate Accessibility in Grammarl…" at bounding box center [394, 146] width 347 height 17
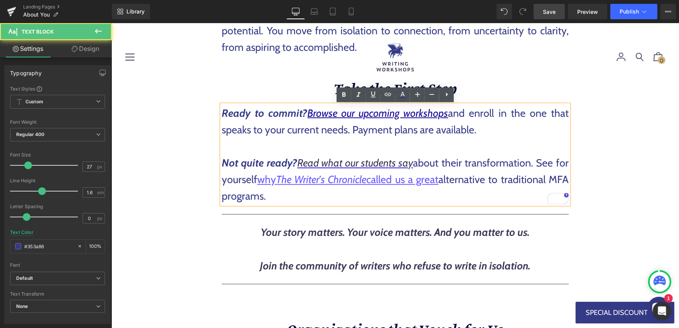
click at [500, 138] on p "To enrich screen reader interactions, please activate Accessibility in Grammarl…" at bounding box center [394, 146] width 347 height 17
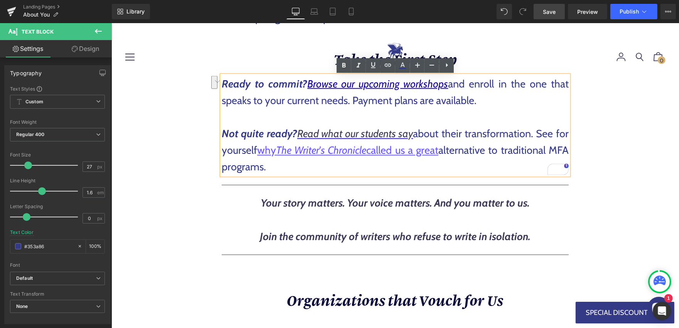
drag, startPoint x: 261, startPoint y: 148, endPoint x: 457, endPoint y: 148, distance: 195.4
click at [457, 148] on p "Not quite ready? Read what our students say about their transformation. See for…" at bounding box center [394, 150] width 347 height 50
click at [405, 67] on icon at bounding box center [402, 65] width 9 height 9
type input "#6756ff"
type input "100"
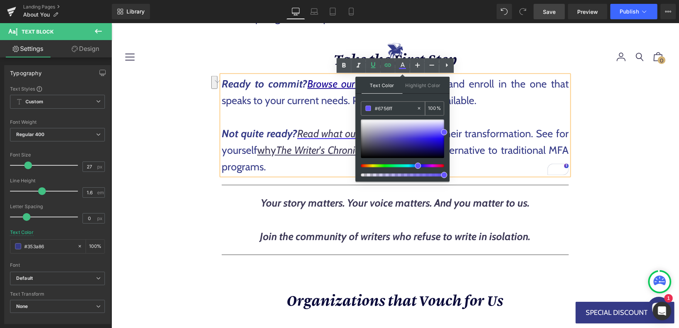
click at [408, 110] on input "#6756ff" at bounding box center [396, 108] width 42 height 8
type input "0"
type input "#6857fe"
type input "100"
drag, startPoint x: 444, startPoint y: 130, endPoint x: 369, endPoint y: 151, distance: 77.9
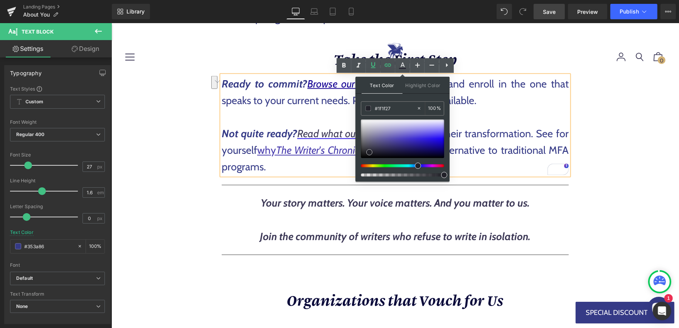
click at [369, 151] on span at bounding box center [369, 152] width 6 height 6
click at [400, 110] on input "#1f1f27" at bounding box center [396, 108] width 42 height 8
paste input "4c33e9"
type input "#4c33e9"
type input "0"
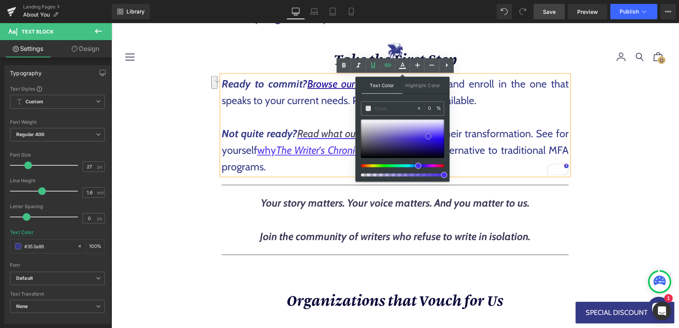
type input "#5038ea"
type input "100"
drag, startPoint x: 427, startPoint y: 137, endPoint x: 443, endPoint y: 153, distance: 22.1
click at [443, 153] on span at bounding box center [443, 152] width 6 height 6
drag, startPoint x: 443, startPoint y: 153, endPoint x: 407, endPoint y: 117, distance: 50.2
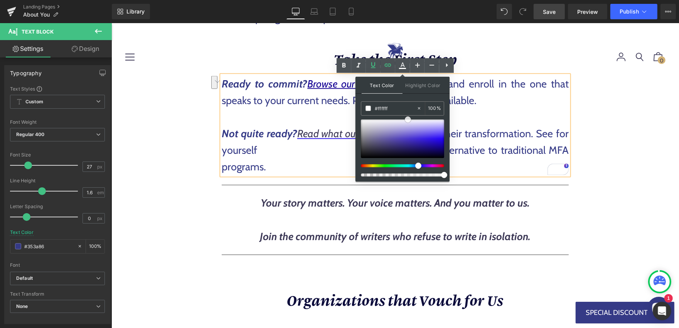
click at [407, 117] on span at bounding box center [408, 119] width 6 height 6
click at [404, 108] on input "#ffffff" at bounding box center [396, 108] width 42 height 8
paste input "4c33e9"
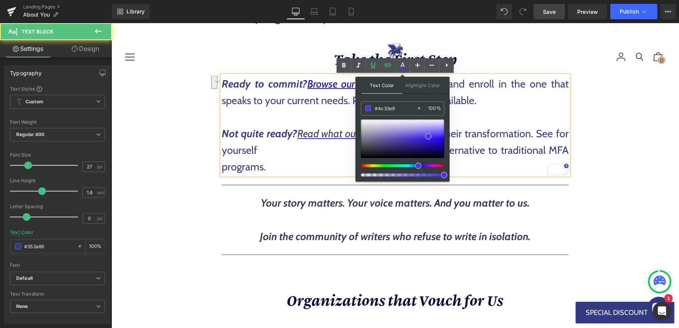
click at [500, 130] on p "Not quite ready? Read what our students say about their transformation. See for…" at bounding box center [394, 150] width 347 height 50
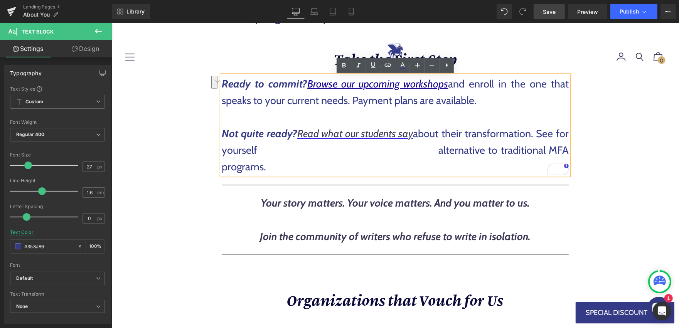
drag, startPoint x: 261, startPoint y: 152, endPoint x: 457, endPoint y: 152, distance: 196.6
click at [457, 152] on p "Not quite ready? Read what our students say about their transformation. See for…" at bounding box center [394, 150] width 347 height 50
click at [402, 62] on icon at bounding box center [402, 65] width 9 height 9
type input "#ffffff"
type input "100"
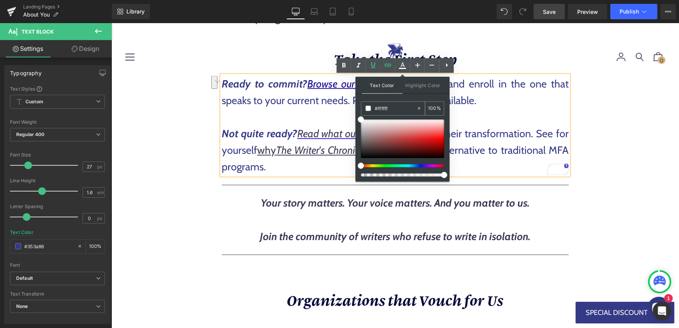
click at [398, 109] on input "#ffffff" at bounding box center [396, 108] width 42 height 8
paste input "4c33e9"
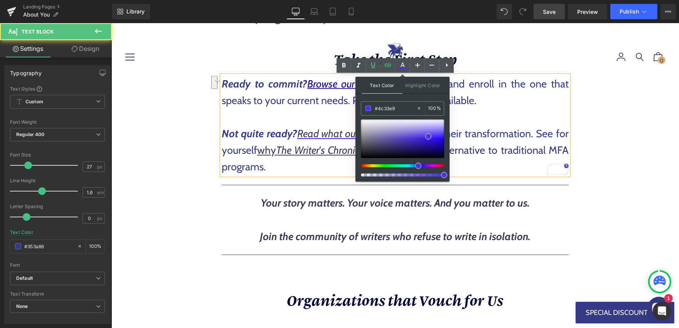
click at [491, 131] on p "Not quite ready? Read what our students say about their transformation. See for…" at bounding box center [394, 150] width 347 height 50
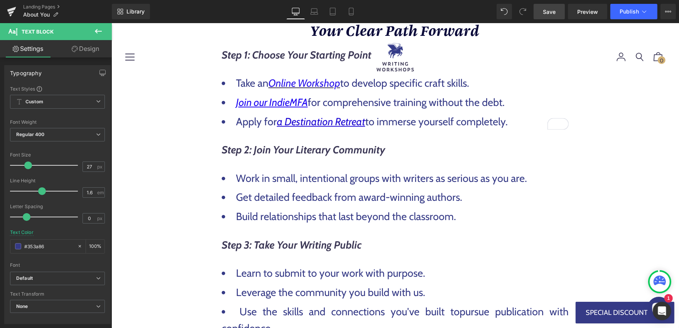
scroll to position [741, 0]
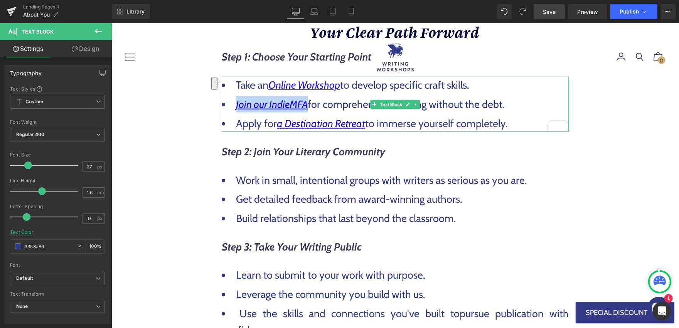
drag, startPoint x: 307, startPoint y: 105, endPoint x: 234, endPoint y: 105, distance: 73.2
click at [234, 105] on li "Join our IndieMFA for comprehensive training without the debt." at bounding box center [394, 104] width 347 height 17
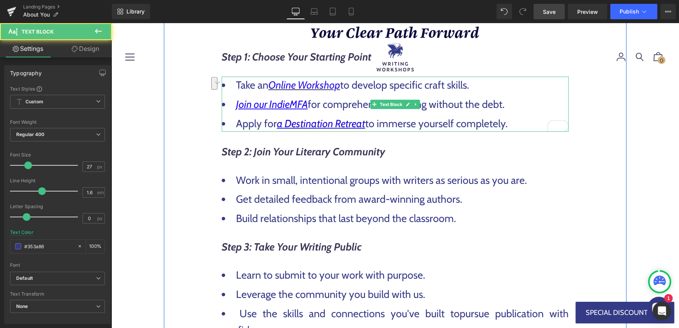
click at [415, 126] on li "Apply for a Destination Retreat to immerse yourself completely." at bounding box center [394, 123] width 347 height 17
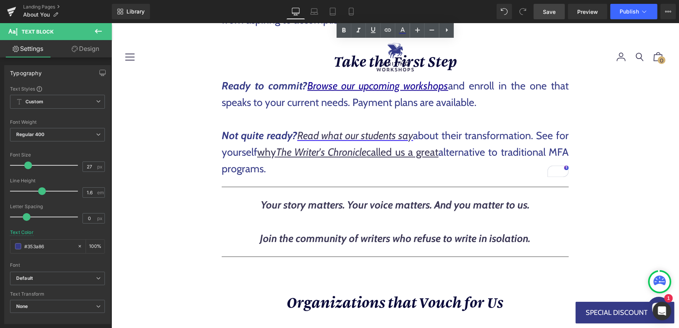
scroll to position [1256, 0]
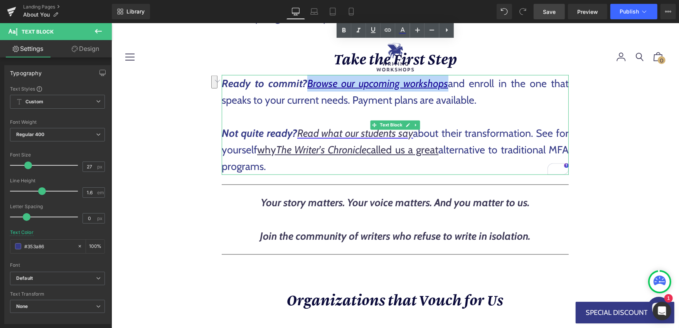
drag, startPoint x: 309, startPoint y: 82, endPoint x: 448, endPoint y: 86, distance: 138.4
click at [448, 86] on p "Ready to commit? Browse our upcoming workshops and enroll in the one that speak…" at bounding box center [394, 91] width 347 height 33
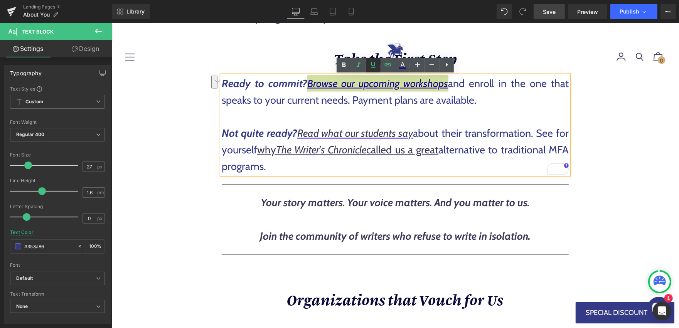
click at [376, 61] on icon at bounding box center [373, 64] width 9 height 9
click at [358, 65] on icon at bounding box center [359, 64] width 4 height 5
click at [405, 66] on icon at bounding box center [402, 65] width 9 height 9
type input "#130093"
type input "100"
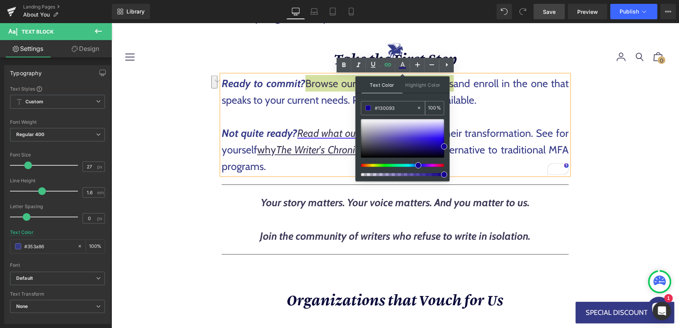
click at [407, 105] on input "#130093" at bounding box center [396, 108] width 42 height 8
type input "0"
type input "#140099"
type input "100"
drag, startPoint x: 444, startPoint y: 146, endPoint x: 436, endPoint y: 131, distance: 17.1
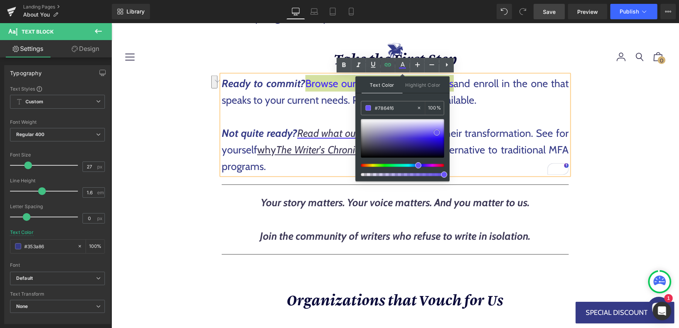
click at [436, 131] on span at bounding box center [437, 133] width 6 height 6
click at [410, 107] on input "#7864f6" at bounding box center [396, 108] width 42 height 8
paste input "4c33e9"
click at [372, 64] on icon at bounding box center [373, 64] width 9 height 9
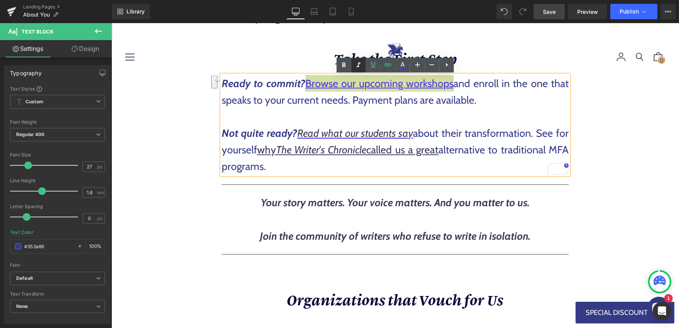
click at [358, 64] on icon at bounding box center [359, 64] width 4 height 5
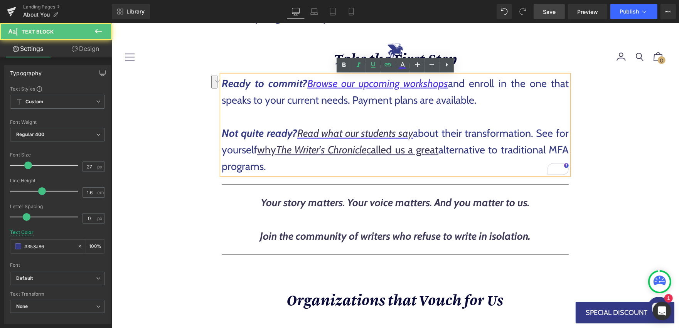
click at [353, 106] on p "Ready to commit? Browse our upcoming workshops and enroll in the one that speak…" at bounding box center [394, 91] width 347 height 33
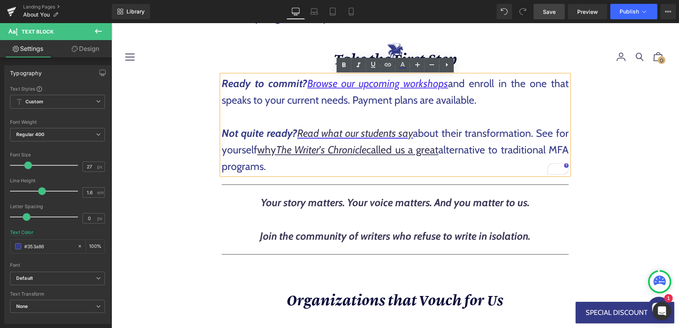
scroll to position [1257, 0]
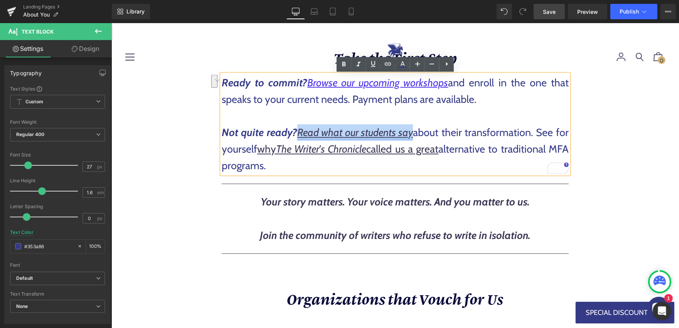
drag, startPoint x: 300, startPoint y: 131, endPoint x: 411, endPoint y: 134, distance: 111.8
click at [411, 134] on link "Read what our students say" at bounding box center [355, 132] width 116 height 13
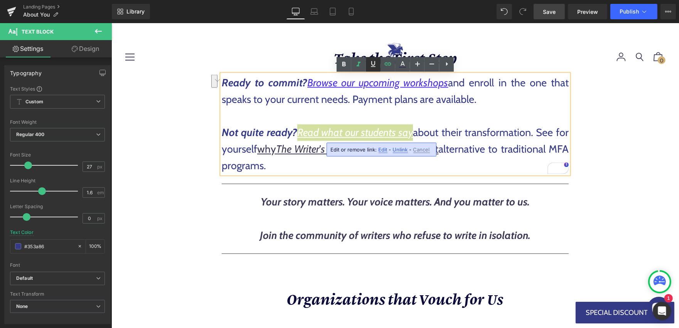
click at [373, 66] on icon at bounding box center [373, 63] width 9 height 9
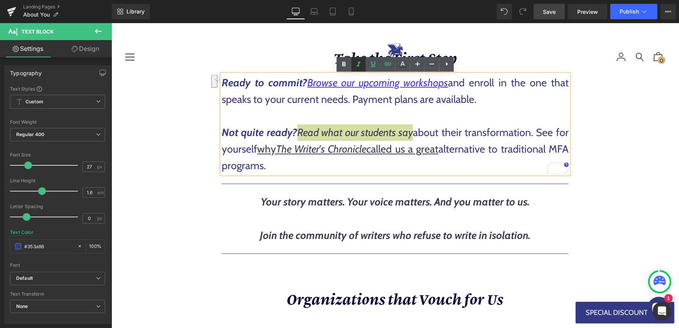
click at [360, 64] on icon at bounding box center [358, 64] width 9 height 9
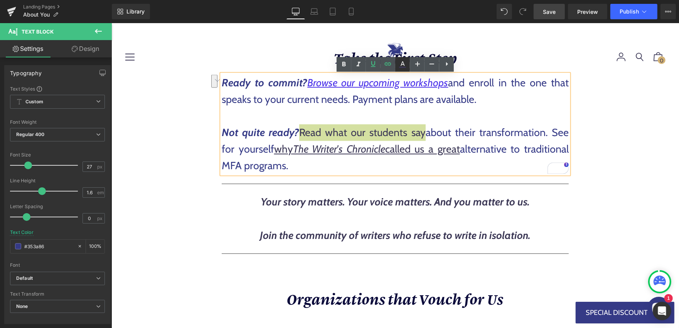
click at [404, 67] on icon at bounding box center [402, 64] width 9 height 9
type input "#3c3856"
type input "100"
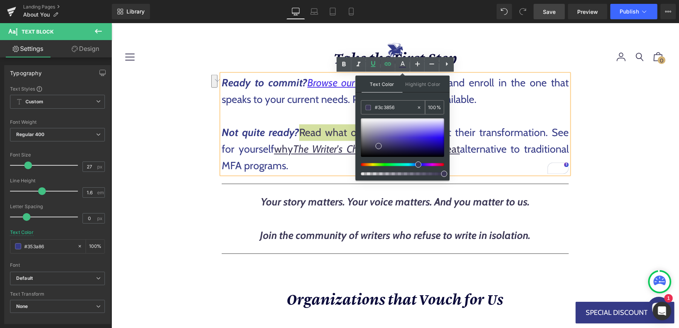
click at [406, 105] on input "#3c3856" at bounding box center [396, 107] width 42 height 8
type input "0"
type input "#3b3657"
type input "100"
drag, startPoint x: 379, startPoint y: 143, endPoint x: 410, endPoint y: 122, distance: 37.4
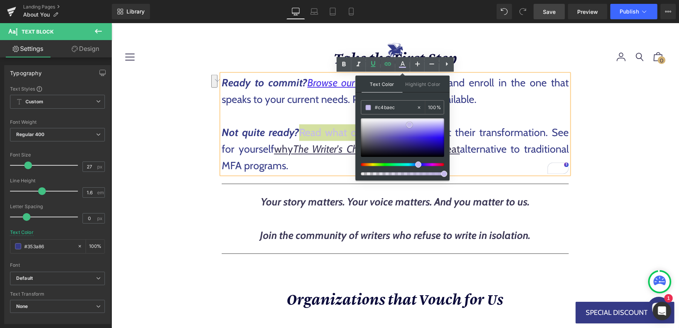
click at [410, 122] on span at bounding box center [409, 125] width 6 height 6
click at [402, 103] on input "#c4baec" at bounding box center [396, 107] width 42 height 8
paste input "4c33e9"
click at [500, 137] on p "Not quite ready? Read what our students say about their transformation. See for…" at bounding box center [394, 149] width 347 height 50
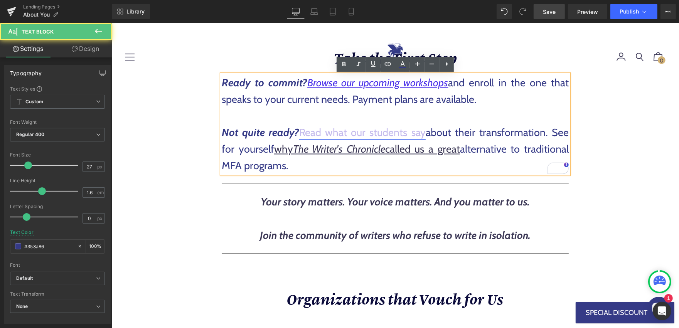
click at [424, 133] on link "Read what our students say" at bounding box center [362, 132] width 126 height 13
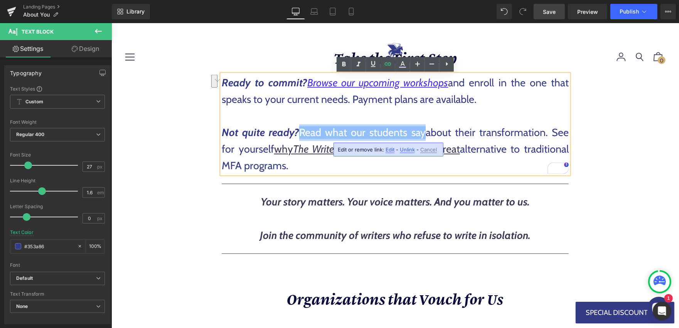
drag, startPoint x: 424, startPoint y: 133, endPoint x: 300, endPoint y: 135, distance: 124.9
click at [300, 135] on p "Not quite ready? Read what our students say about their transformation. See for…" at bounding box center [394, 149] width 347 height 50
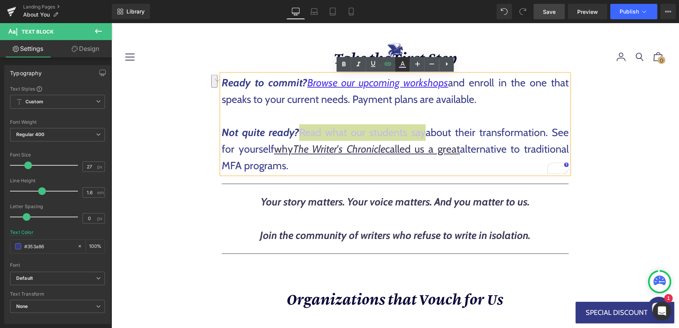
click at [401, 65] on icon at bounding box center [403, 63] width 4 height 5
type input "#c4baec"
type input "100"
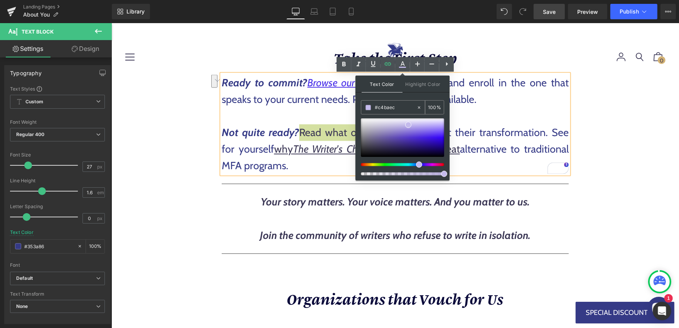
click at [406, 108] on input "#c4baec" at bounding box center [396, 107] width 42 height 8
paste input "4c33e9"
click at [440, 147] on div at bounding box center [402, 137] width 83 height 39
click at [411, 109] on input "#120377" at bounding box center [396, 107] width 42 height 8
paste input "4c33e9"
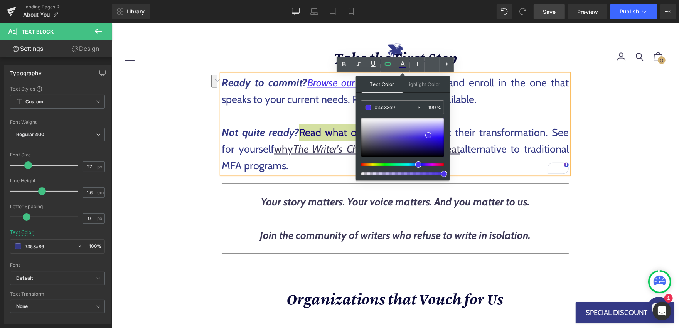
type input "#4c33e9"
click at [428, 136] on span at bounding box center [428, 135] width 6 height 6
click at [505, 139] on p "Not quite ready? Read what our students say about their transformation. See for…" at bounding box center [394, 149] width 347 height 50
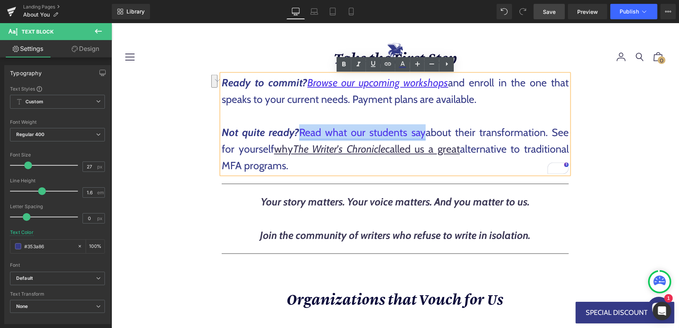
drag, startPoint x: 302, startPoint y: 135, endPoint x: 422, endPoint y: 134, distance: 120.3
click at [422, 134] on link "Read what our students say" at bounding box center [362, 132] width 126 height 13
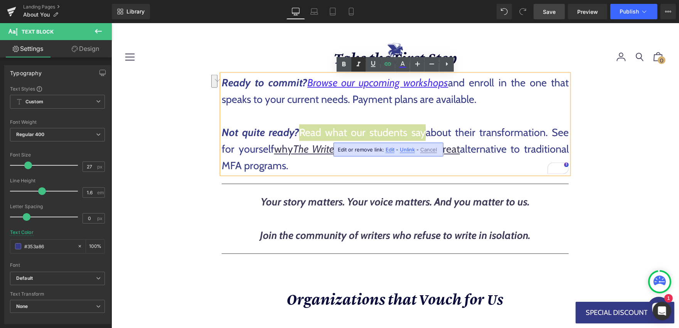
click at [358, 64] on icon at bounding box center [359, 64] width 4 height 5
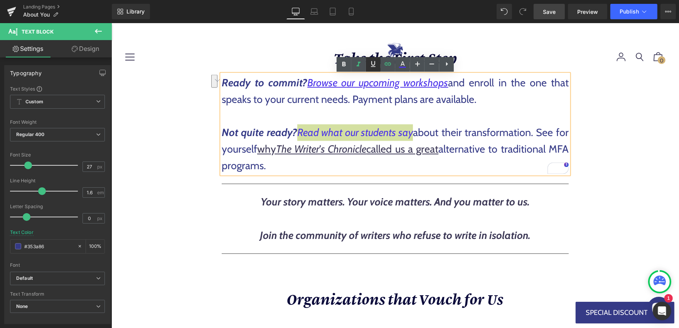
click at [372, 66] on icon at bounding box center [373, 64] width 5 height 6
click at [472, 122] on p "To enrich screen reader interactions, please activate Accessibility in Grammarl…" at bounding box center [394, 116] width 347 height 17
drag, startPoint x: 261, startPoint y: 151, endPoint x: 456, endPoint y: 148, distance: 195.1
click at [456, 148] on p "Not quite ready? Read what our students say about their transformation. See for…" at bounding box center [394, 149] width 347 height 50
click at [374, 62] on icon at bounding box center [373, 63] width 9 height 9
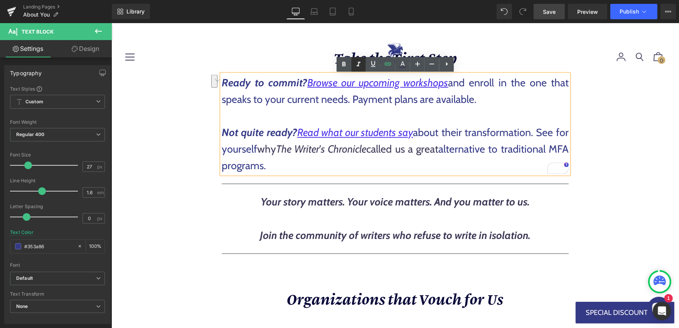
click at [359, 62] on icon at bounding box center [359, 64] width 4 height 5
click at [403, 65] on icon at bounding box center [402, 64] width 9 height 9
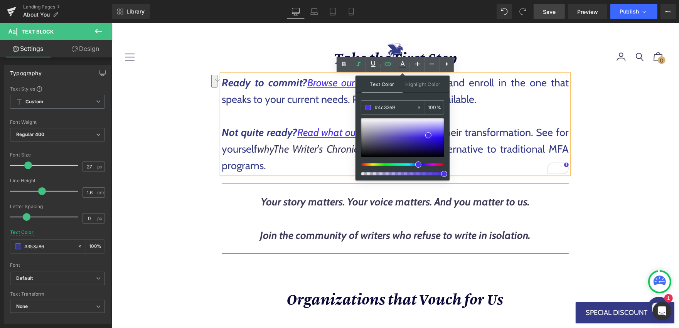
click at [400, 102] on div "#4c33e9" at bounding box center [388, 107] width 55 height 13
click at [402, 108] on input "#4c33e9" at bounding box center [396, 107] width 42 height 8
type input "0"
type input "#4c33e9"
type input "100"
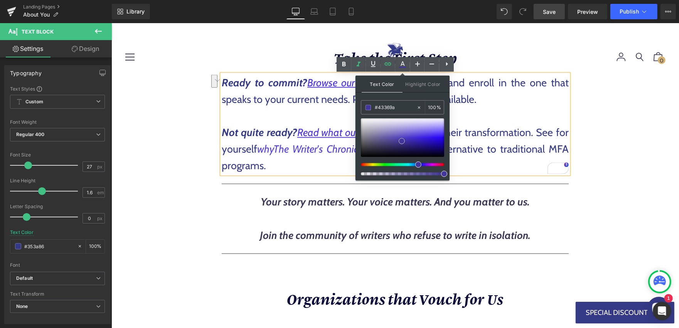
drag, startPoint x: 429, startPoint y: 134, endPoint x: 401, endPoint y: 140, distance: 28.0
click at [401, 140] on span at bounding box center [402, 141] width 6 height 6
click at [405, 109] on input "#43369a" at bounding box center [396, 107] width 42 height 8
paste input "c33e9"
type input "#4c33e9"
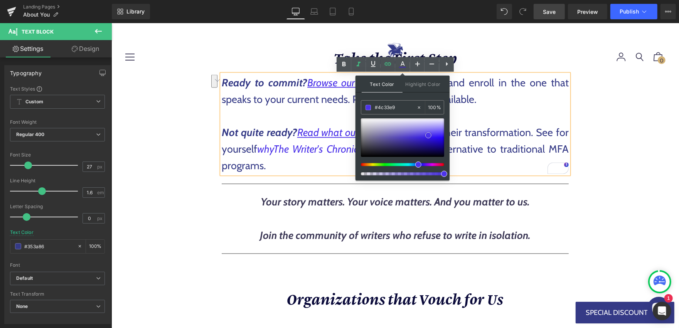
click at [427, 135] on span at bounding box center [428, 135] width 6 height 6
click at [505, 132] on p "Not quite ready? Read what our students say about their transformation. See for…" at bounding box center [394, 149] width 347 height 50
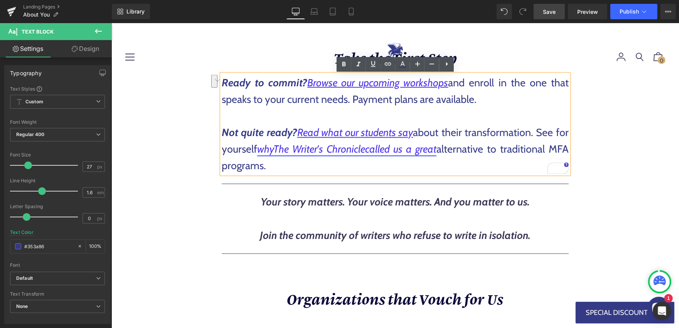
drag, startPoint x: 437, startPoint y: 149, endPoint x: 261, endPoint y: 153, distance: 175.4
click at [261, 153] on link "why The Writer's Chronicle called us a great" at bounding box center [346, 149] width 179 height 13
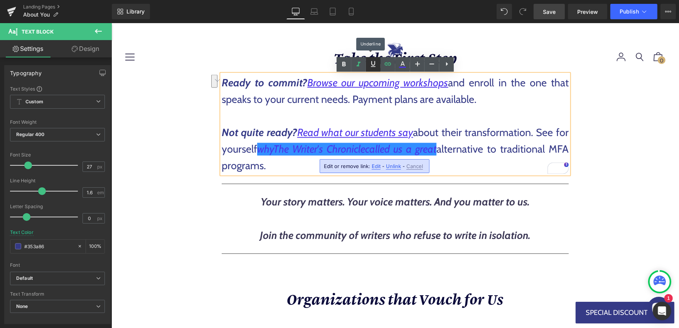
click at [373, 68] on icon at bounding box center [373, 63] width 9 height 9
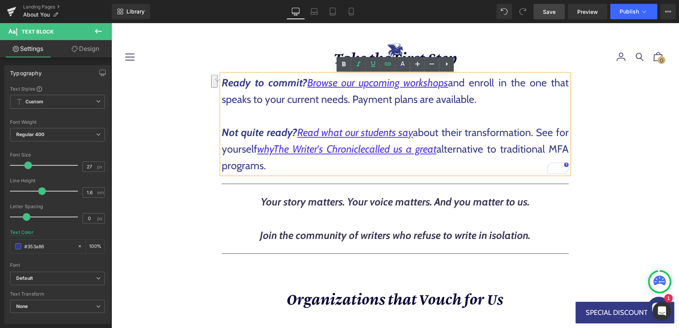
click at [478, 134] on p "Not quite ready? Read what our students say about their transformation. See for…" at bounding box center [394, 149] width 347 height 50
click at [550, 13] on span "Save" at bounding box center [549, 12] width 13 height 8
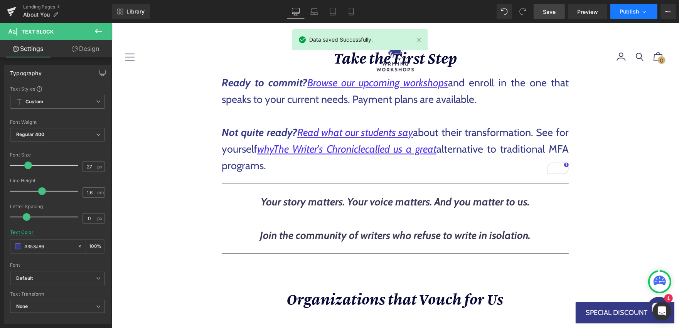
click at [634, 16] on button "Publish" at bounding box center [633, 11] width 47 height 15
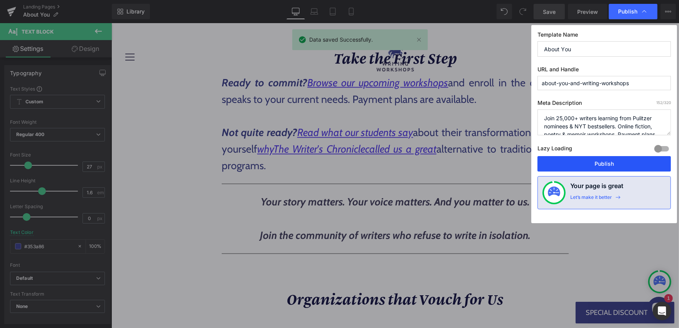
click at [577, 162] on button "Publish" at bounding box center [603, 163] width 133 height 15
